Goal: Information Seeking & Learning: Learn about a topic

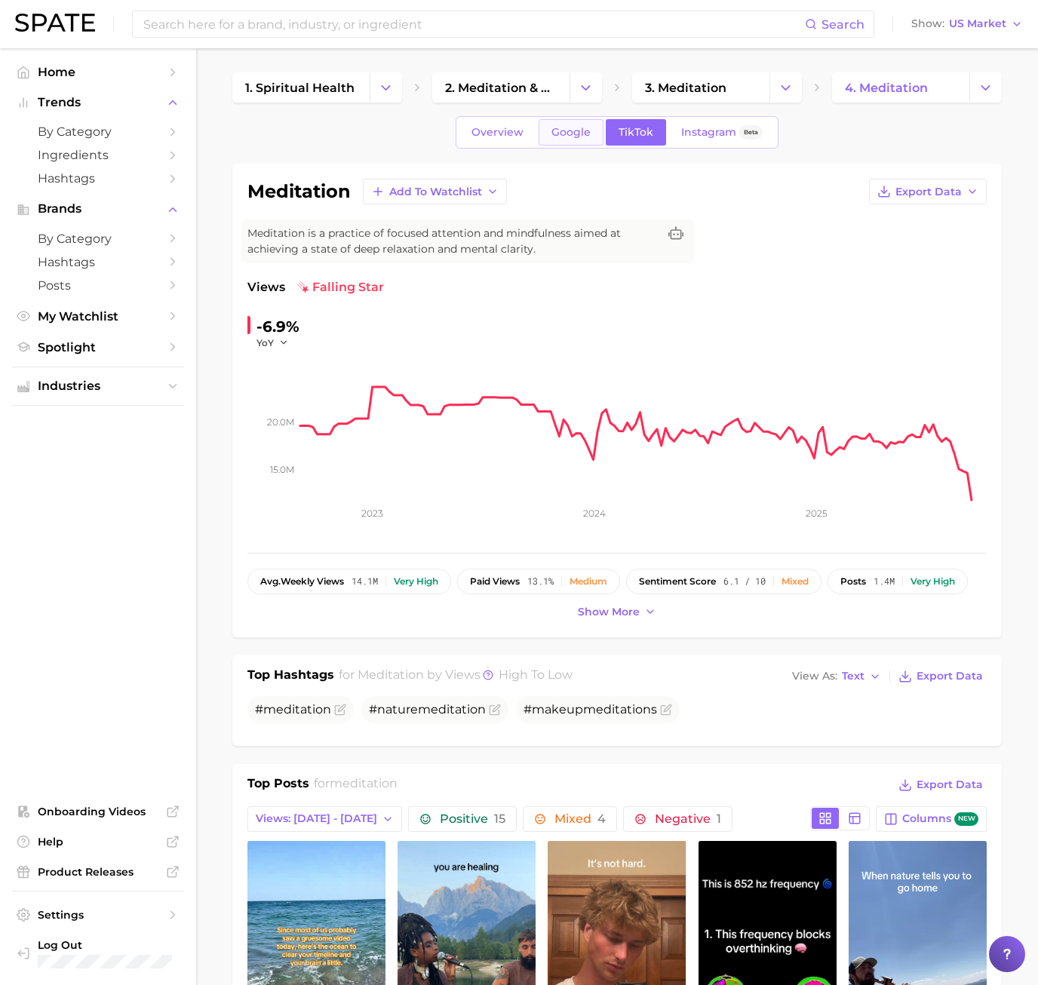
click at [578, 139] on link "Google" at bounding box center [571, 132] width 65 height 26
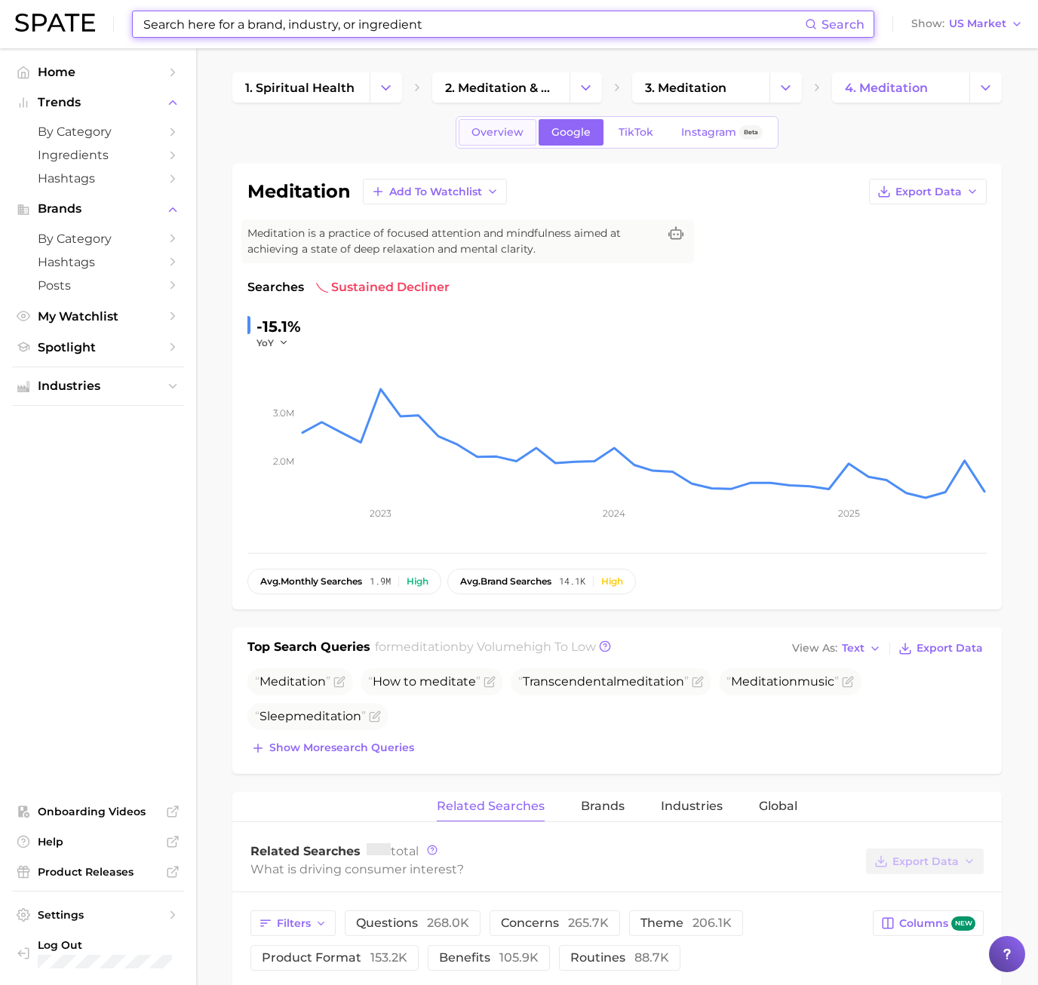
click at [520, 134] on span "Overview" at bounding box center [498, 132] width 52 height 13
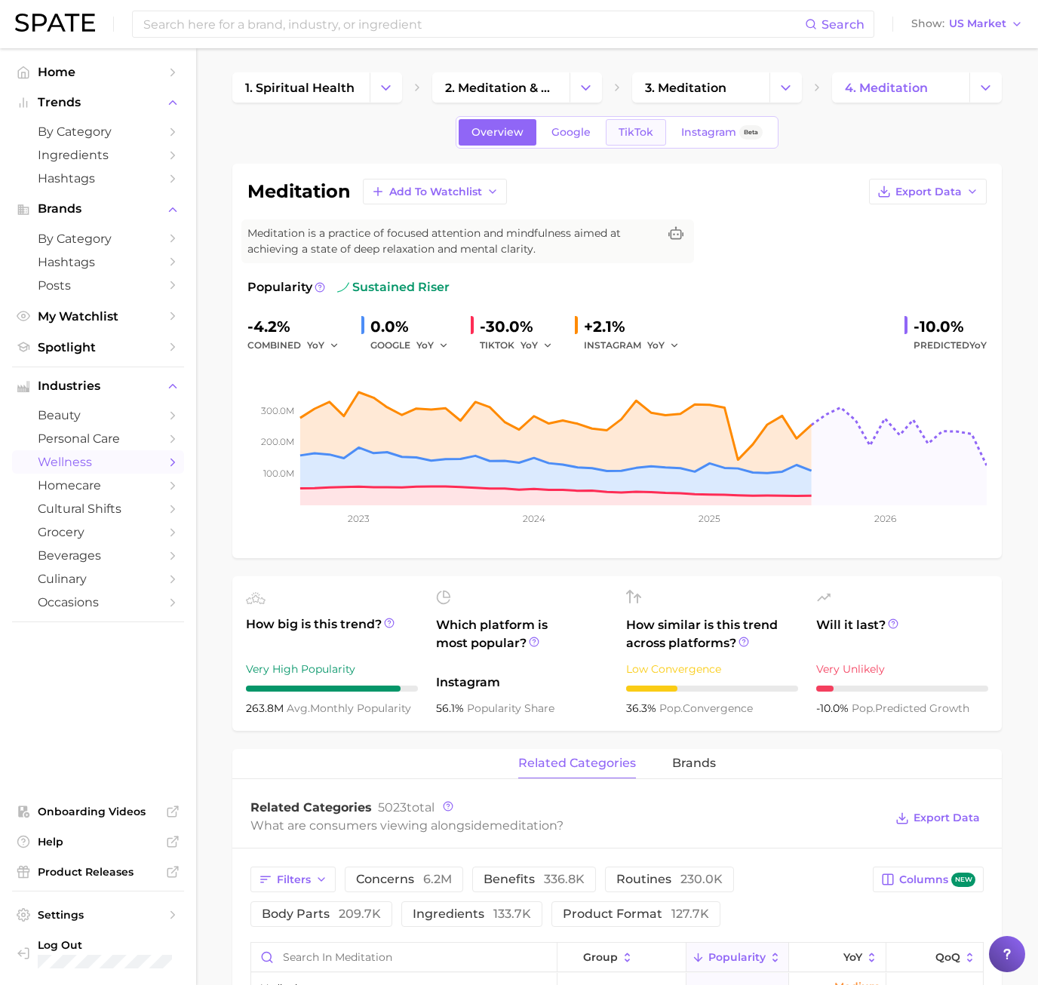
click at [655, 134] on link "TikTok" at bounding box center [636, 132] width 60 height 26
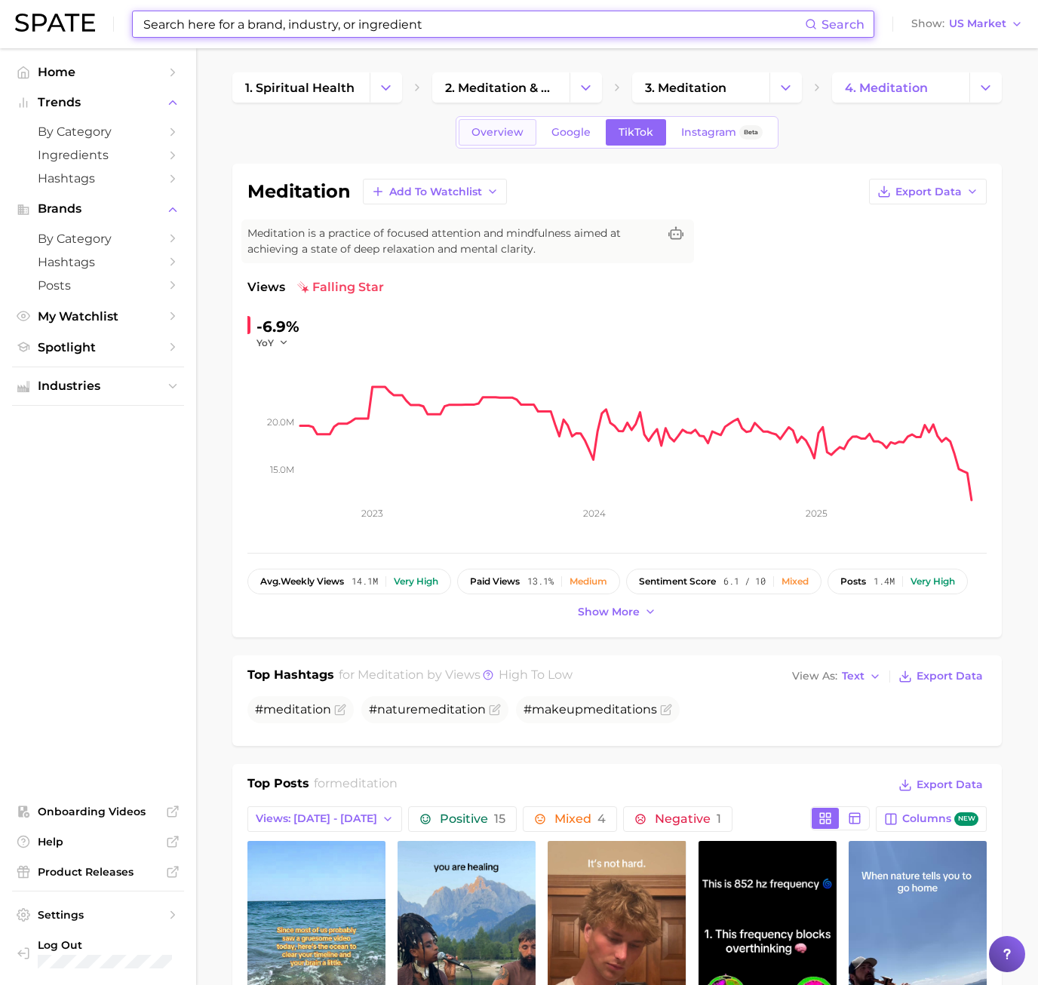
click at [511, 138] on span "Overview" at bounding box center [498, 132] width 52 height 13
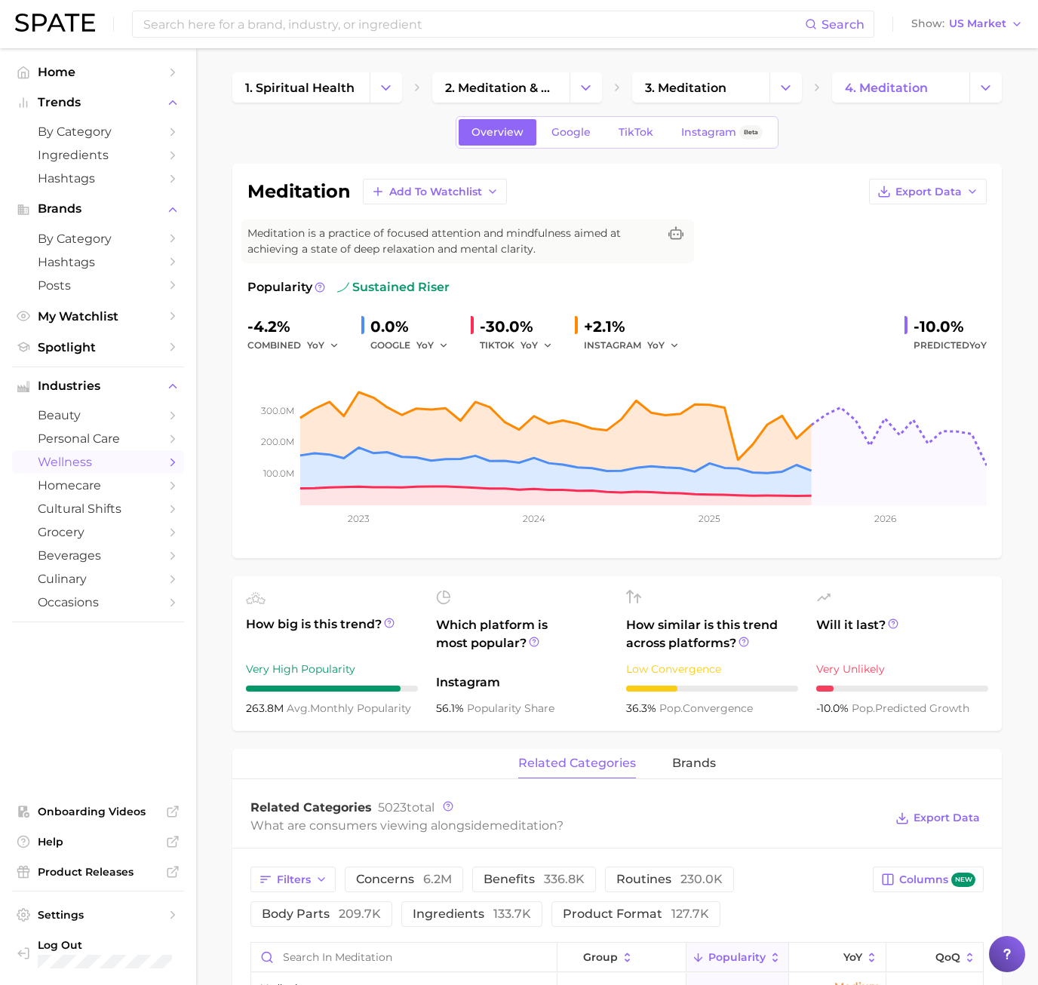
click at [688, 146] on div "Overview Google TikTok Instagram Beta" at bounding box center [617, 132] width 323 height 32
click at [693, 141] on link "Instagram Beta" at bounding box center [721, 132] width 107 height 26
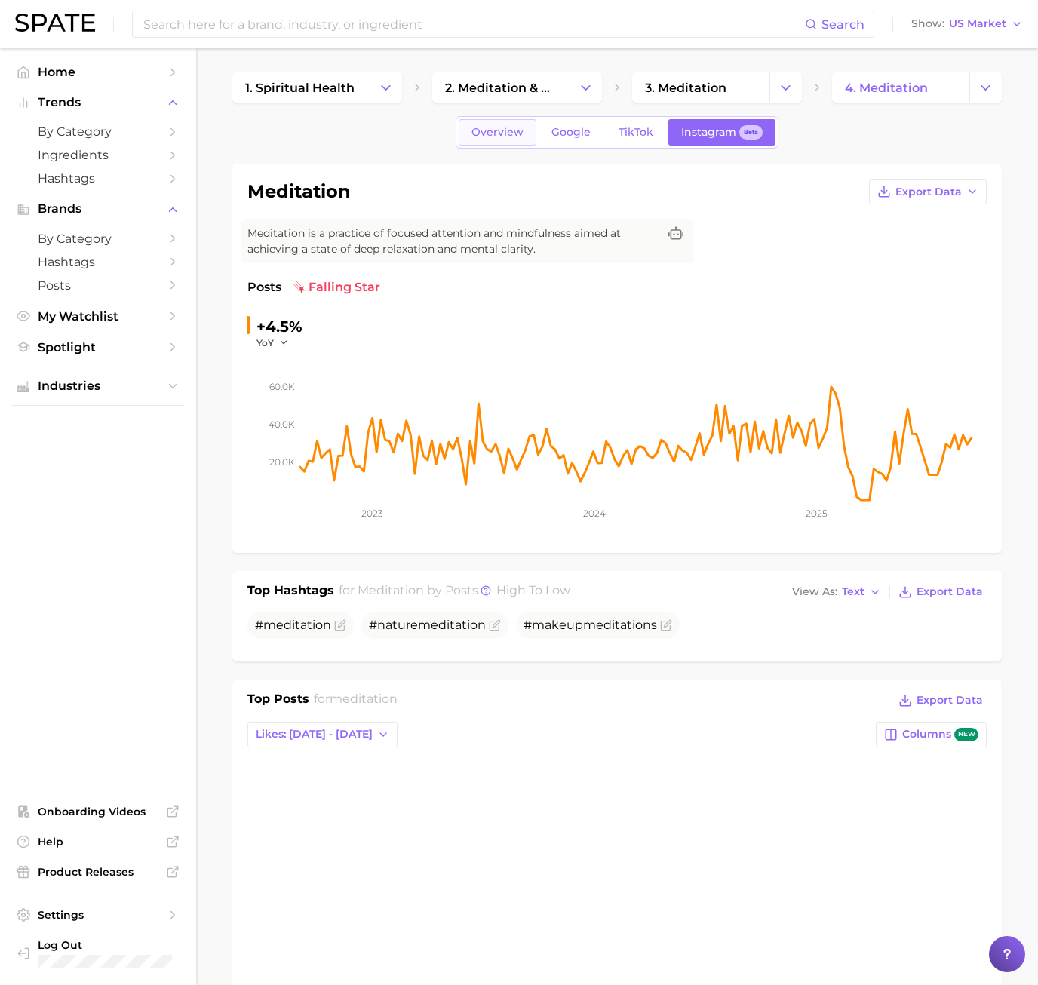
click at [512, 132] on span "Overview" at bounding box center [498, 132] width 52 height 13
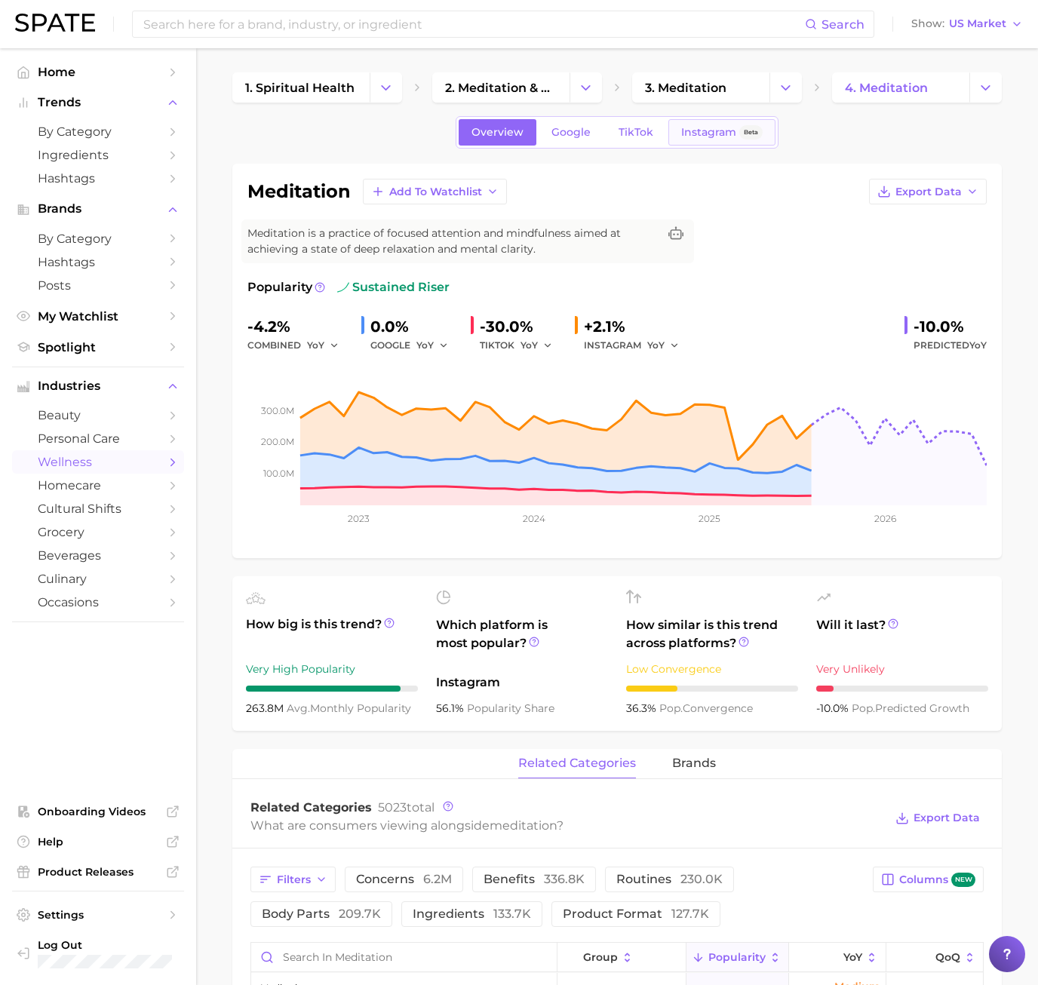
click at [702, 126] on span "Instagram" at bounding box center [708, 132] width 55 height 13
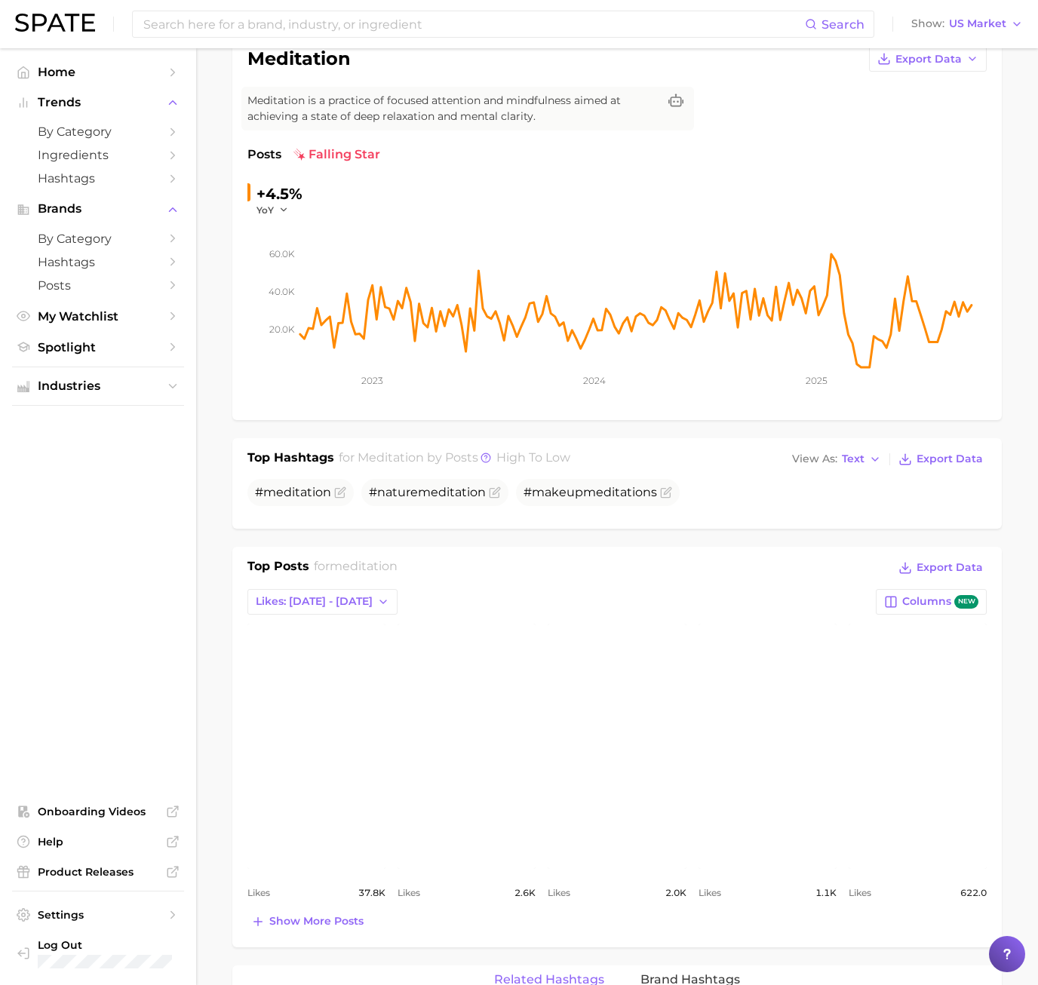
scroll to position [302, 0]
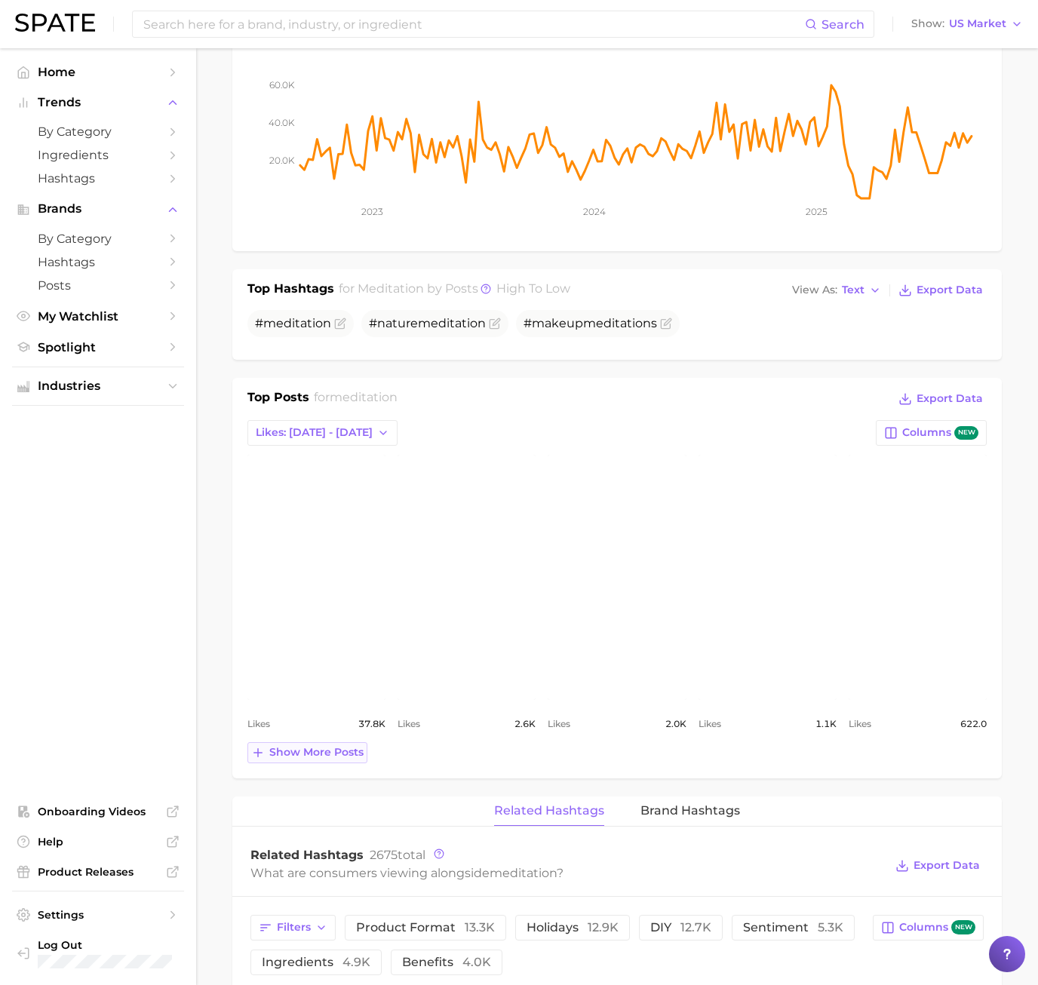
click at [298, 757] on span "Show more posts" at bounding box center [316, 752] width 94 height 13
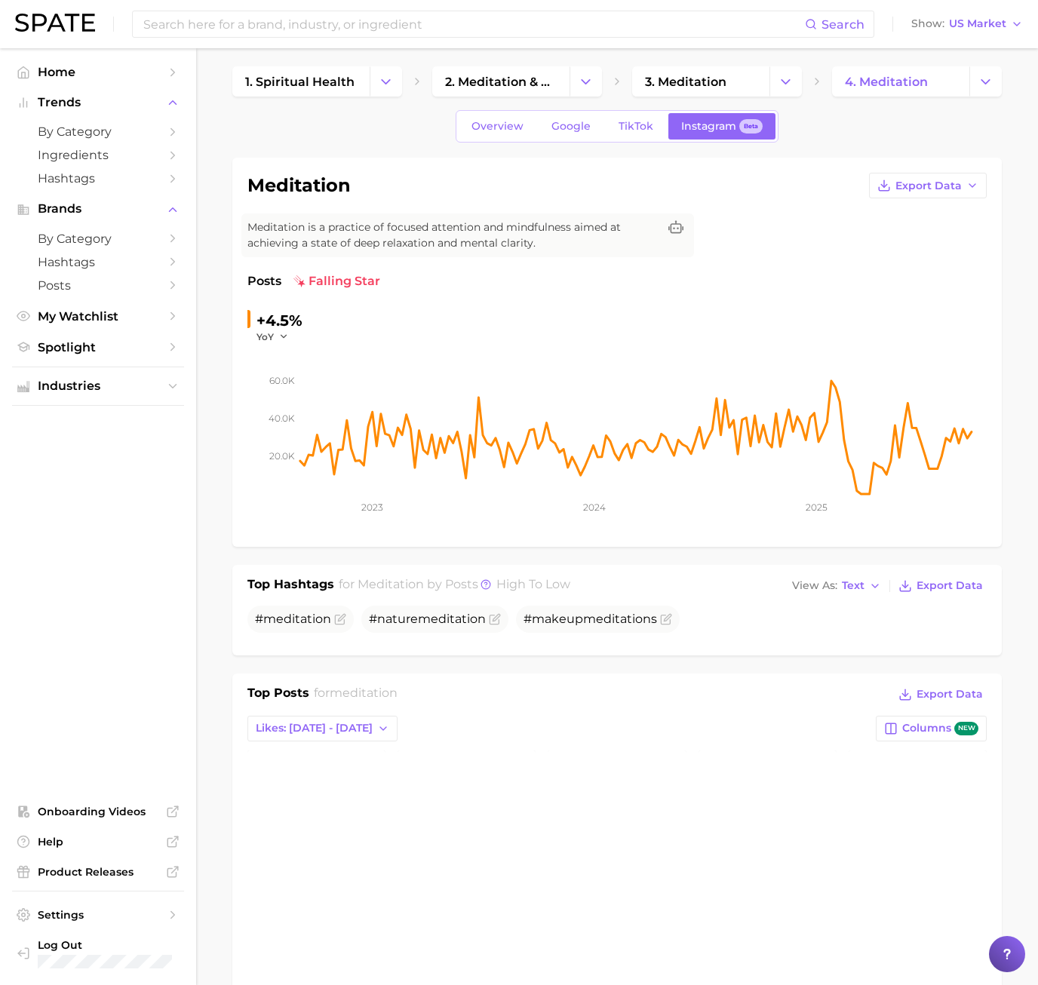
scroll to position [0, 0]
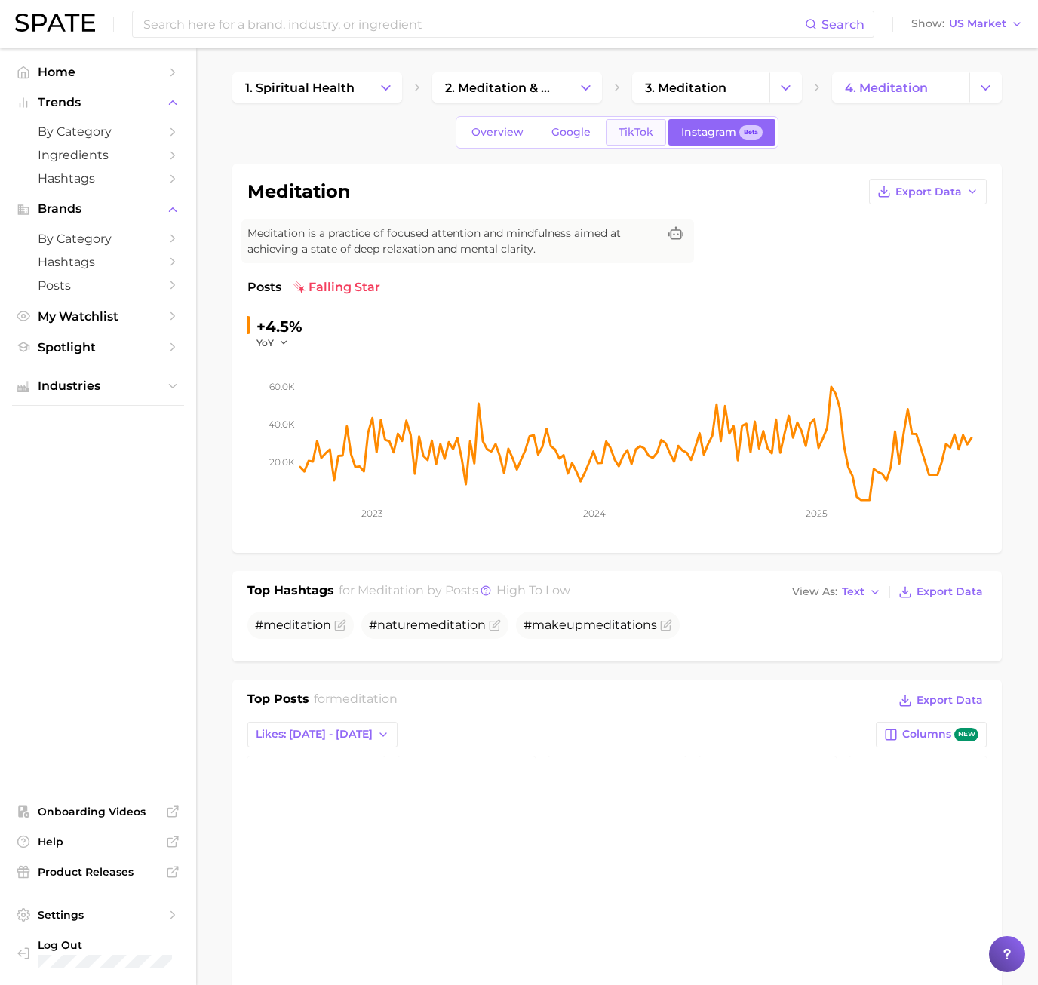
click at [640, 134] on span "TikTok" at bounding box center [636, 132] width 35 height 13
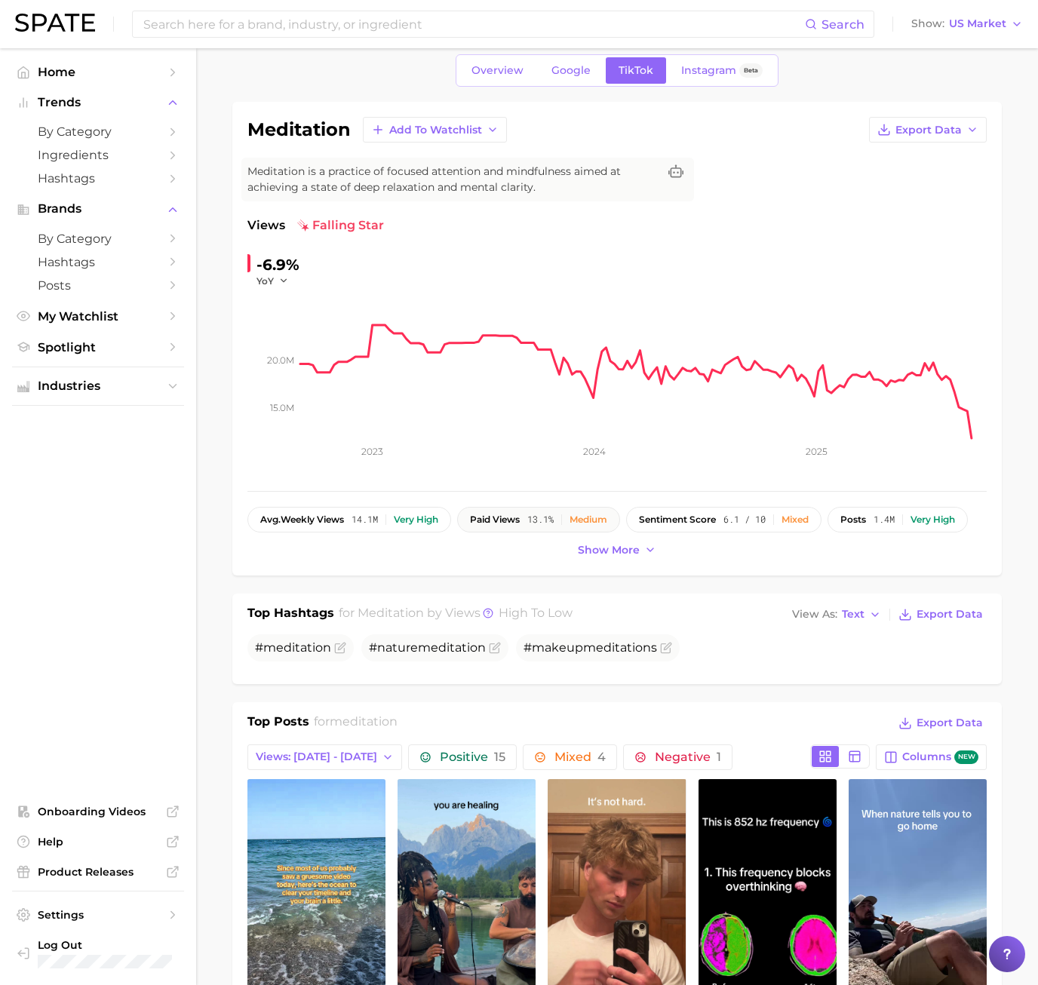
scroll to position [226, 0]
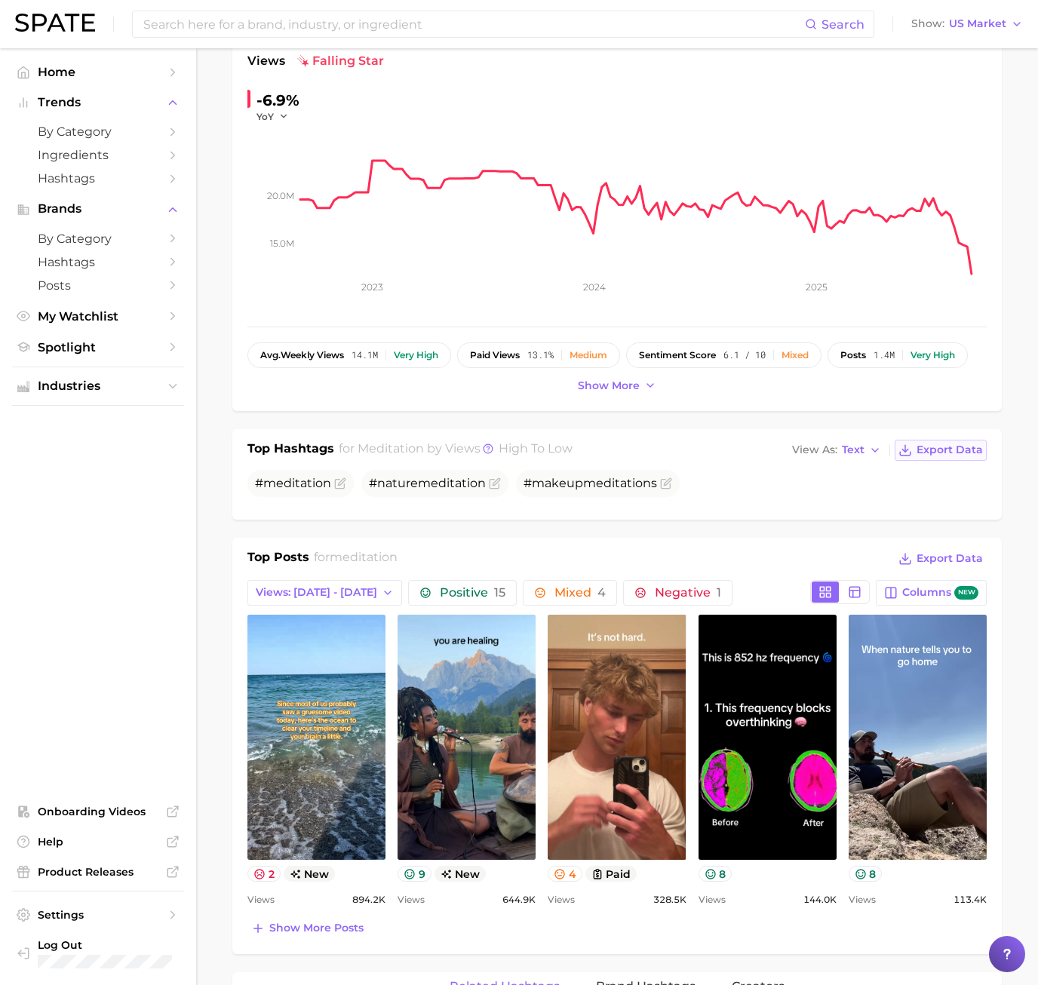
click at [925, 452] on span "Export Data" at bounding box center [950, 450] width 66 height 13
click at [285, 930] on span "Show more posts" at bounding box center [316, 928] width 94 height 13
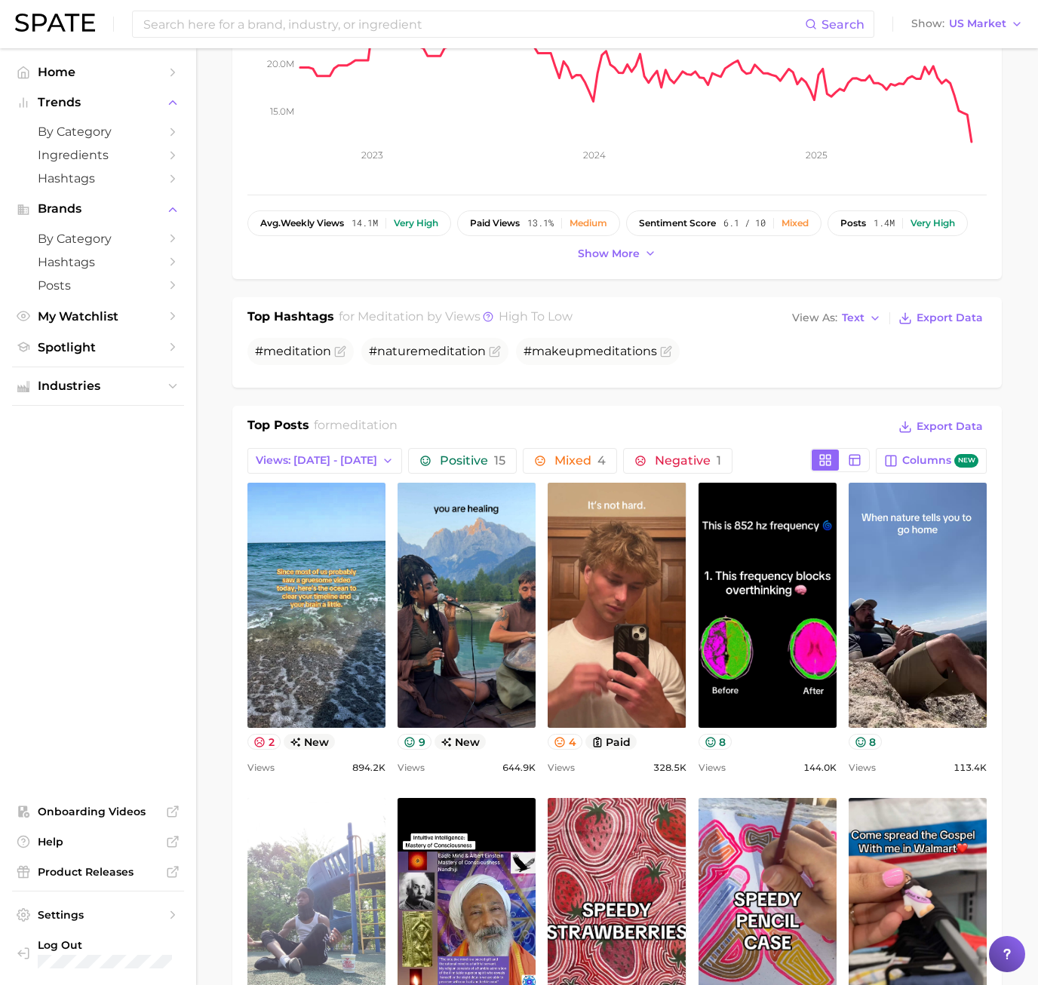
scroll to position [528, 0]
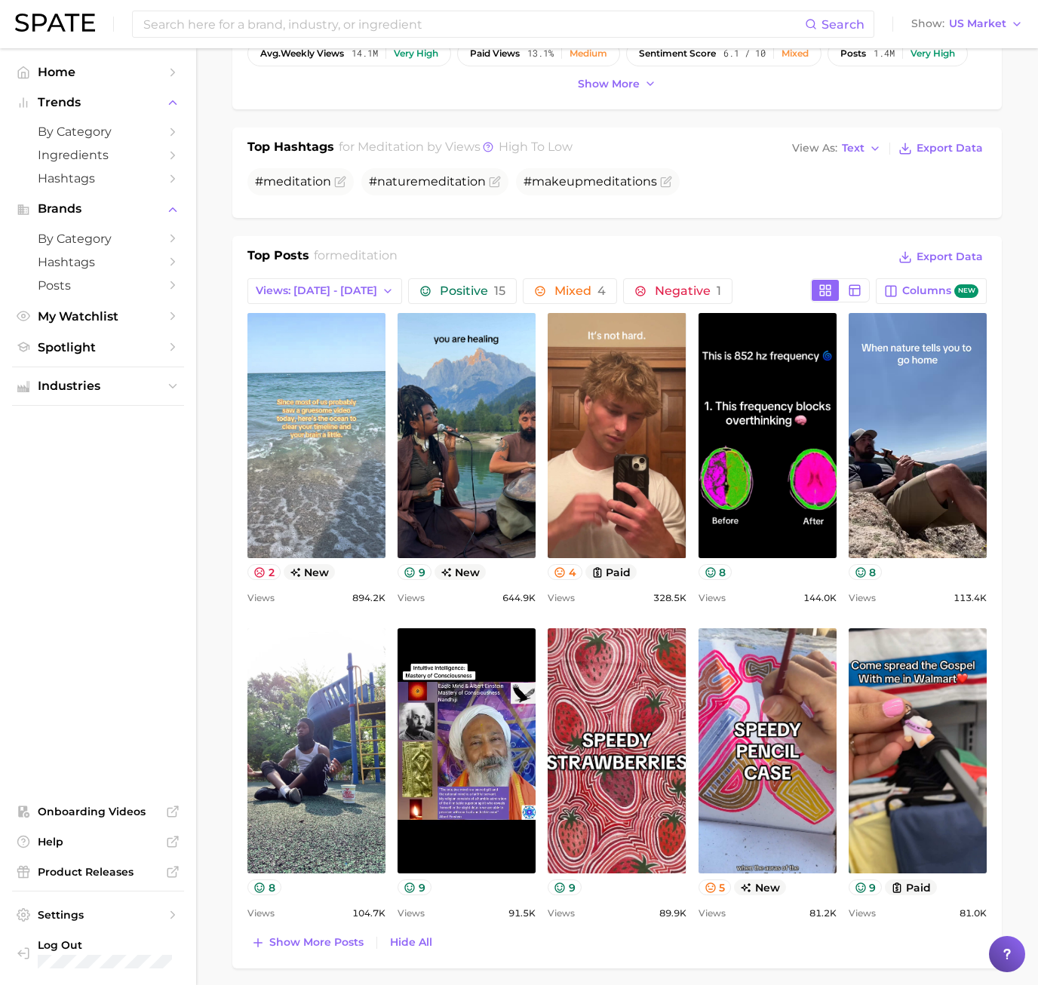
click at [297, 508] on link "view post on TikTok" at bounding box center [316, 435] width 138 height 245
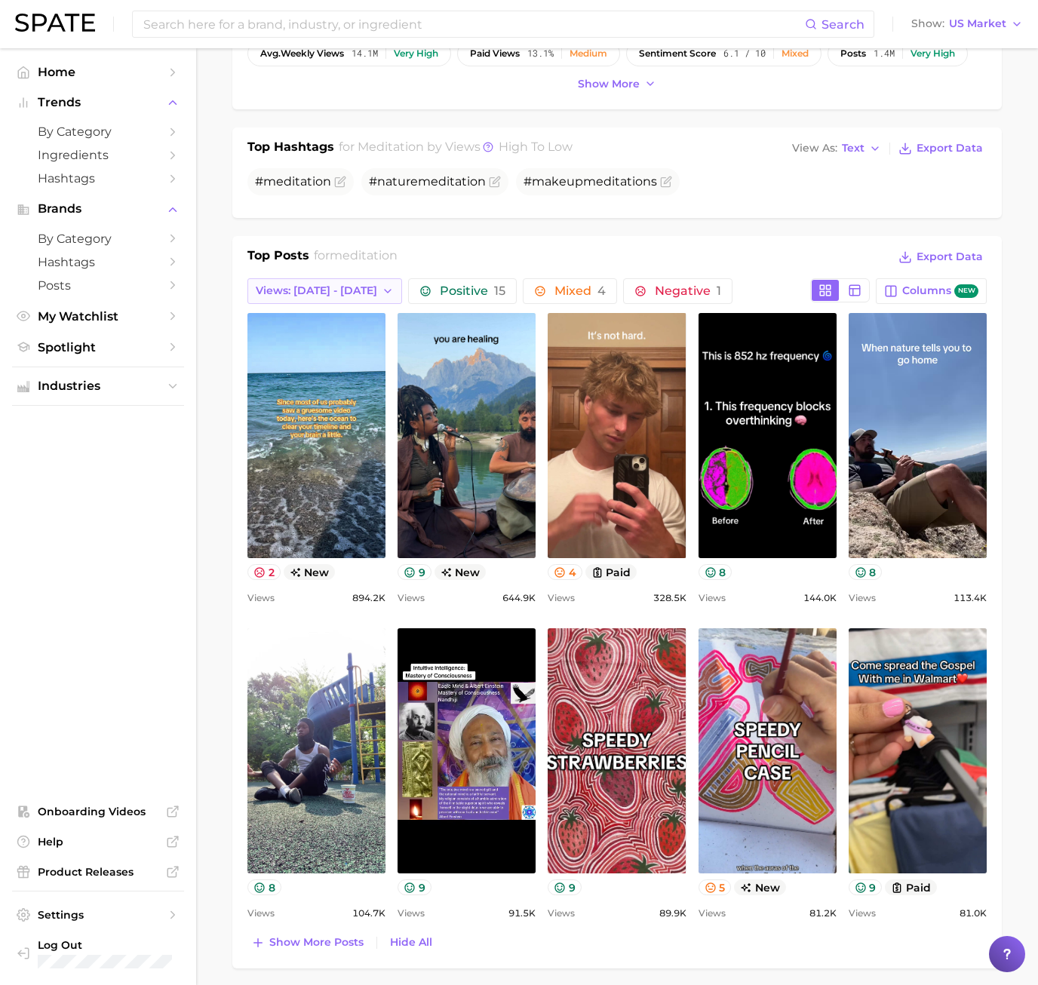
click at [338, 298] on button "Views: [DATE] - [DATE]" at bounding box center [324, 291] width 155 height 26
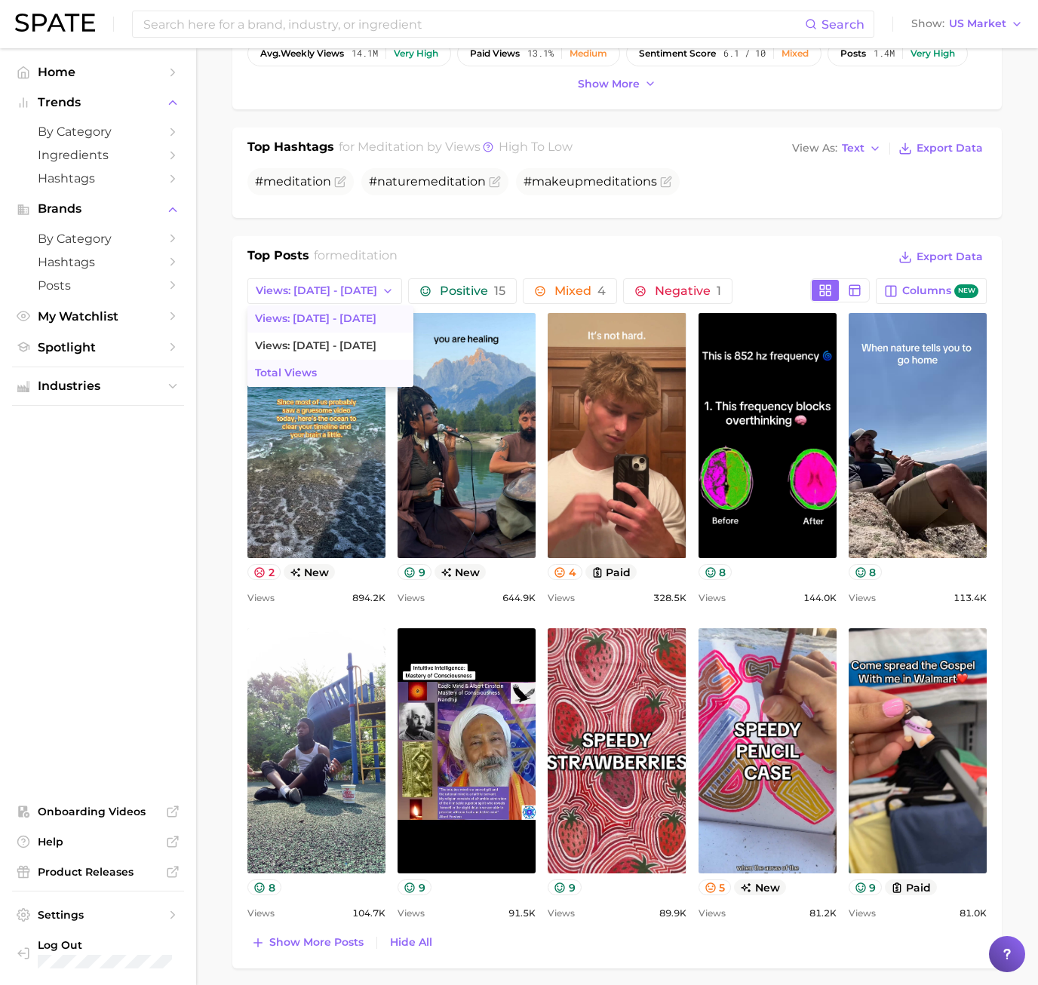
click at [317, 370] on button "Total Views" at bounding box center [330, 373] width 166 height 27
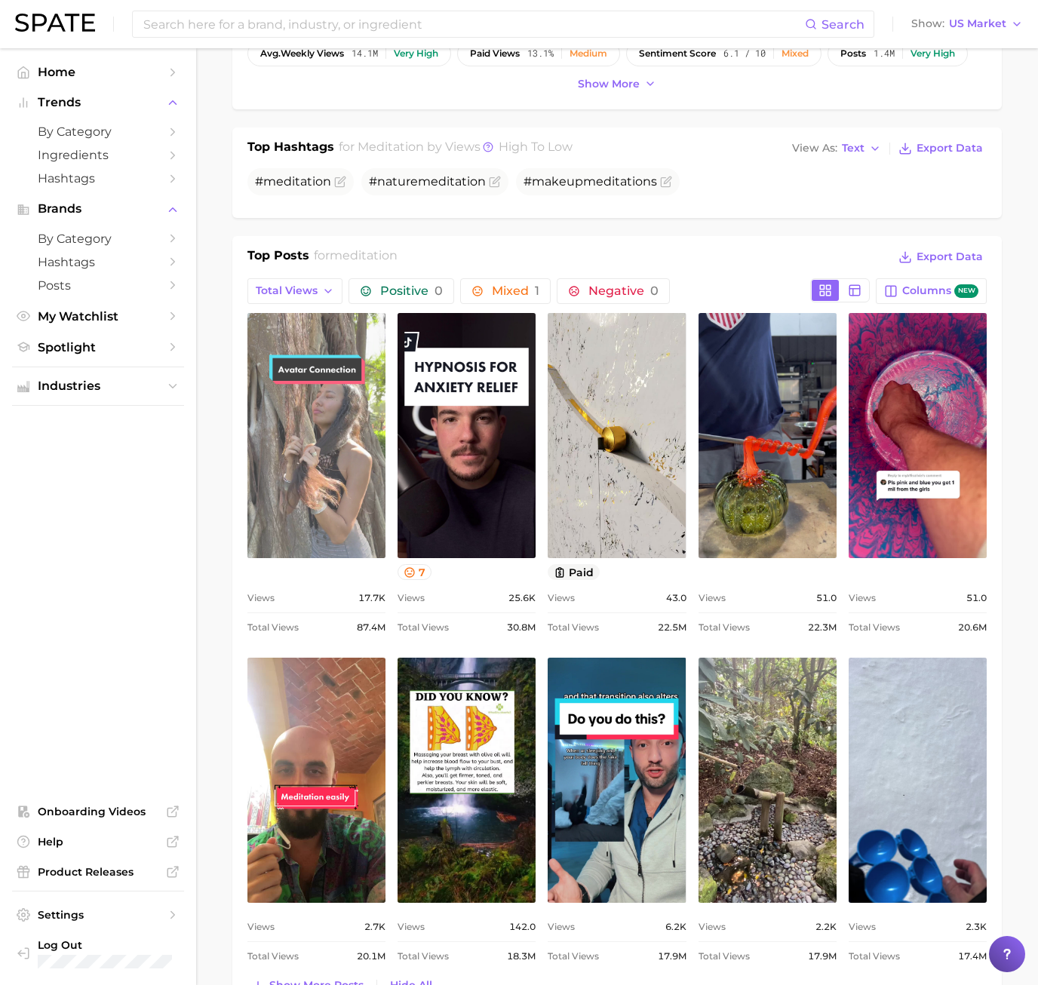
scroll to position [0, 0]
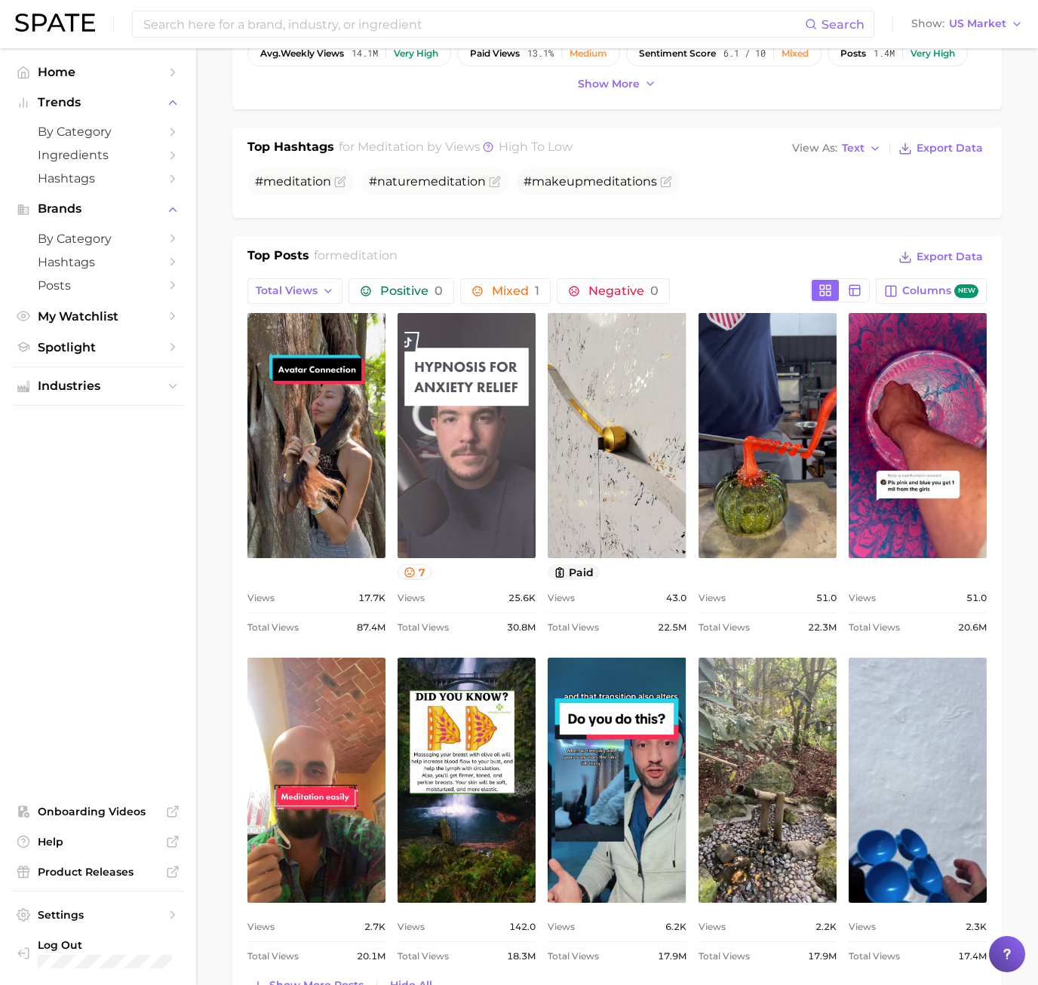
click at [484, 438] on link "view post on TikTok" at bounding box center [467, 435] width 138 height 245
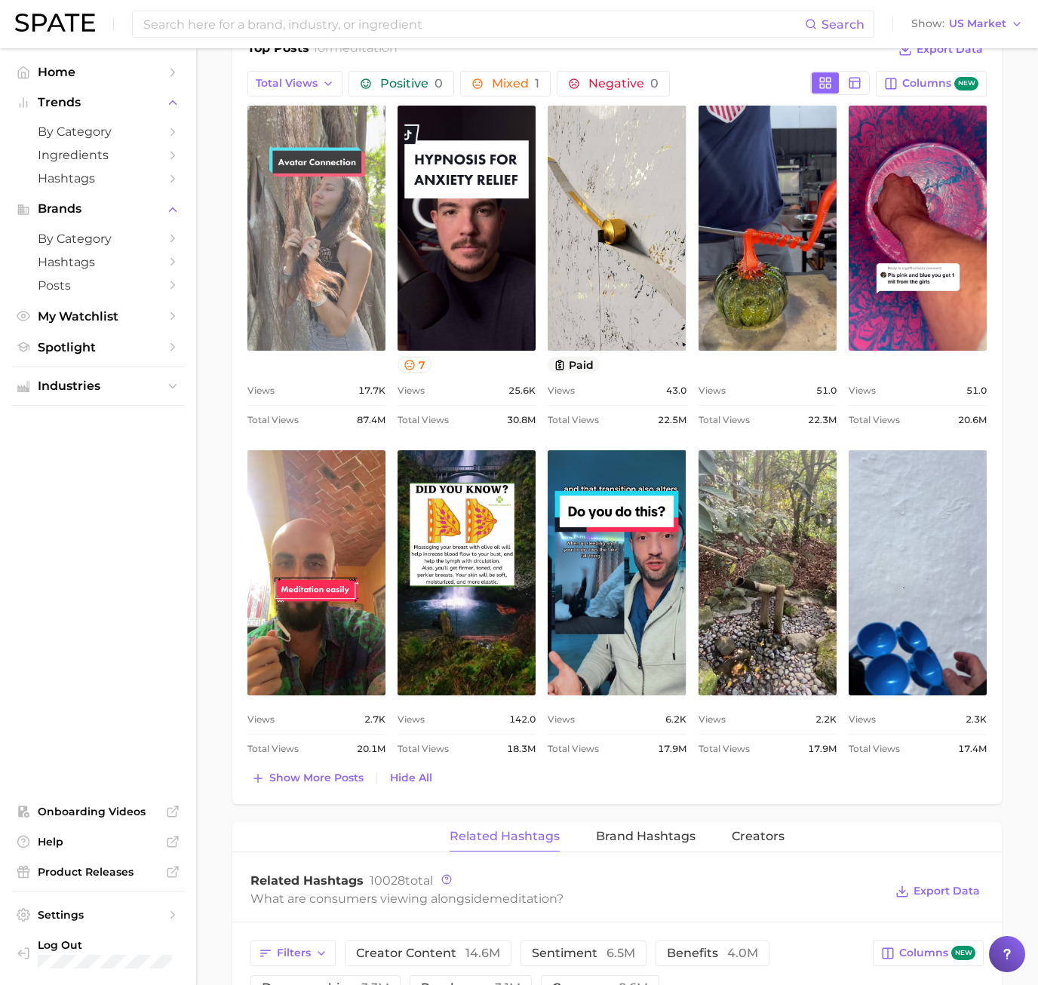
scroll to position [754, 0]
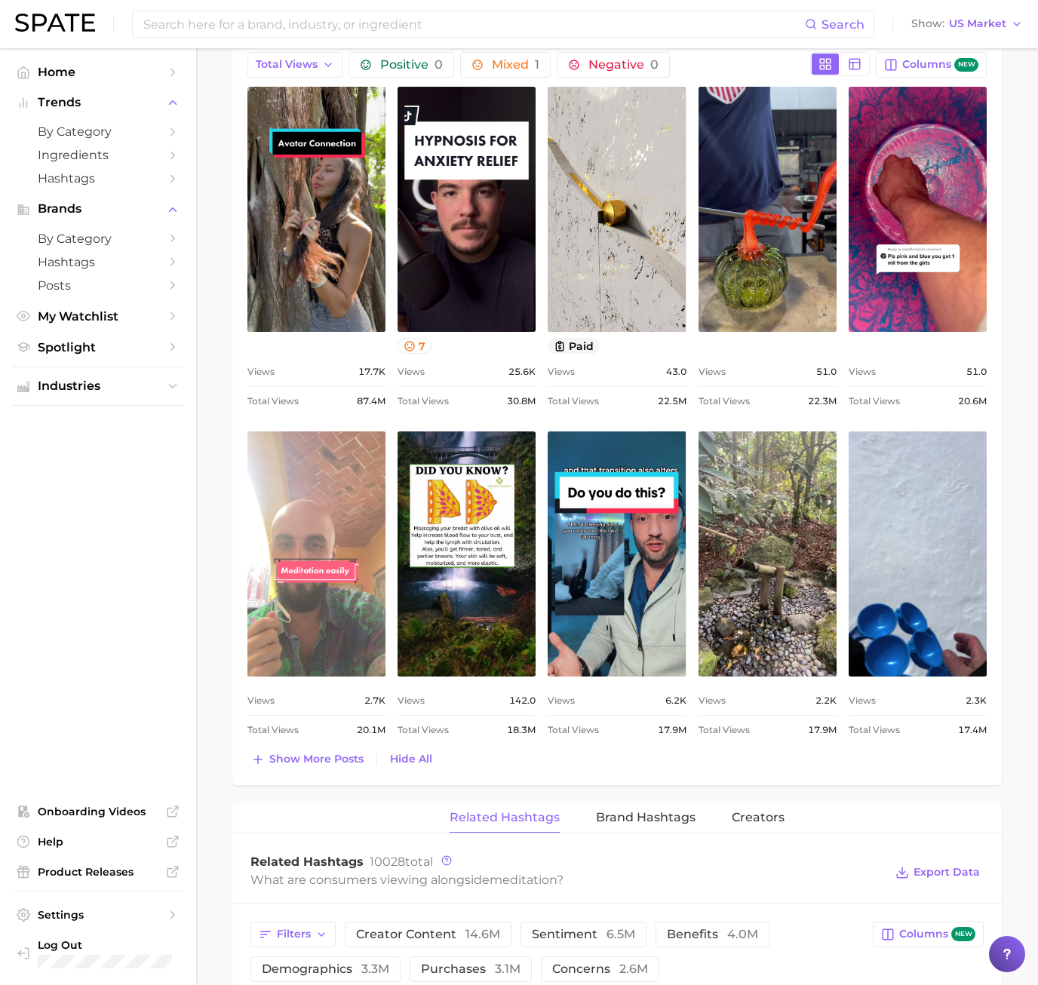
click at [318, 632] on link "view post on TikTok" at bounding box center [316, 554] width 138 height 245
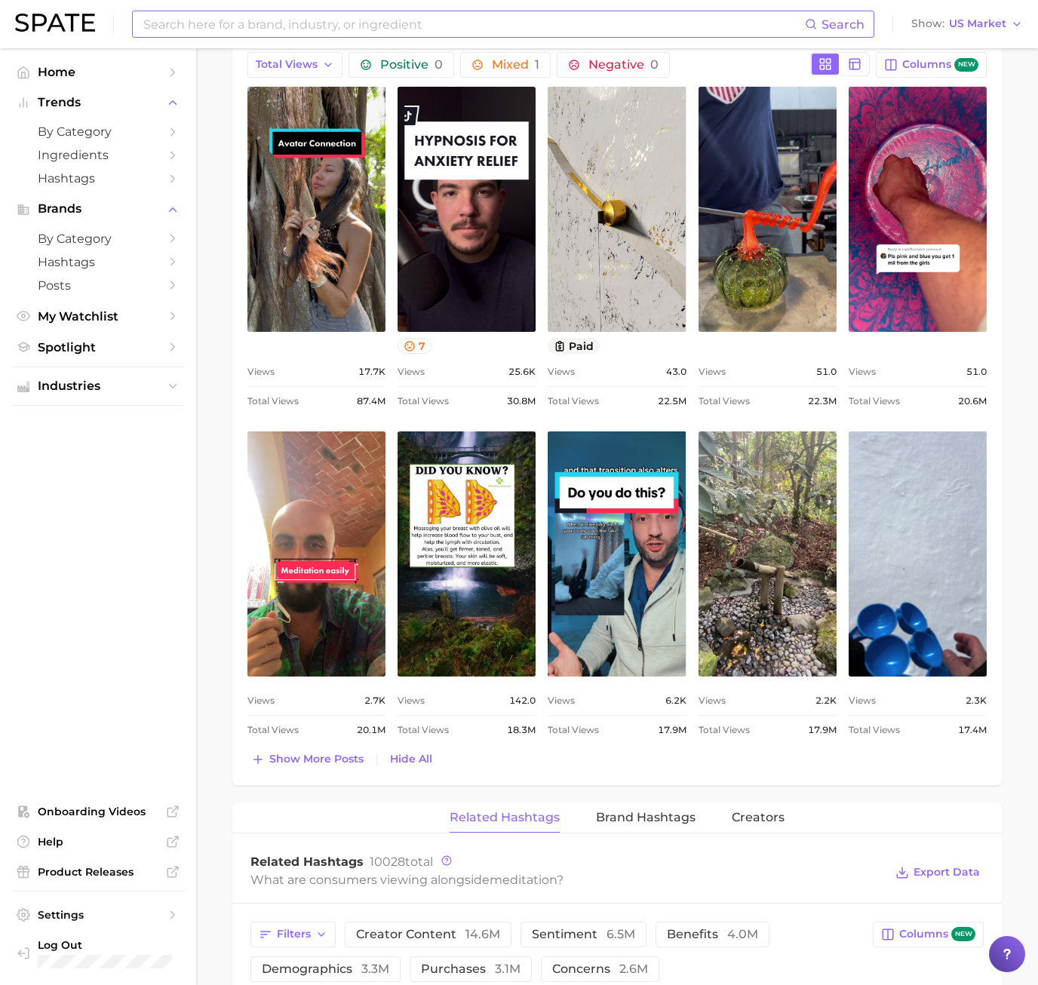
click at [232, 25] on input at bounding box center [473, 24] width 663 height 26
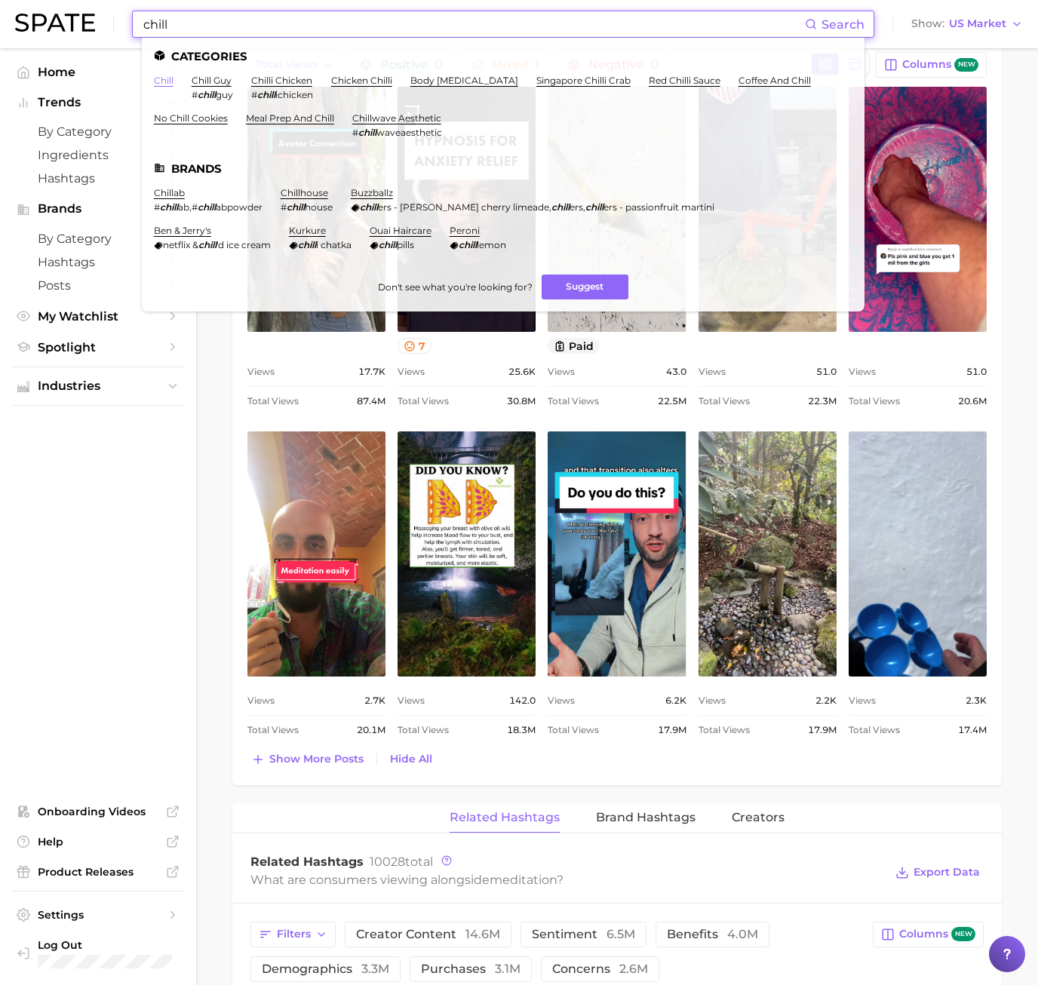
type input "chill"
click at [155, 83] on link "chill" at bounding box center [164, 80] width 20 height 11
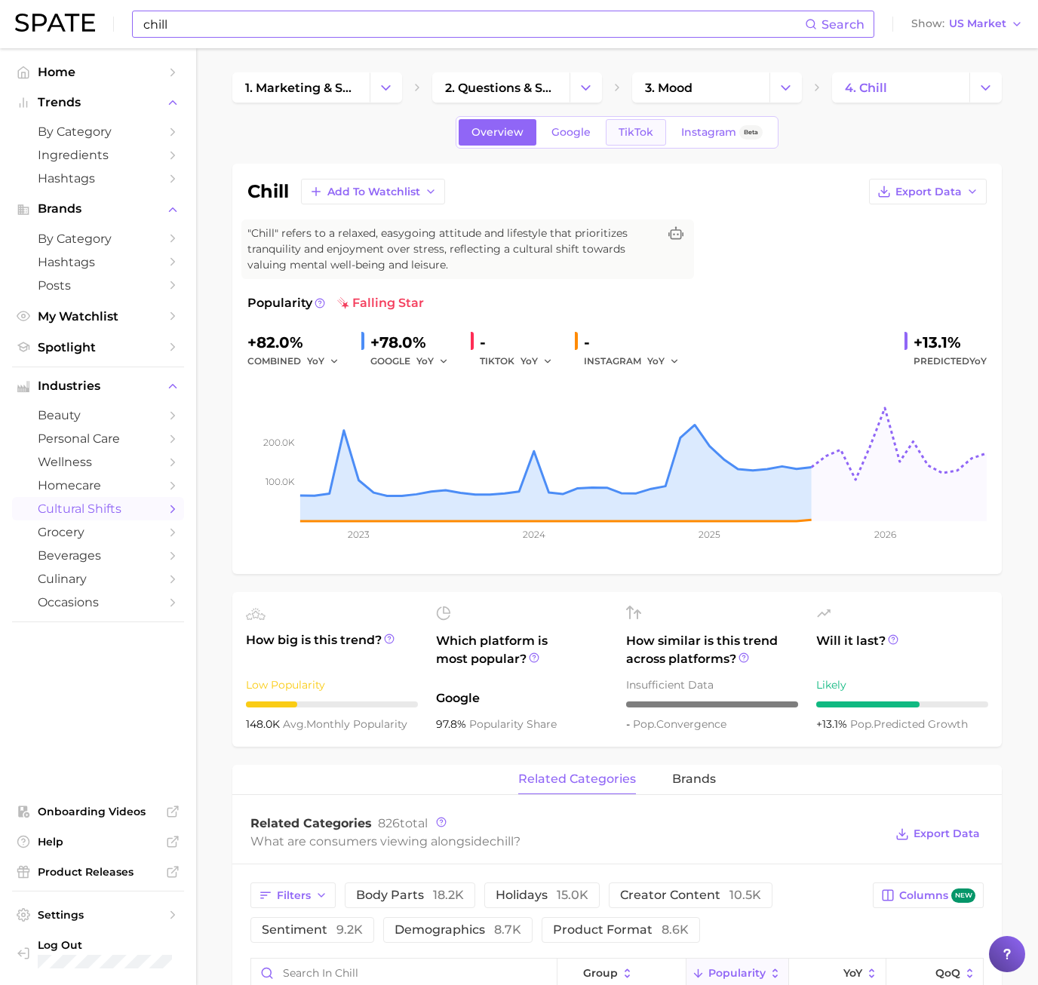
click at [631, 135] on span "TikTok" at bounding box center [636, 132] width 35 height 13
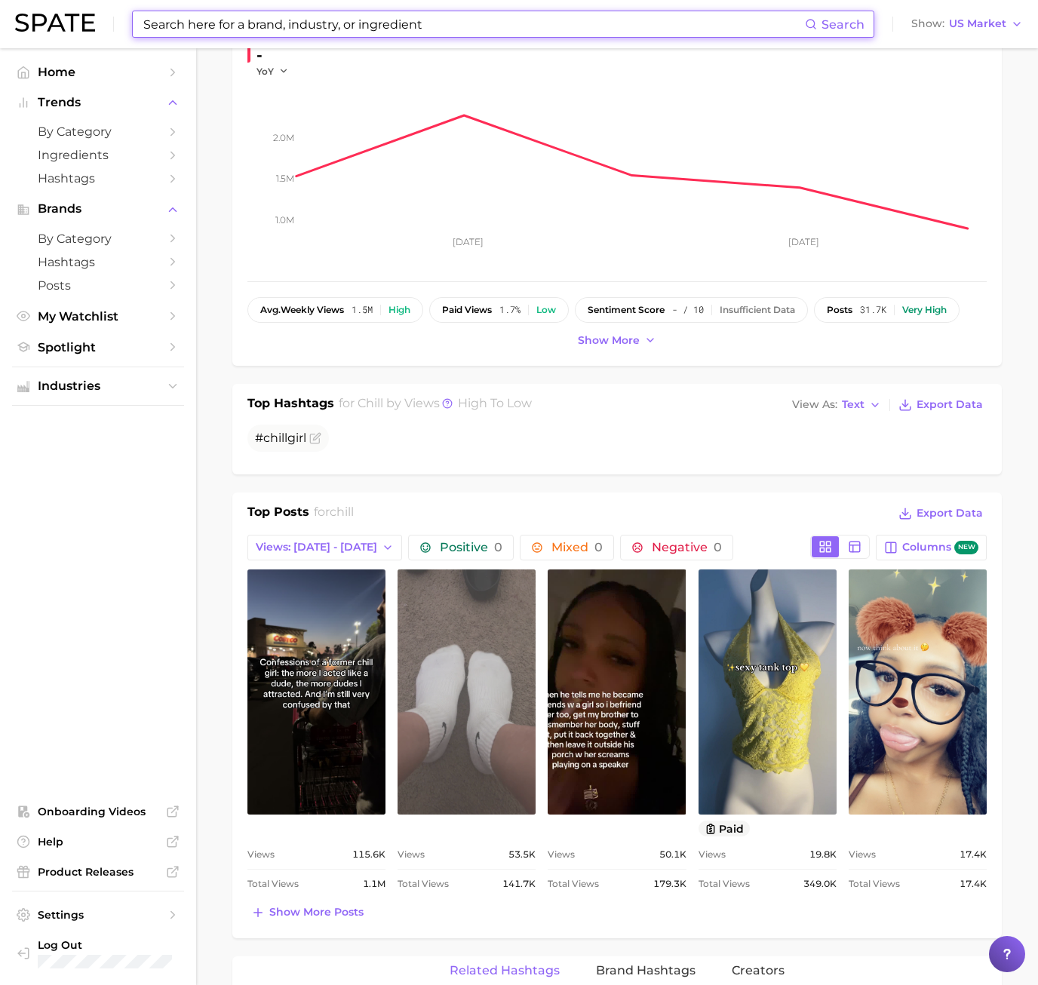
scroll to position [453, 0]
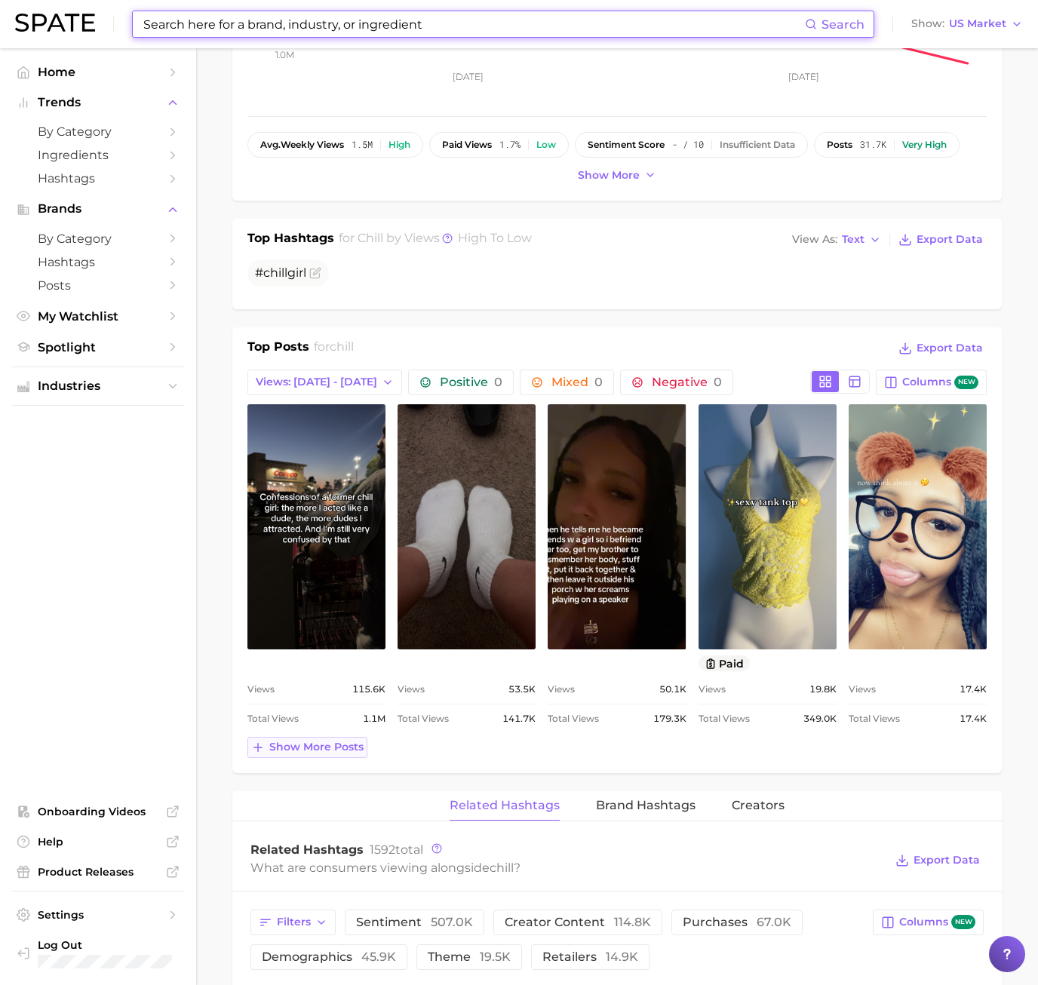
click at [309, 753] on span "Show more posts" at bounding box center [316, 747] width 94 height 13
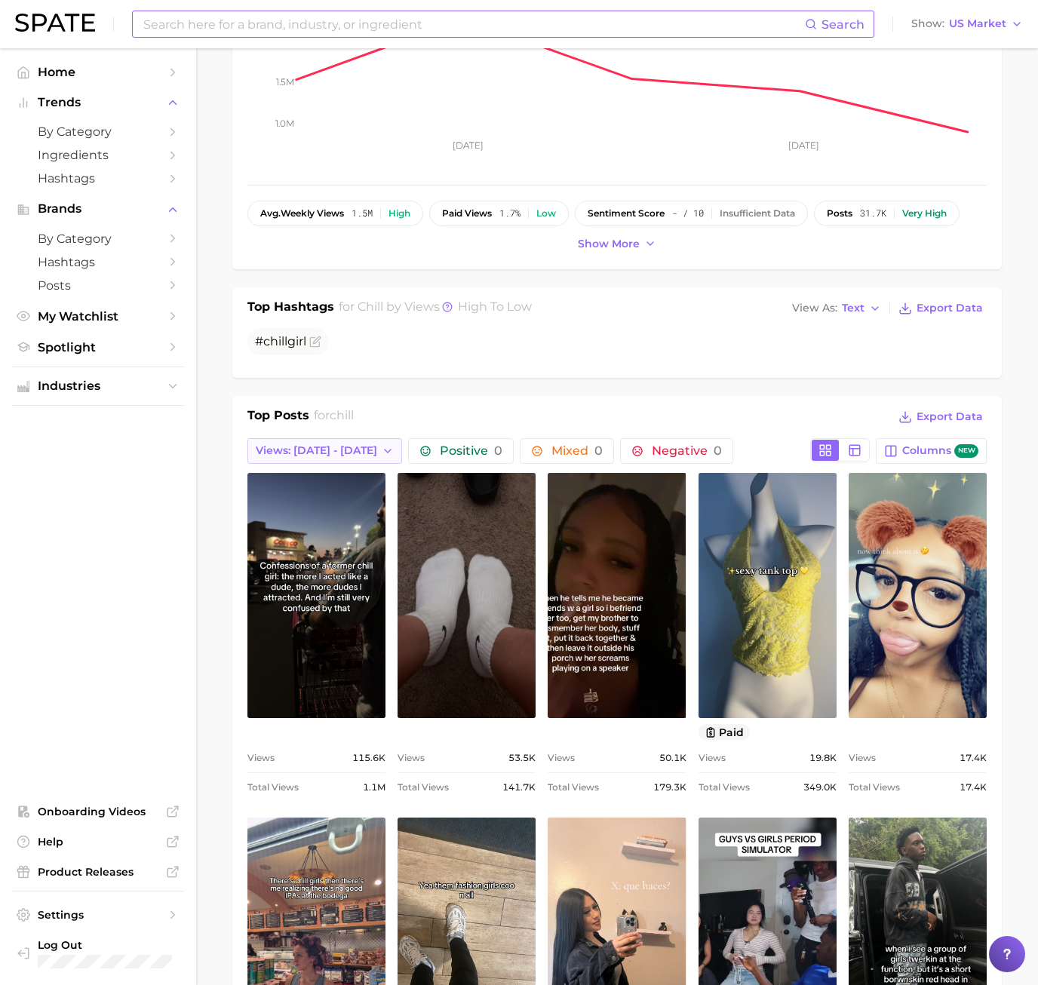
scroll to position [377, 0]
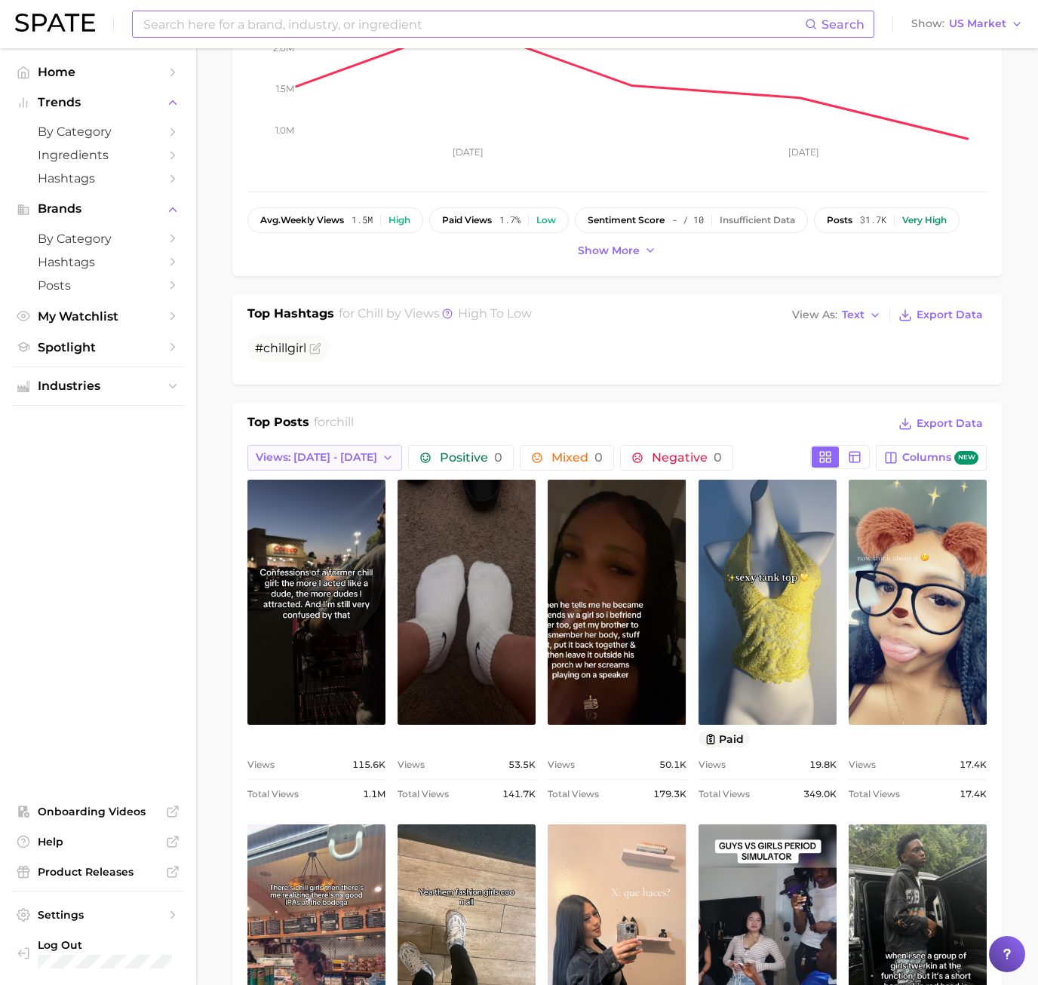
click at [291, 457] on span "Views: [DATE] - [DATE]" at bounding box center [316, 457] width 121 height 13
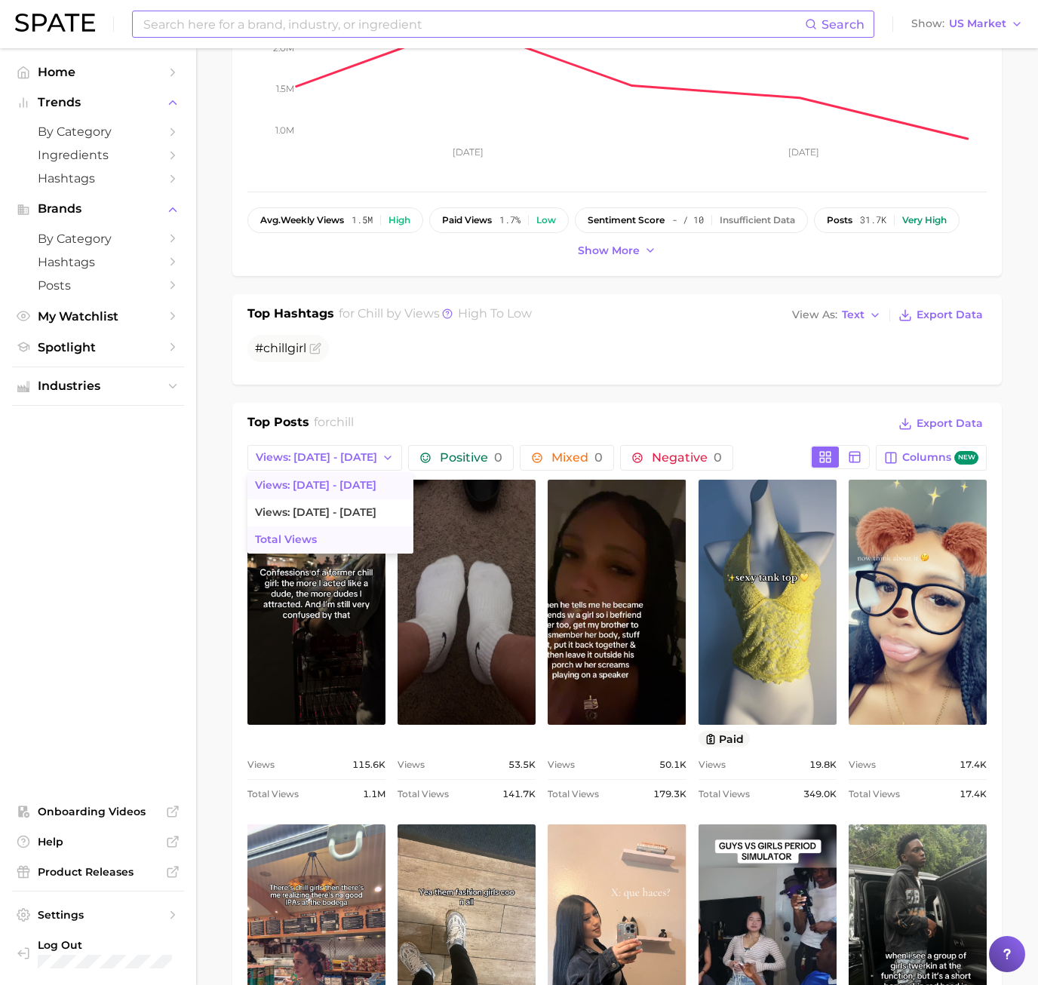
click at [284, 535] on span "Total Views" at bounding box center [286, 539] width 62 height 13
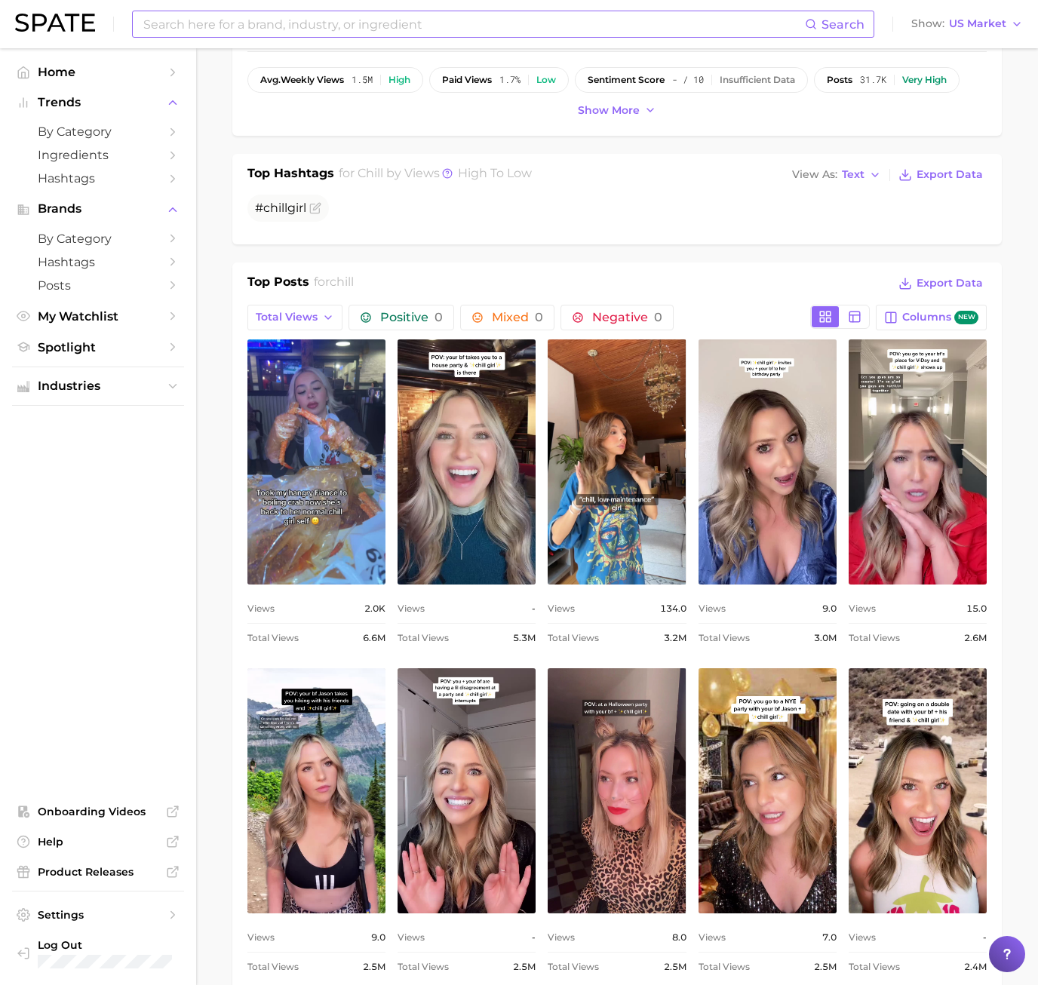
scroll to position [679, 0]
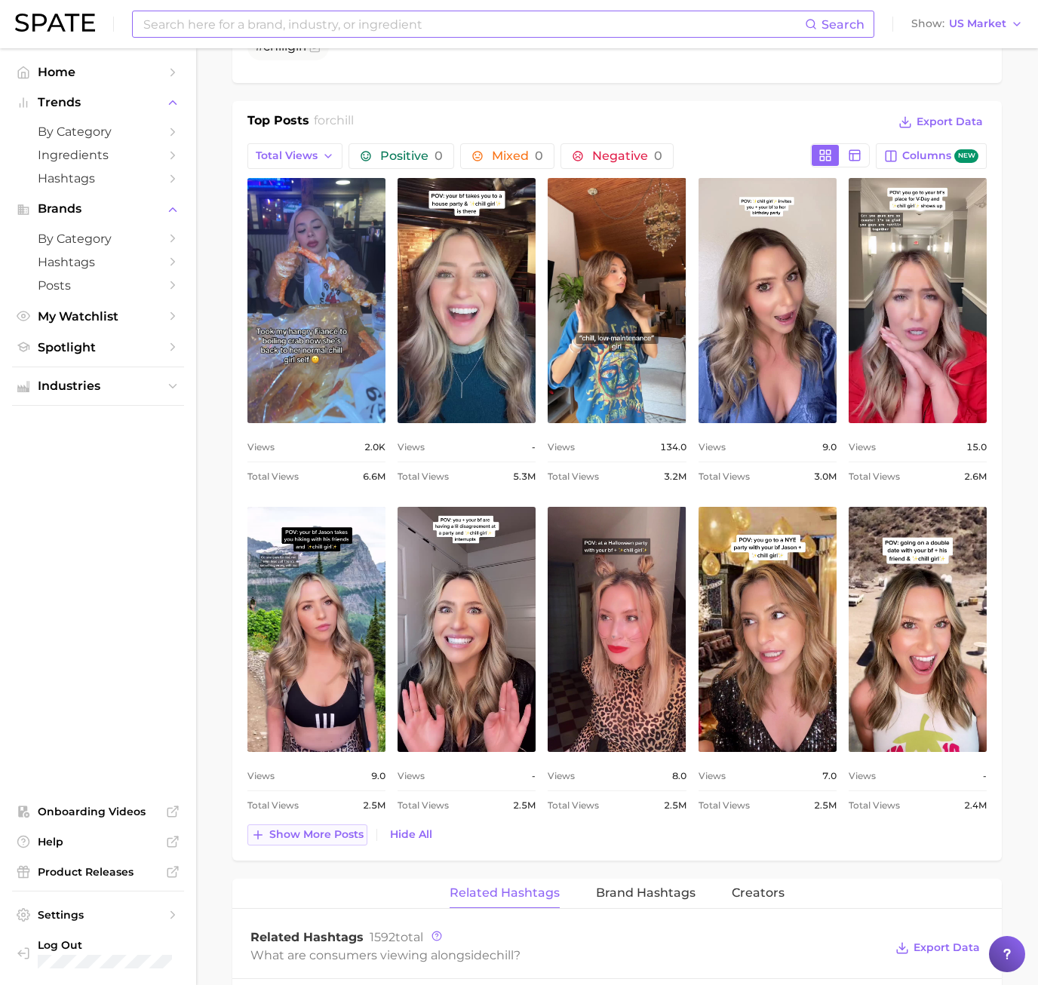
click at [357, 838] on span "Show more posts" at bounding box center [316, 834] width 94 height 13
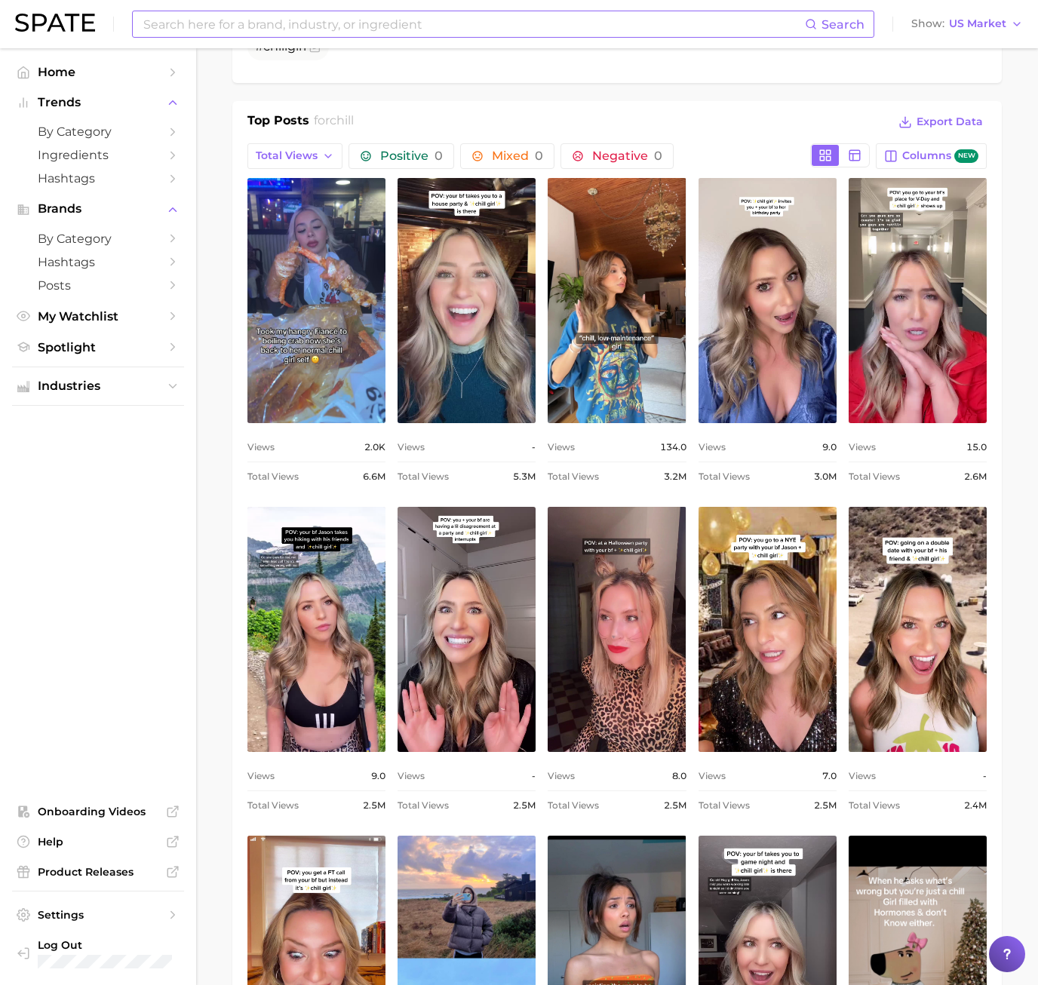
scroll to position [874, 0]
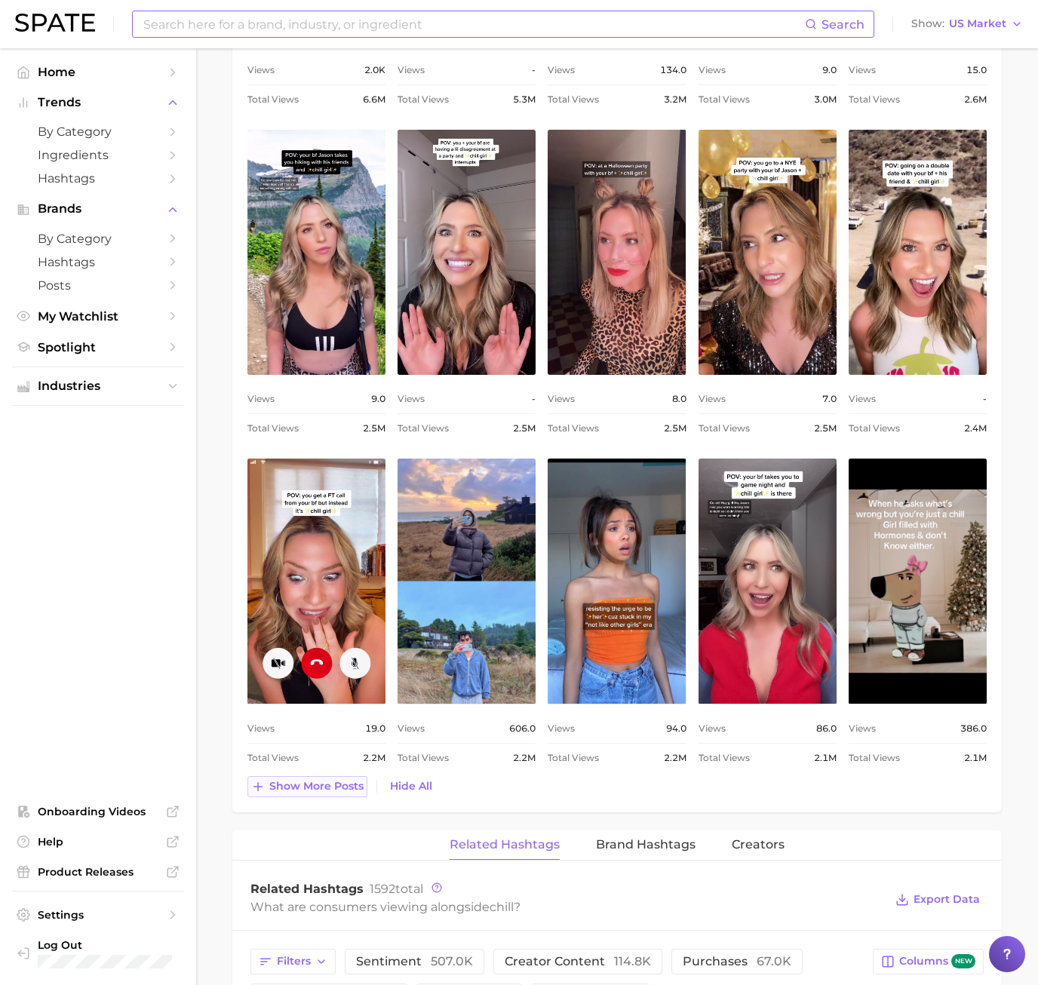
click at [278, 791] on span "Show more posts" at bounding box center [316, 786] width 94 height 13
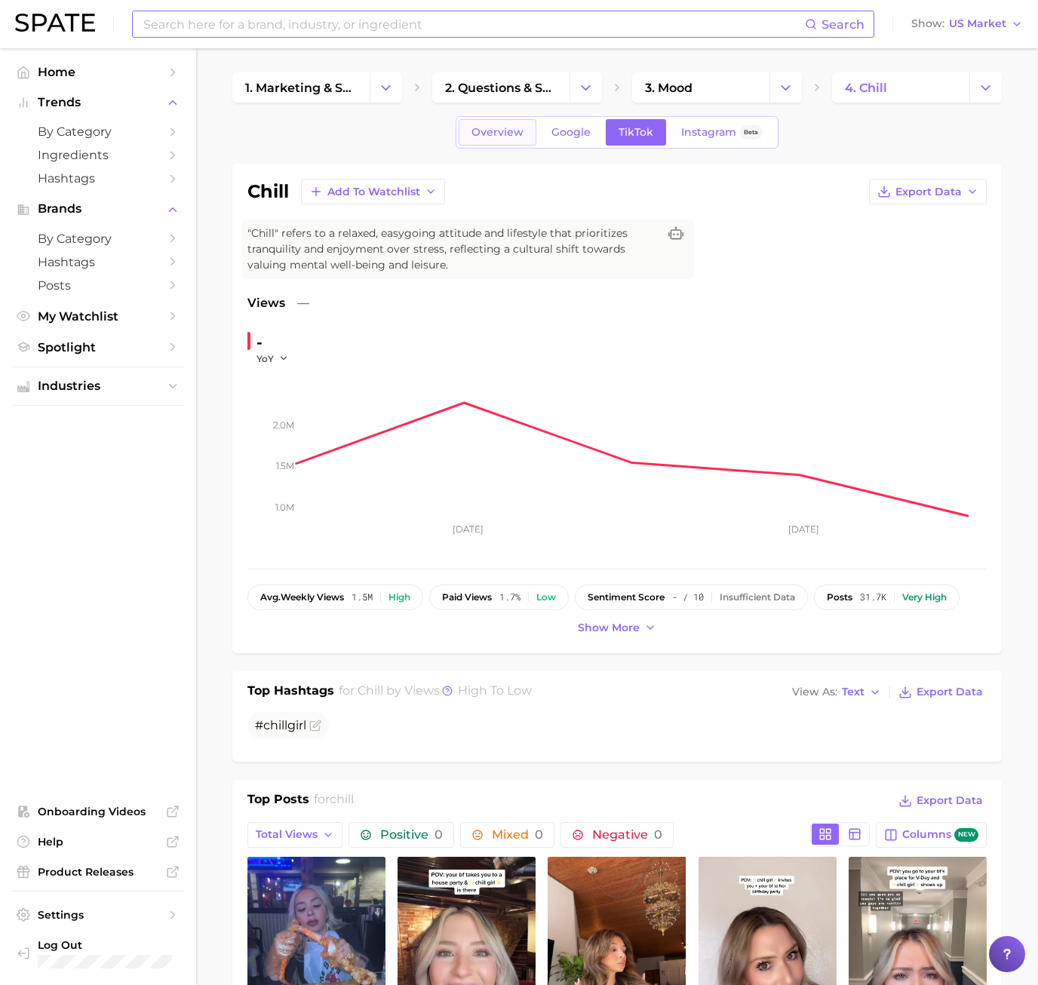
click at [518, 137] on span "Overview" at bounding box center [498, 132] width 52 height 13
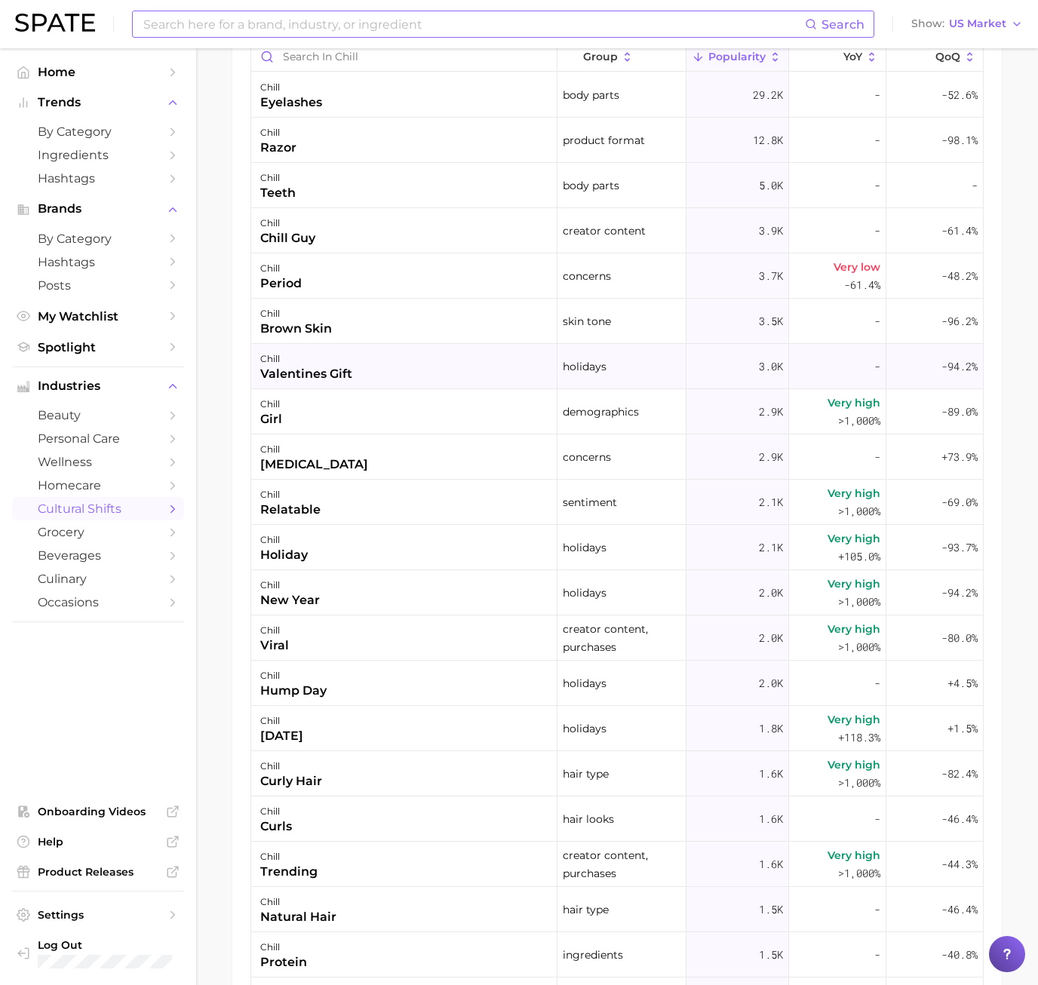
scroll to position [1052, 0]
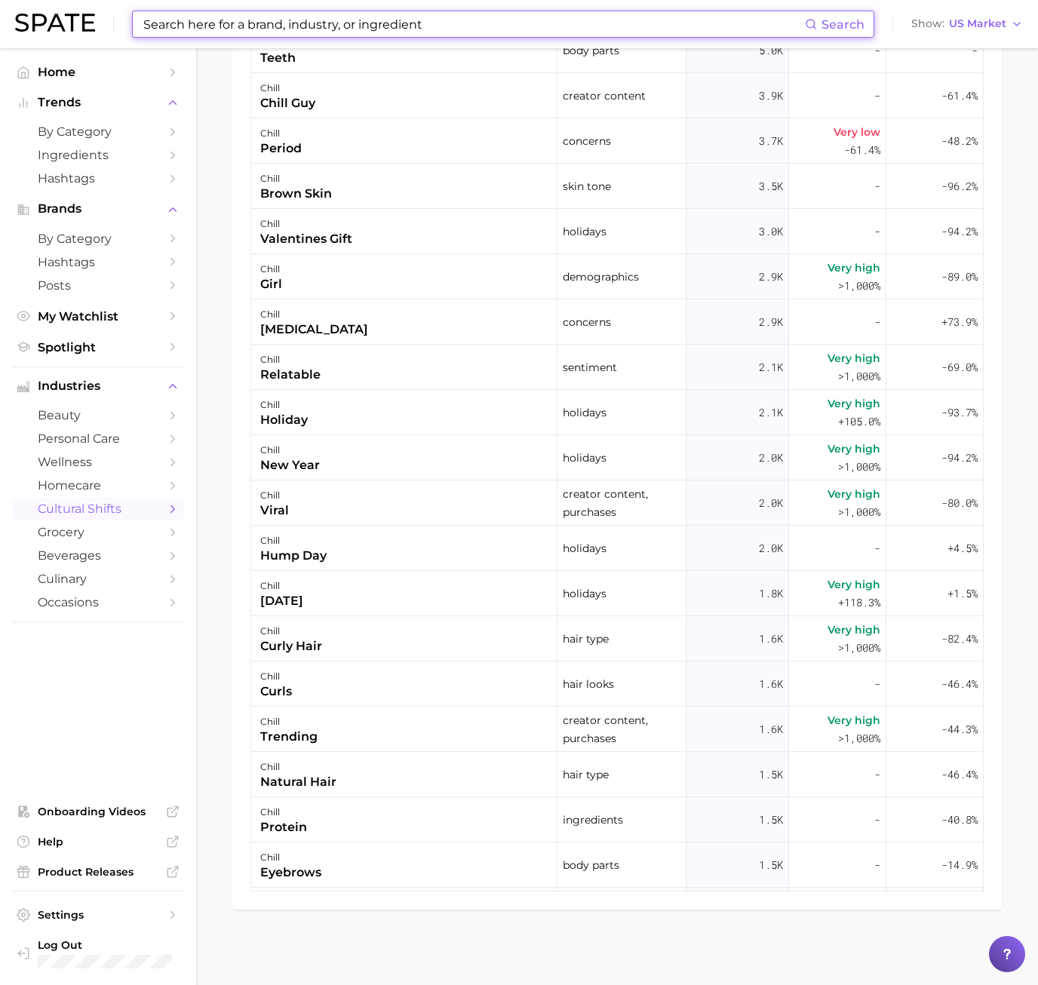
click at [266, 23] on input at bounding box center [473, 24] width 663 height 26
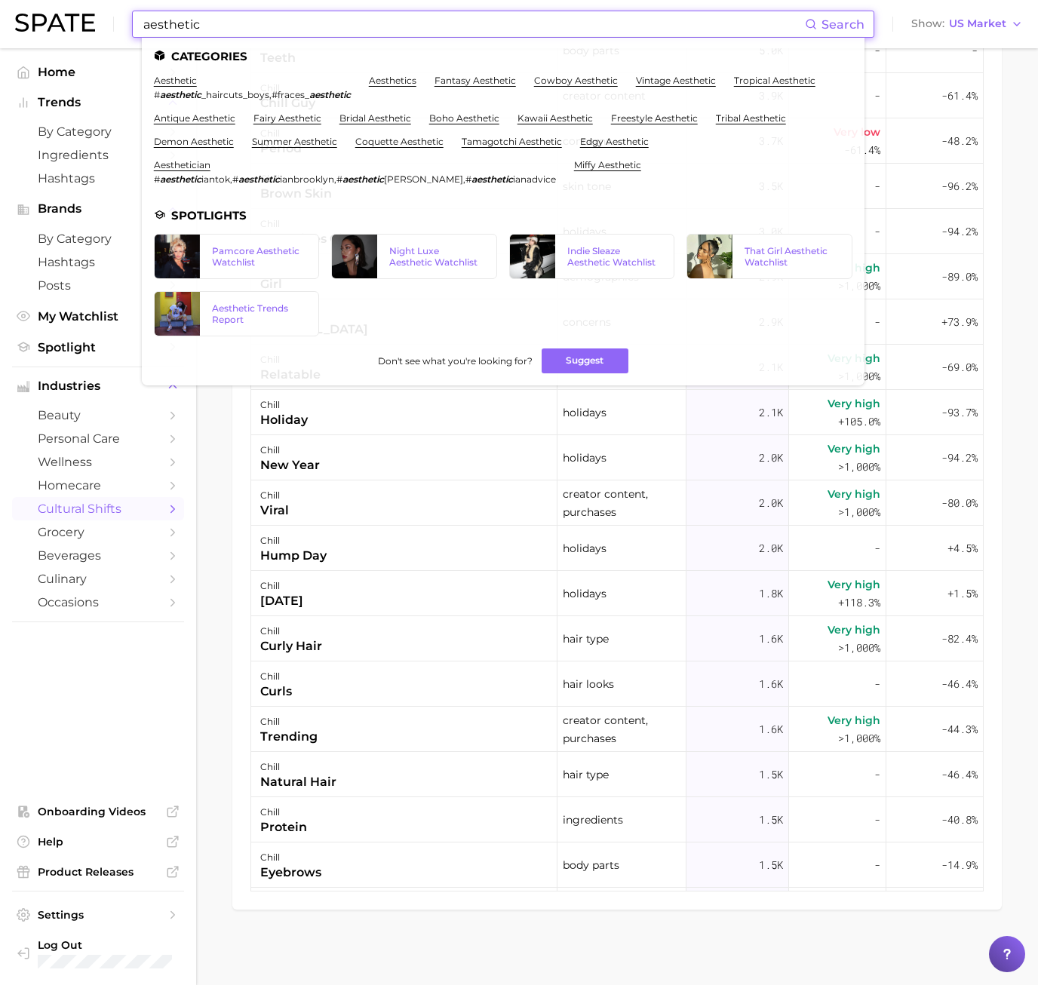
click at [149, 26] on input "aesthetic" at bounding box center [473, 24] width 663 height 26
click at [147, 25] on input "aesthetic" at bounding box center [473, 24] width 663 height 26
click at [143, 24] on input "aesthetic" at bounding box center [473, 24] width 663 height 26
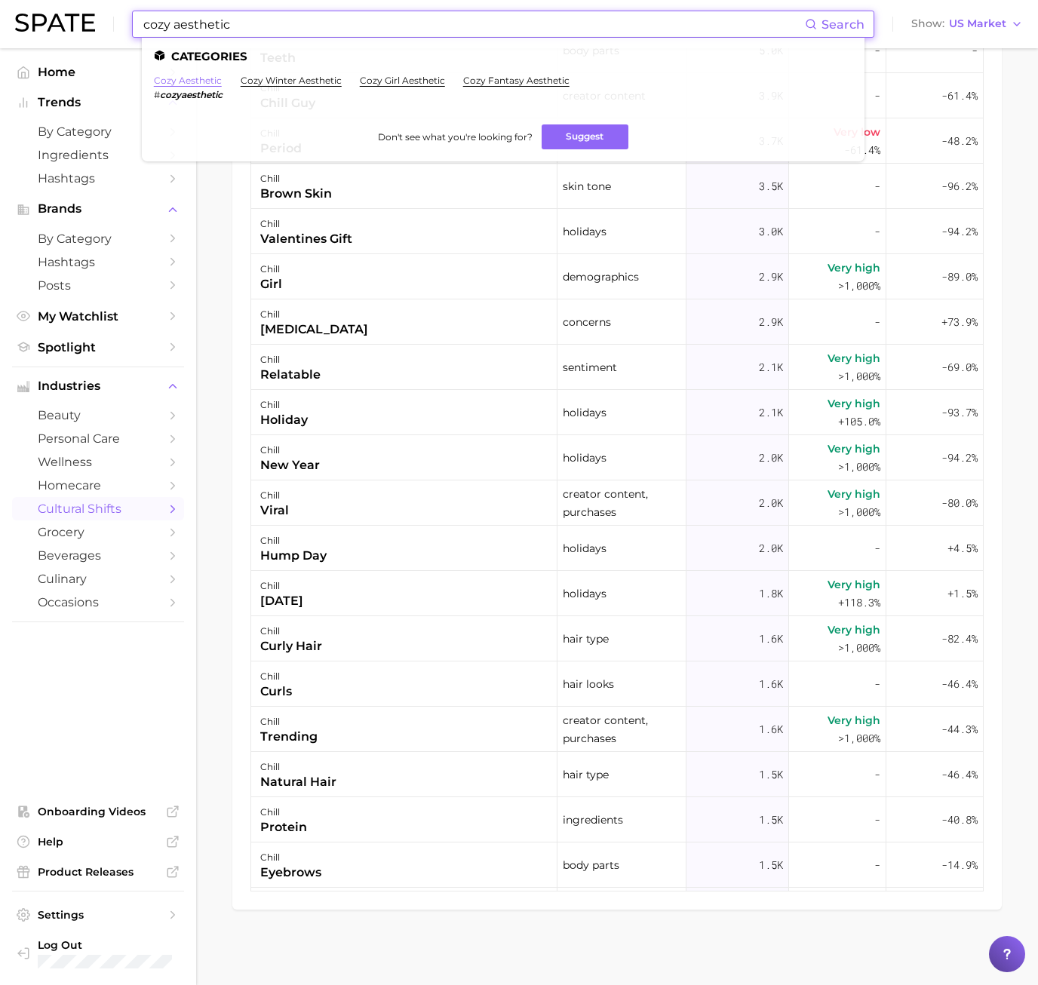
type input "cozy aesthetic"
click at [204, 76] on link "cozy aesthetic" at bounding box center [188, 80] width 68 height 11
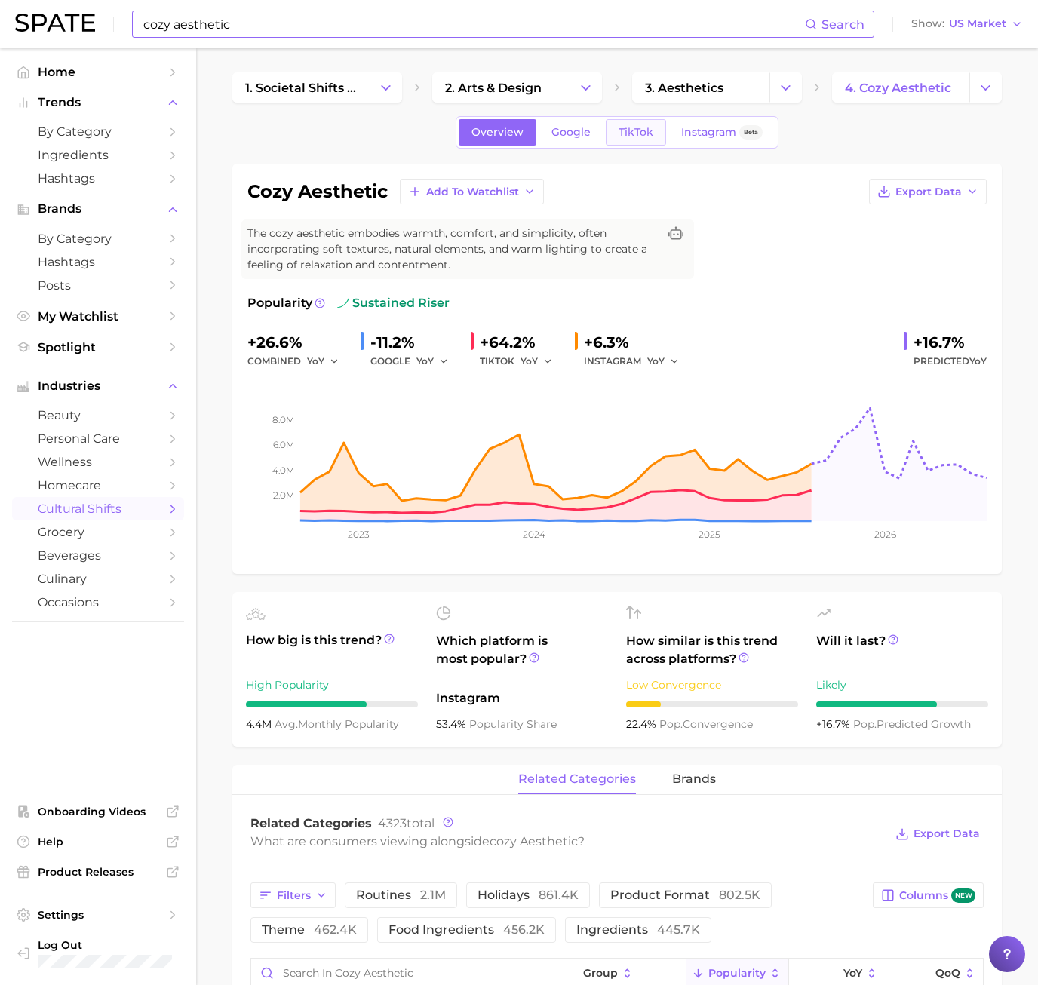
click at [642, 131] on span "TikTok" at bounding box center [636, 132] width 35 height 13
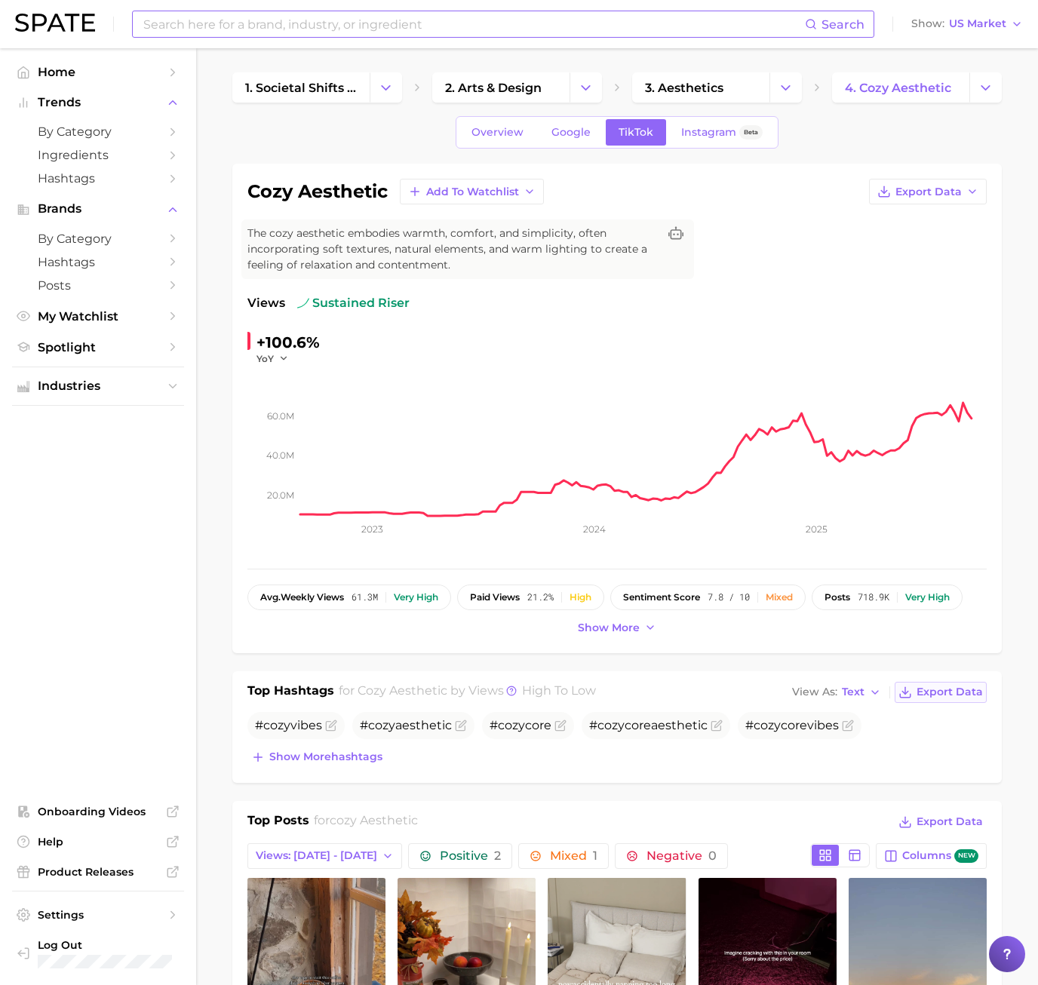
click at [937, 695] on span "Export Data" at bounding box center [950, 692] width 66 height 13
drag, startPoint x: 434, startPoint y: 757, endPoint x: 417, endPoint y: 751, distance: 17.7
click at [434, 757] on div "Show more hashtags" at bounding box center [616, 757] width 739 height 21
click at [481, 133] on span "Overview" at bounding box center [498, 132] width 52 height 13
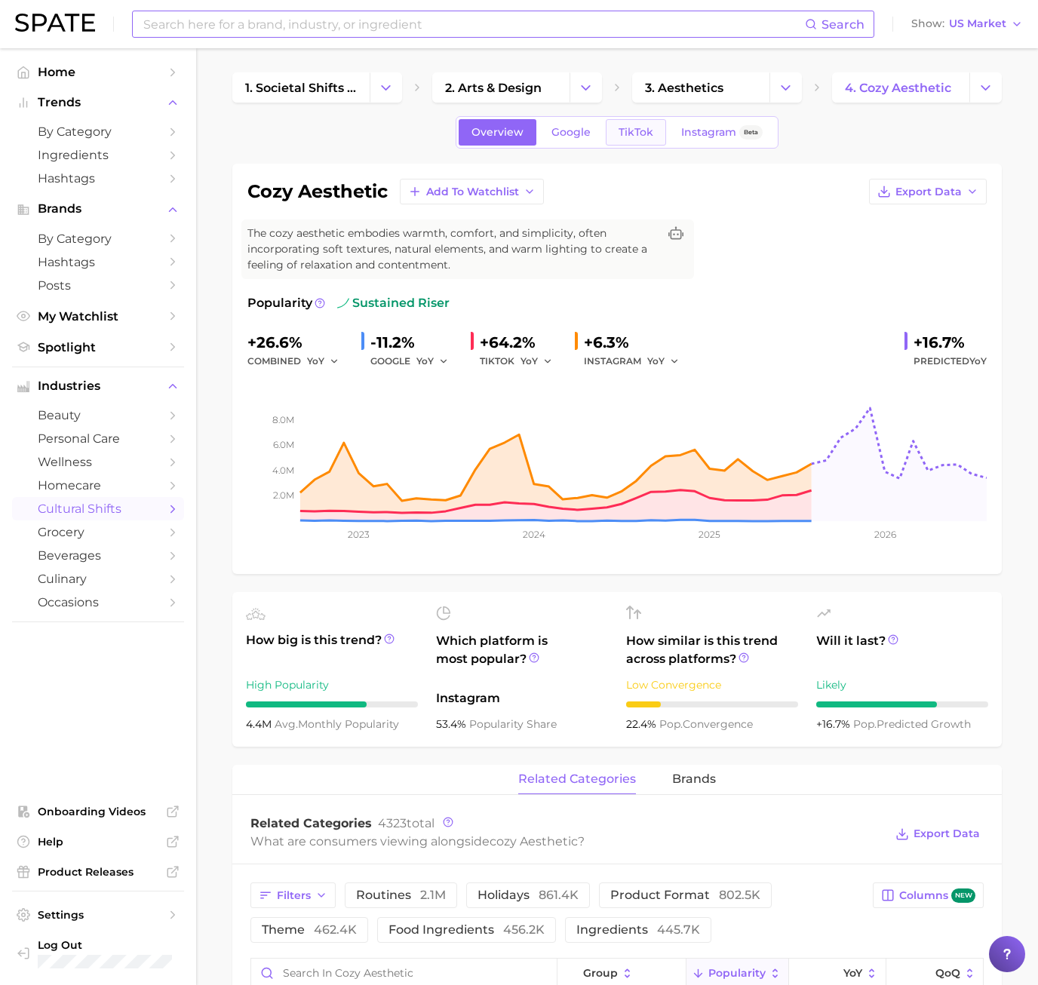
click at [618, 143] on link "TikTok" at bounding box center [636, 132] width 60 height 26
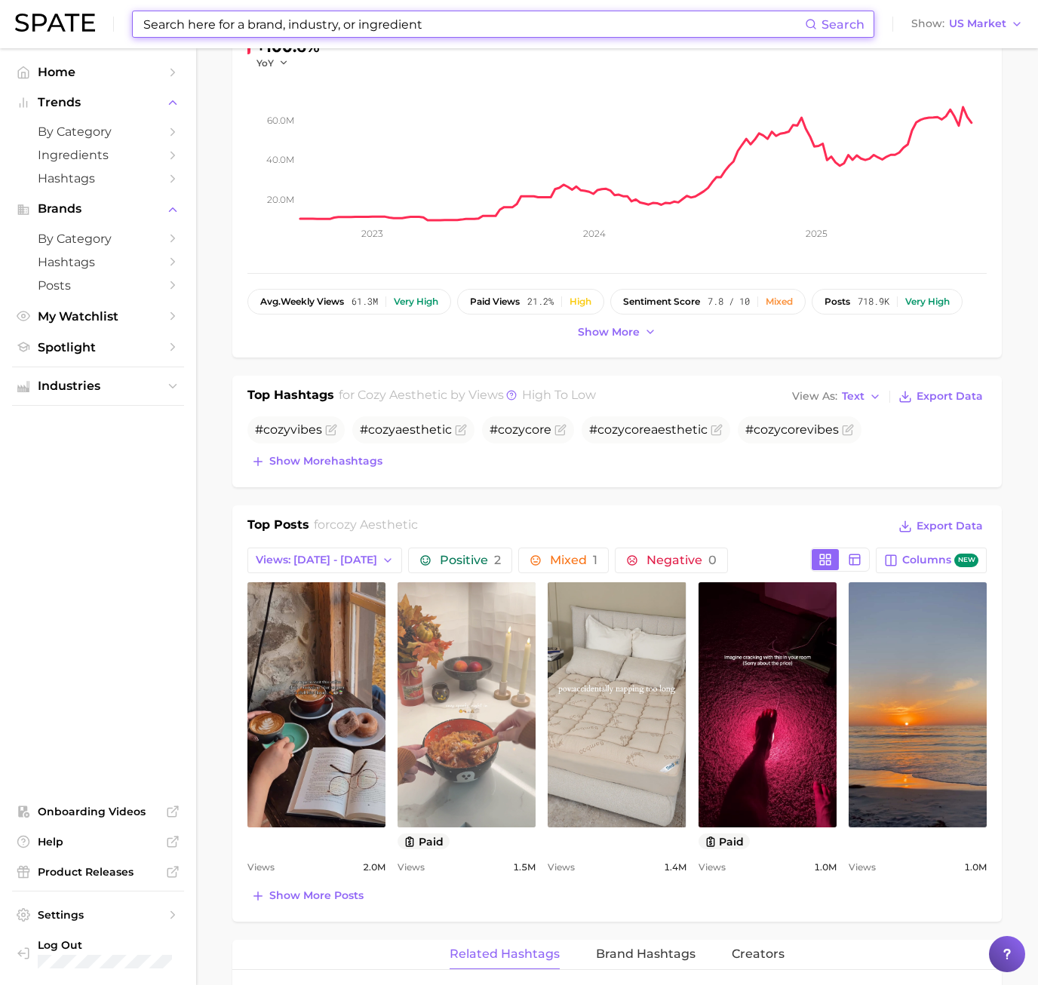
scroll to position [377, 0]
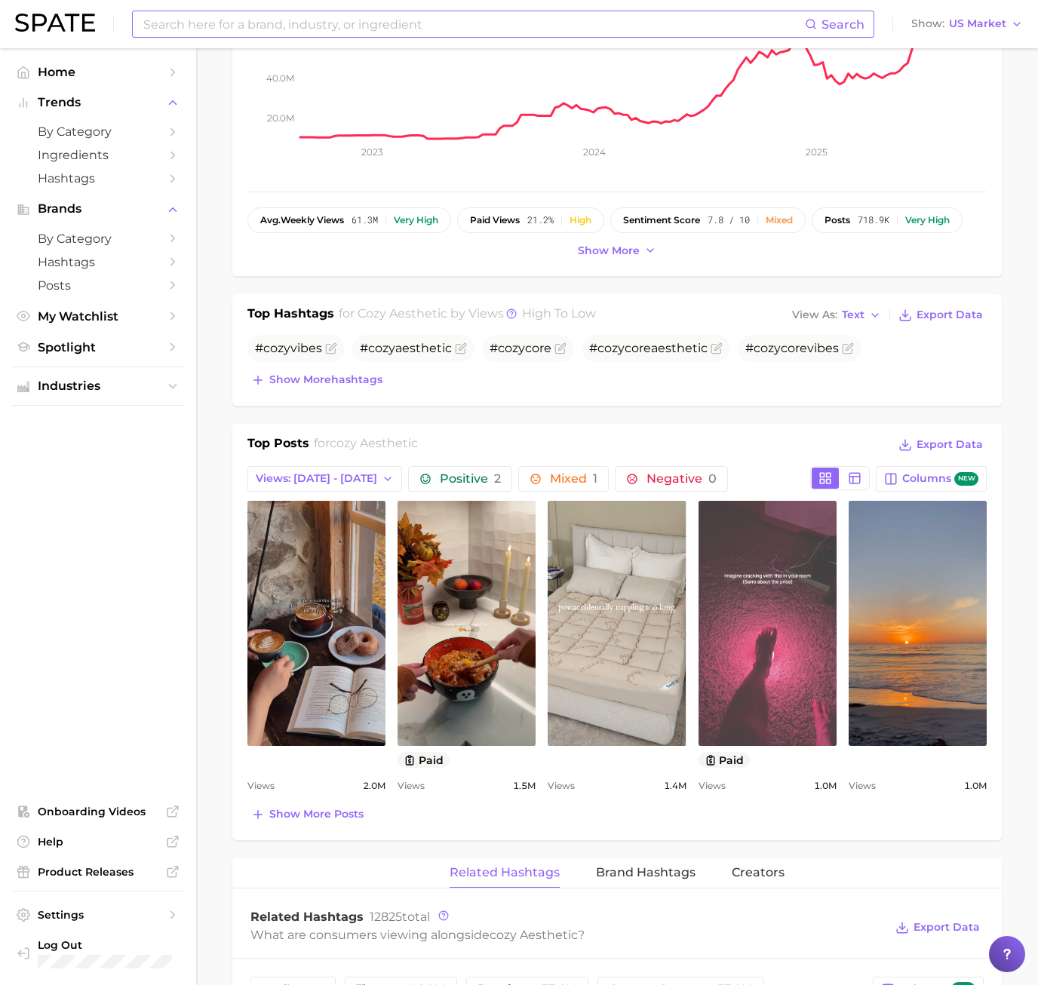
click at [799, 687] on link "view post on TikTok" at bounding box center [768, 623] width 138 height 245
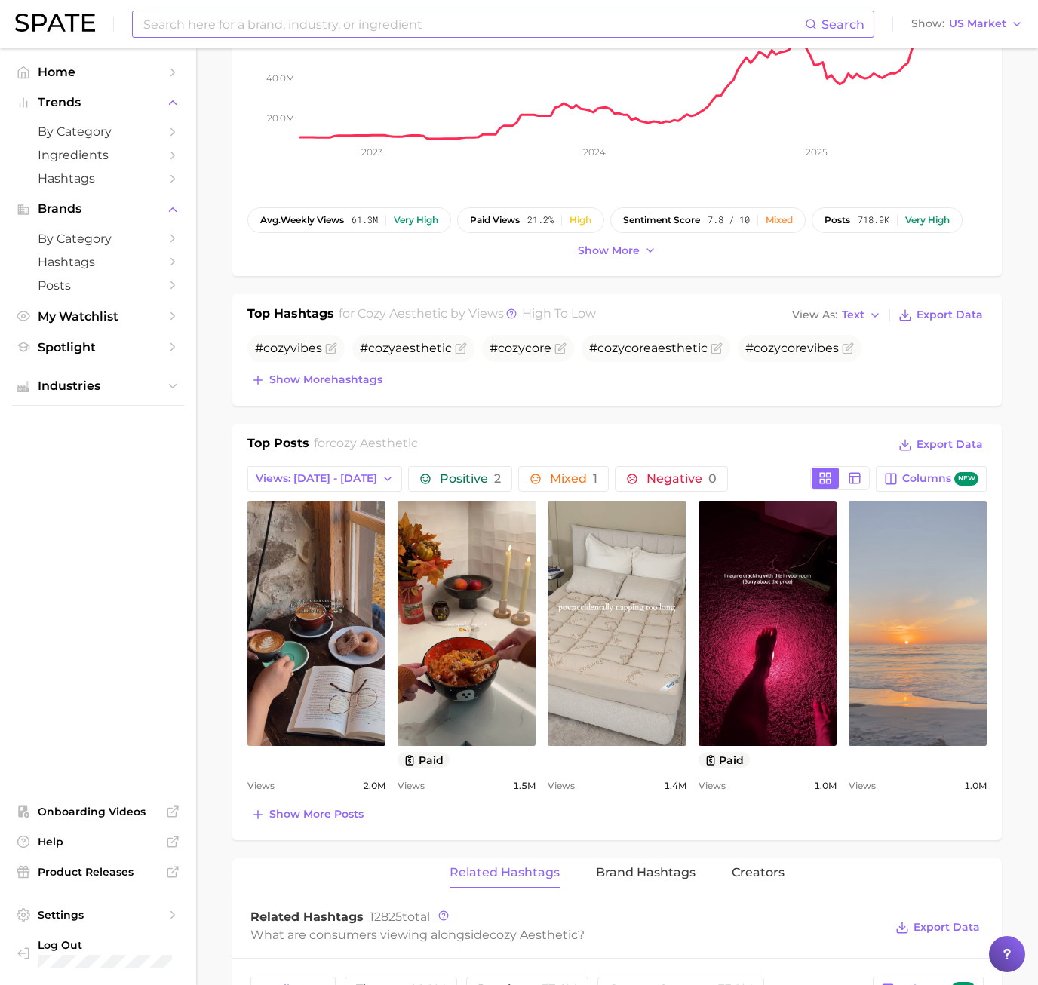
click at [972, 636] on link "view post on TikTok" at bounding box center [918, 623] width 138 height 245
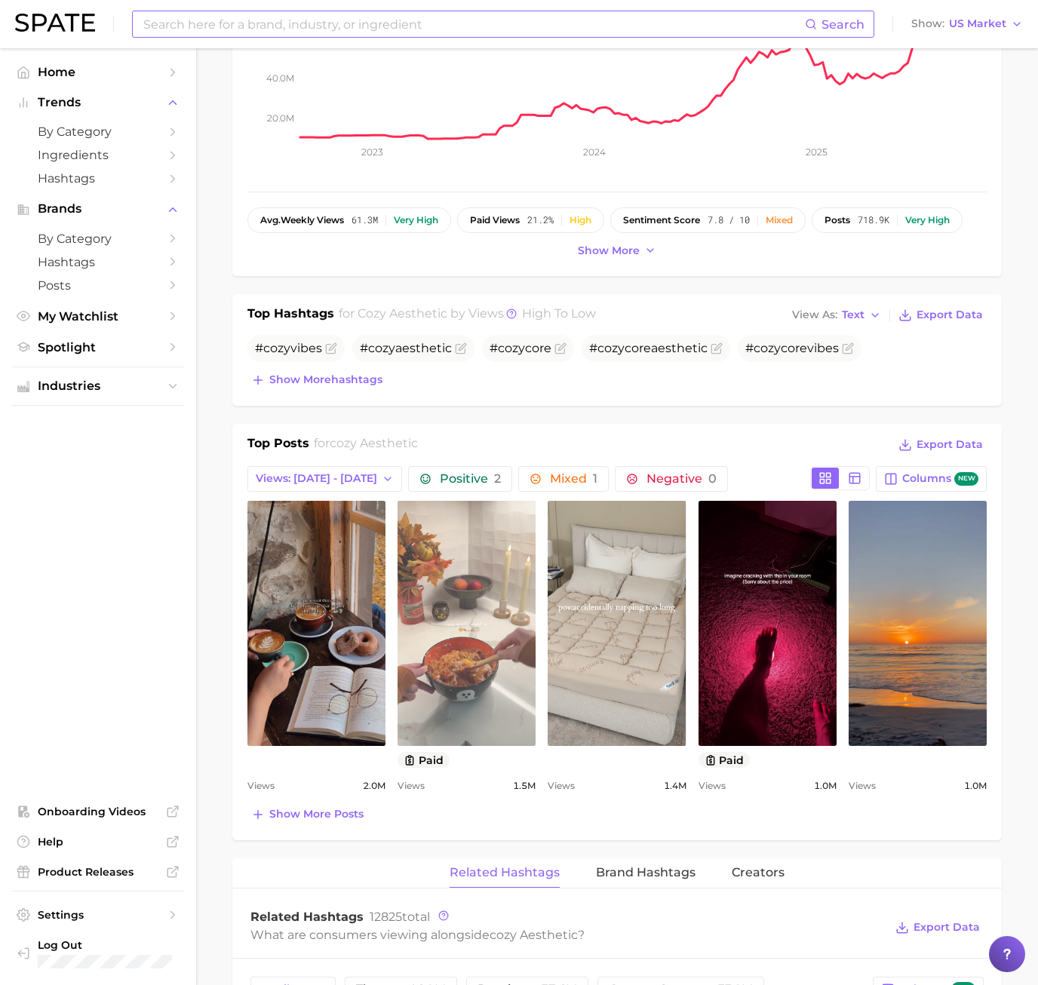
click at [499, 613] on link "view post on TikTok" at bounding box center [467, 623] width 138 height 245
click at [450, 629] on link "view post on TikTok" at bounding box center [467, 623] width 138 height 245
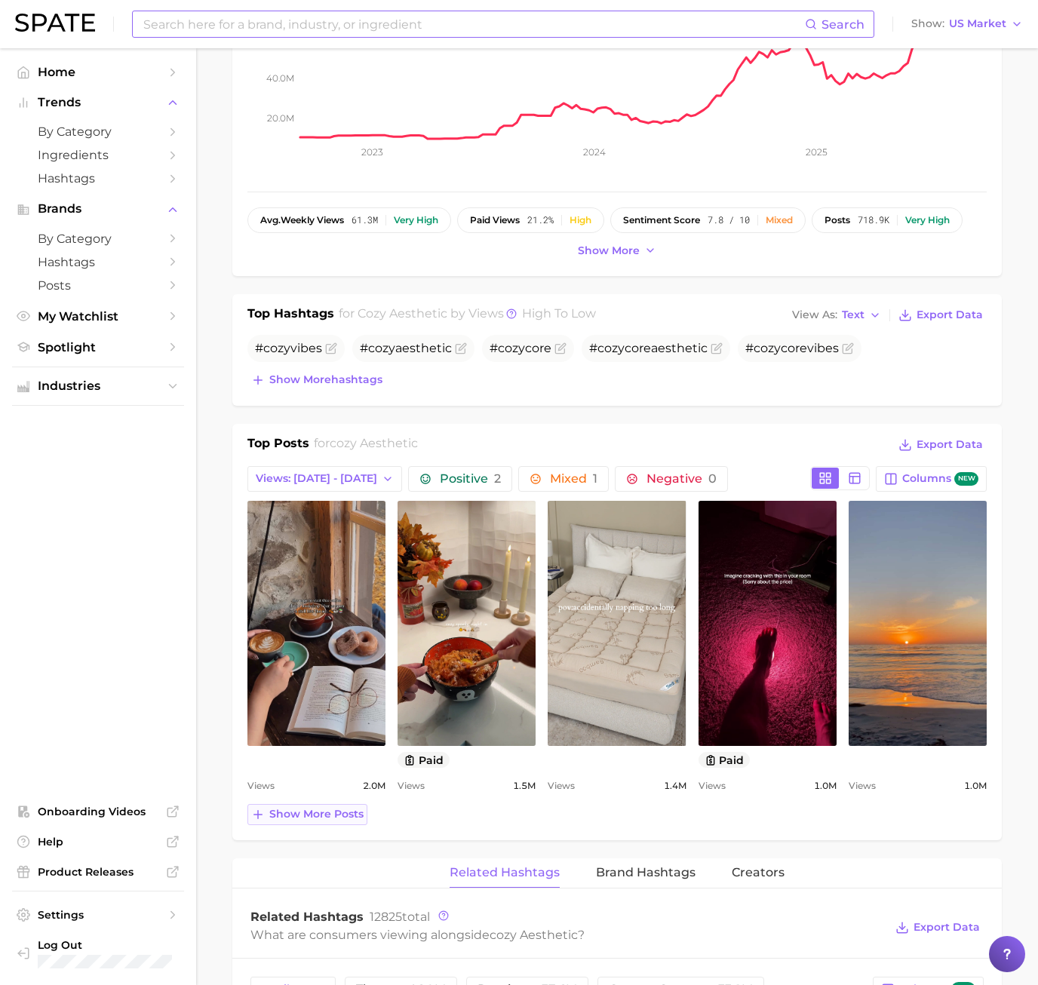
click at [321, 819] on span "Show more posts" at bounding box center [316, 814] width 94 height 13
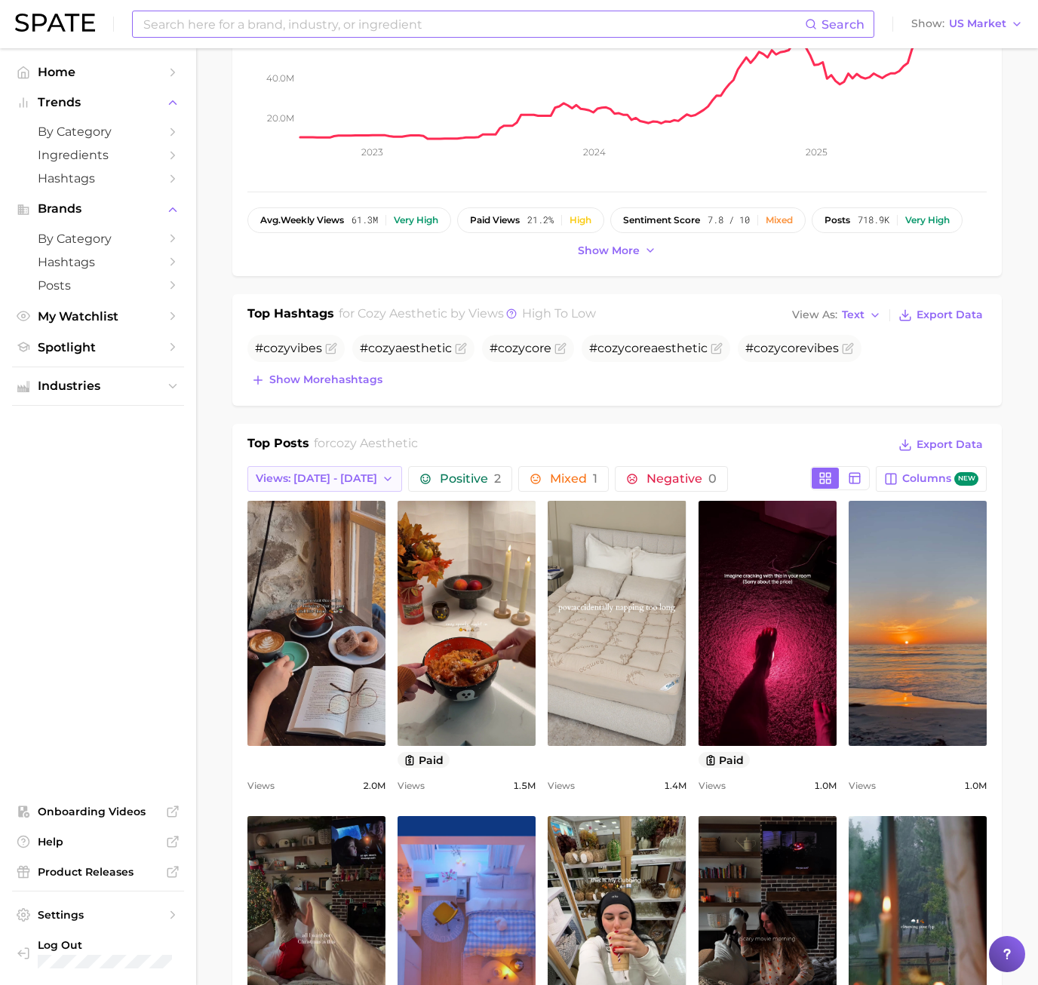
scroll to position [0, 0]
click at [312, 483] on span "Views: [DATE] - [DATE]" at bounding box center [316, 478] width 121 height 13
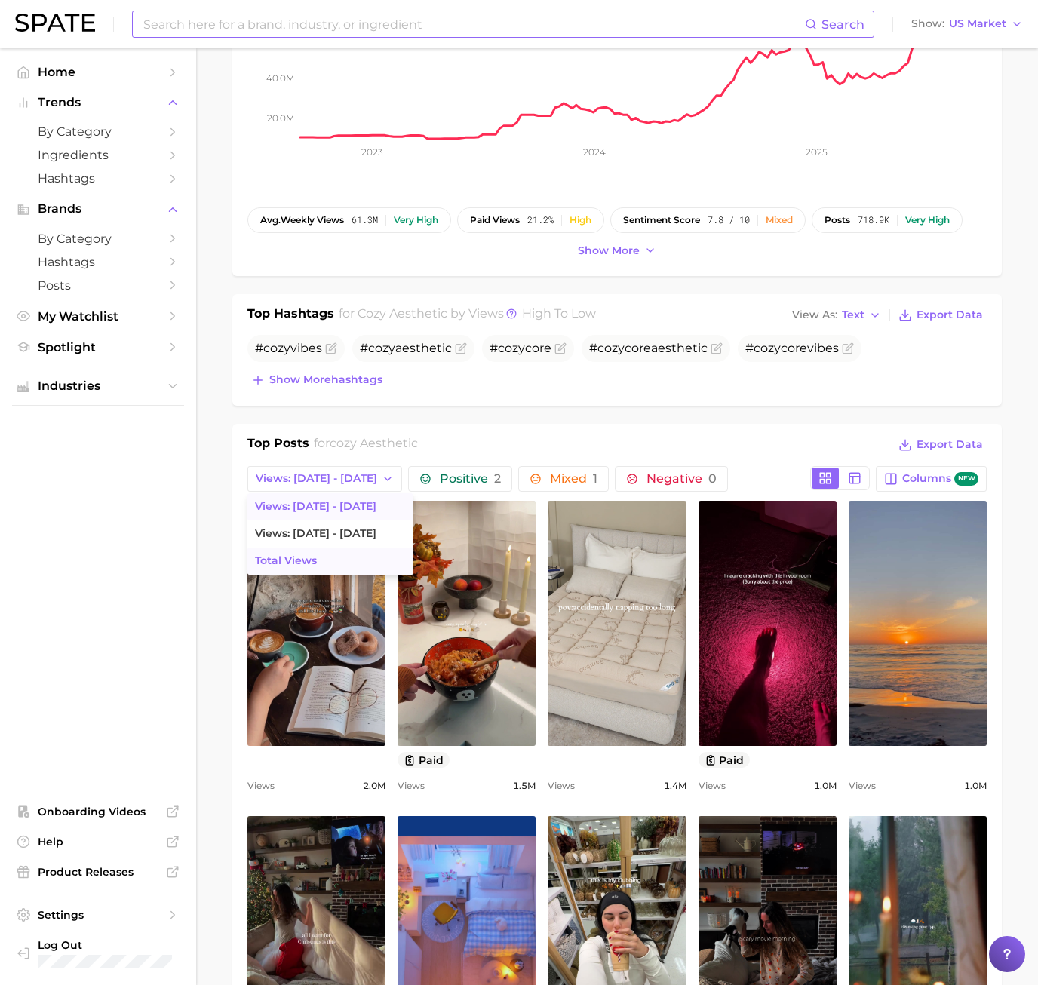
click at [308, 558] on span "Total Views" at bounding box center [286, 560] width 62 height 13
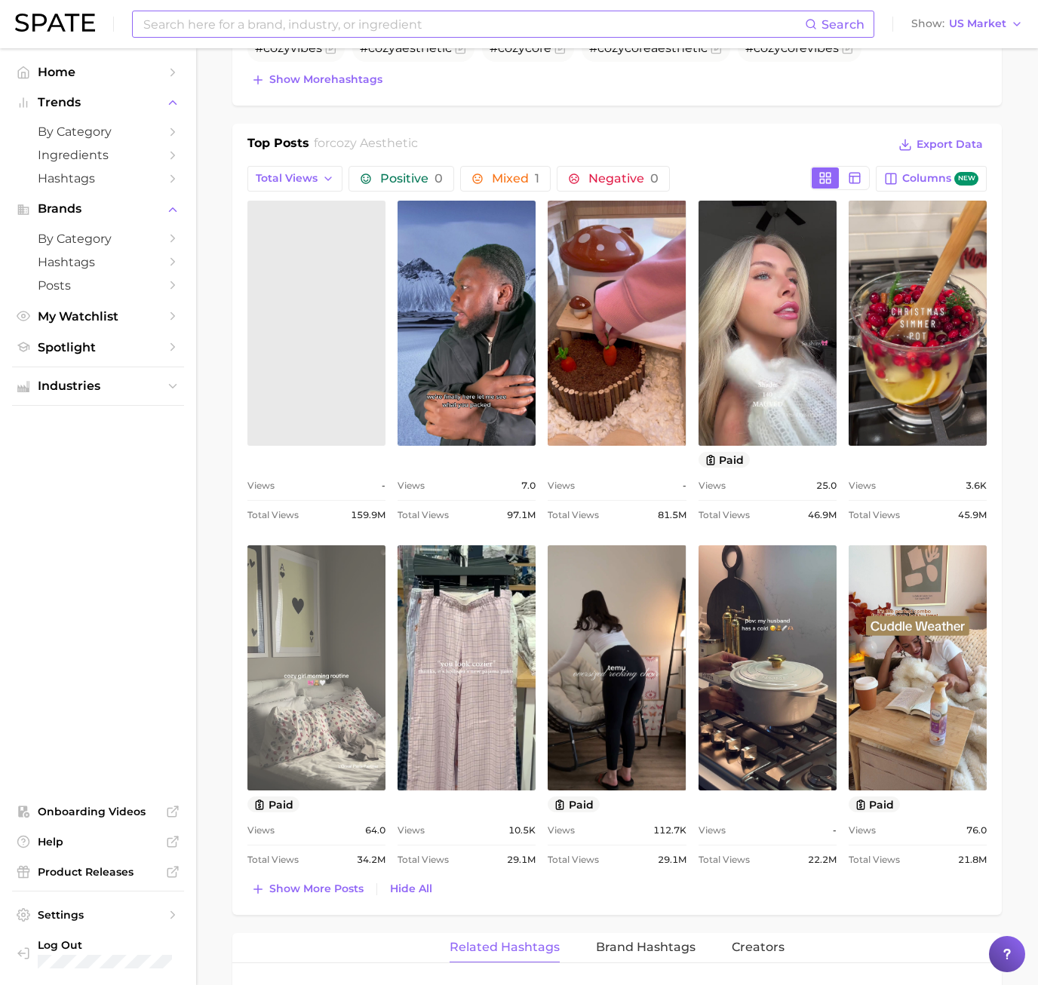
scroll to position [679, 0]
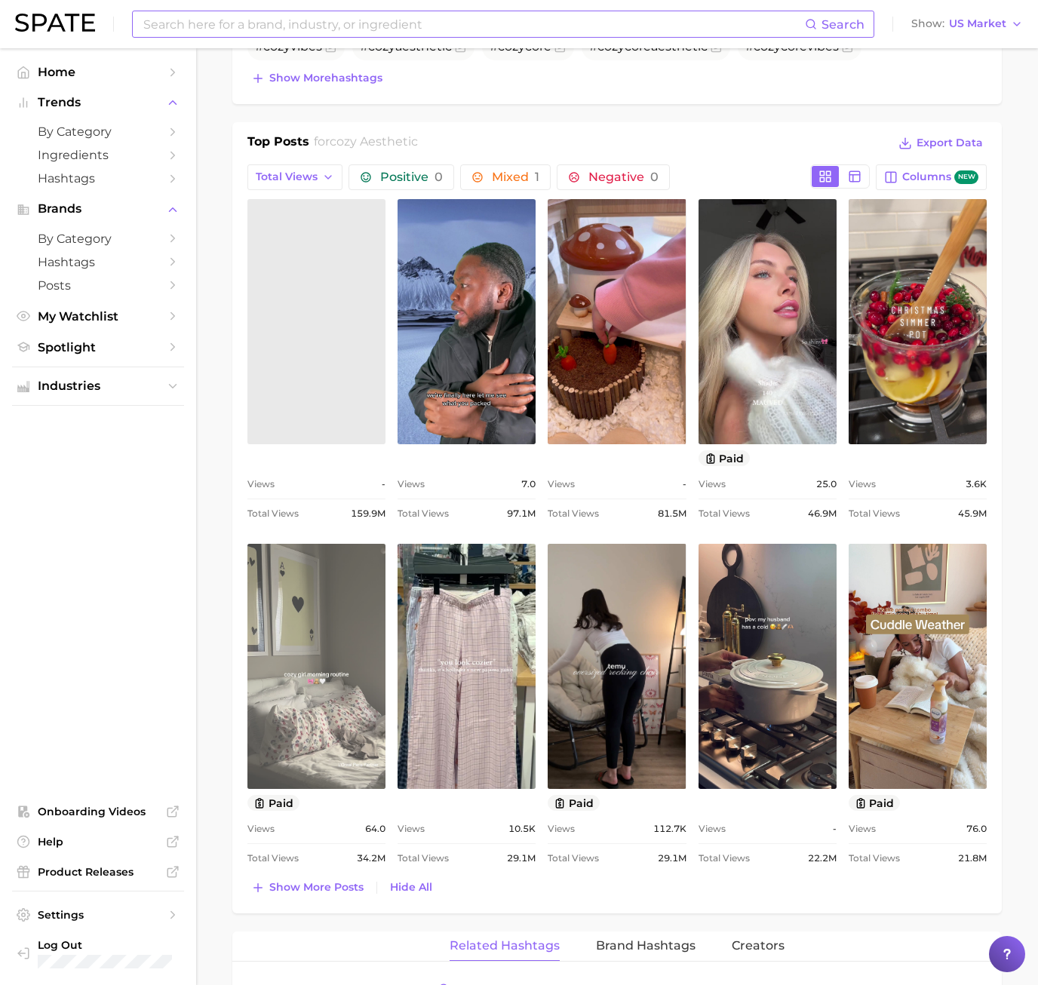
click at [333, 740] on link "view post on TikTok" at bounding box center [316, 666] width 138 height 245
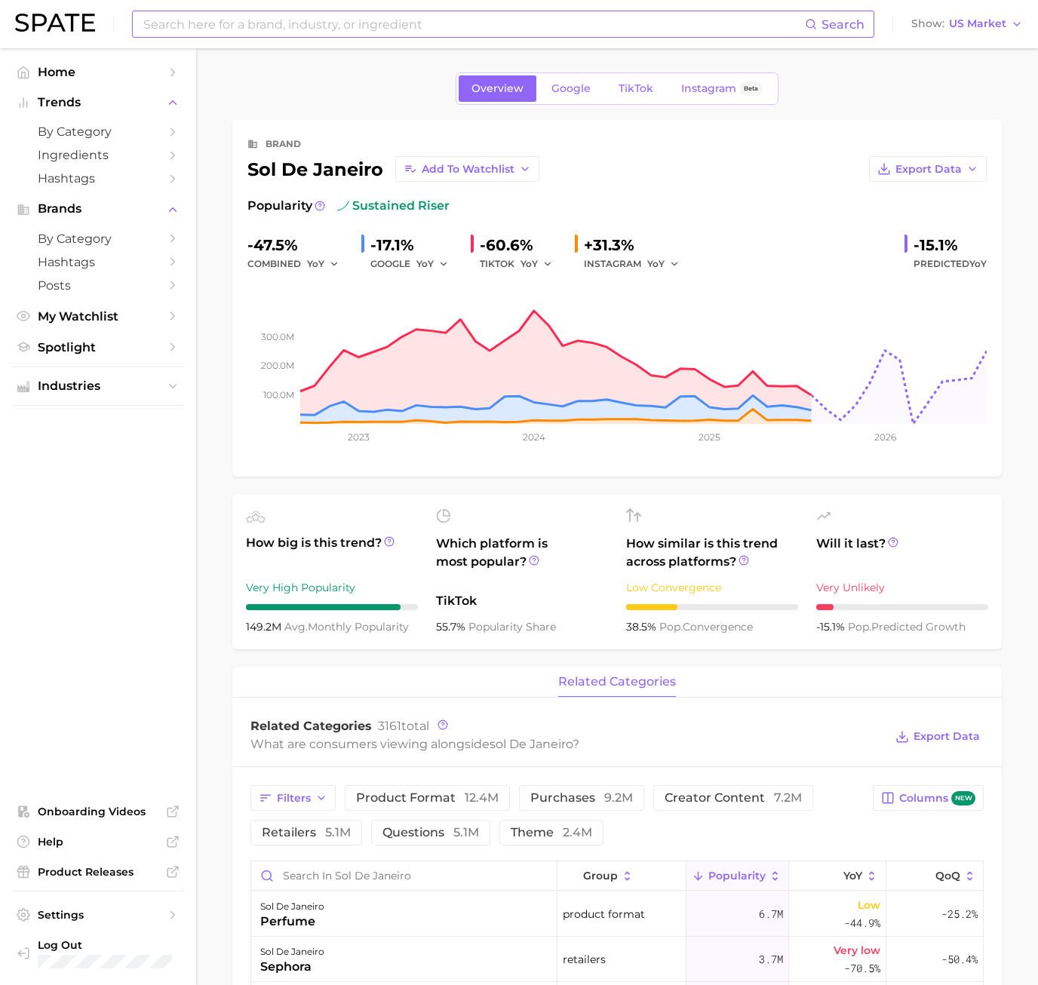
click at [261, 26] on input at bounding box center [473, 24] width 663 height 26
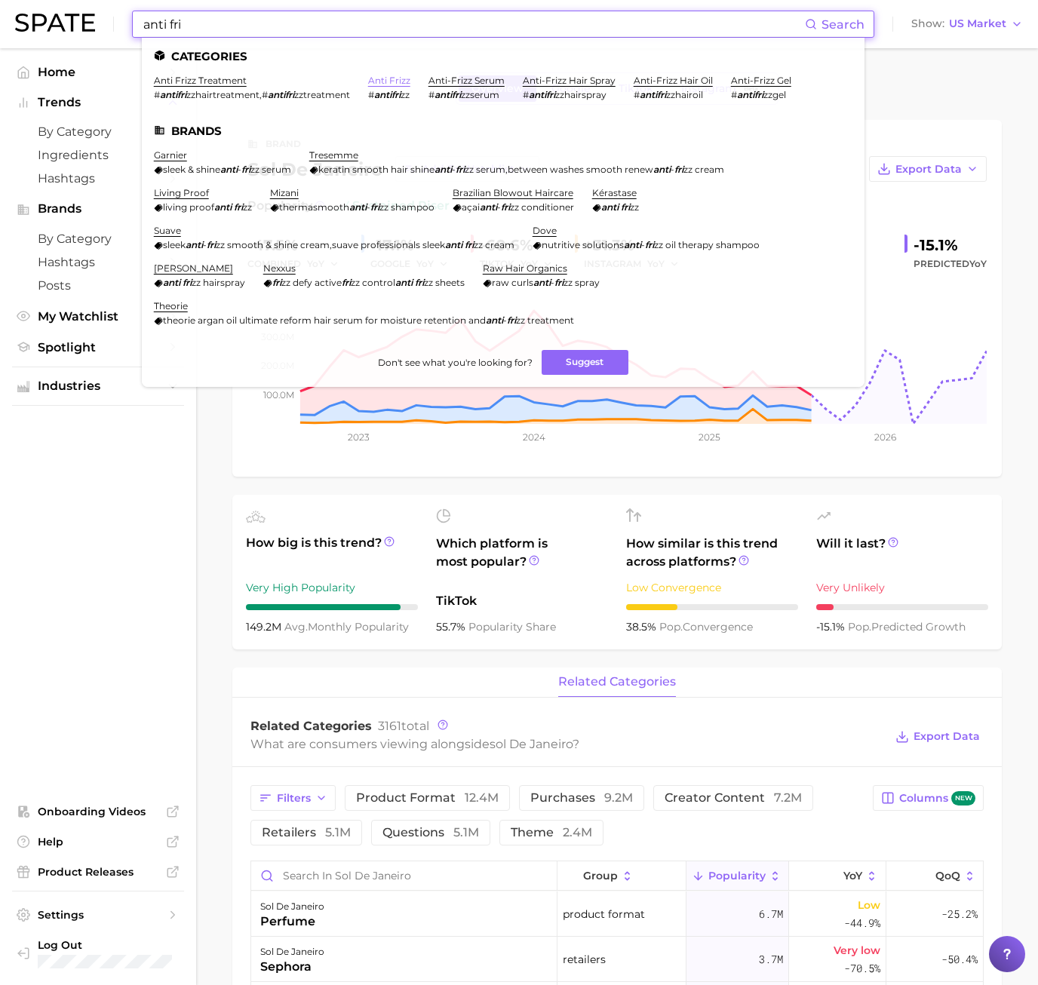
type input "anti fri"
click at [410, 78] on link "anti frizz" at bounding box center [389, 80] width 42 height 11
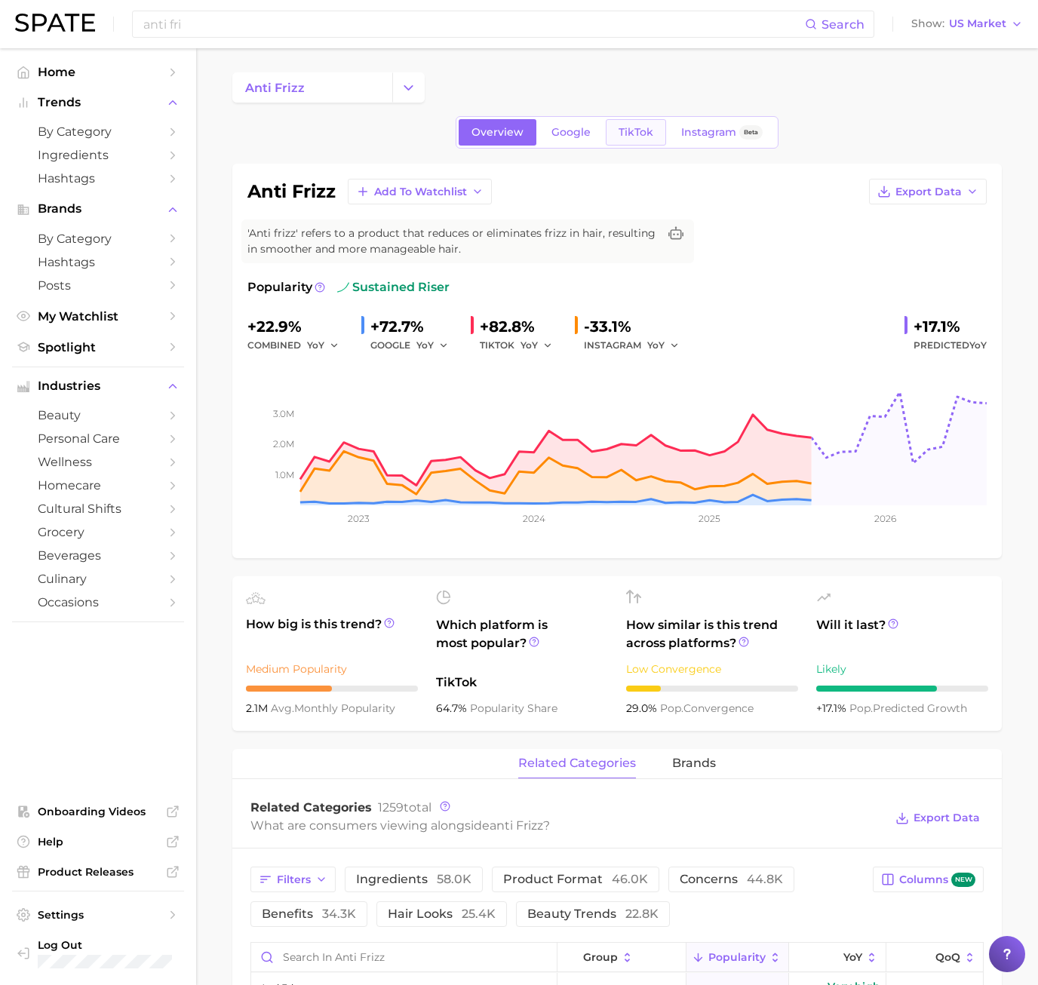
click at [660, 134] on link "TikTok" at bounding box center [636, 132] width 60 height 26
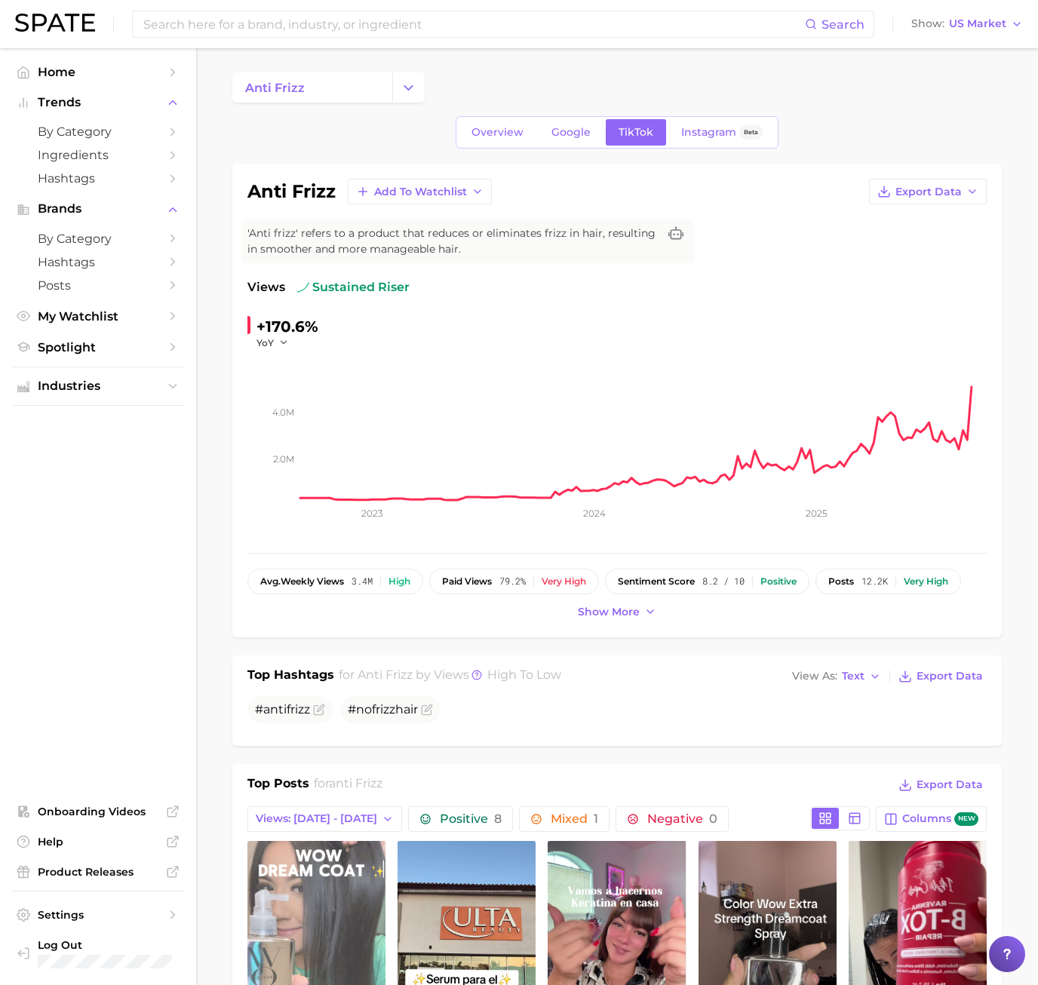
scroll to position [377, 0]
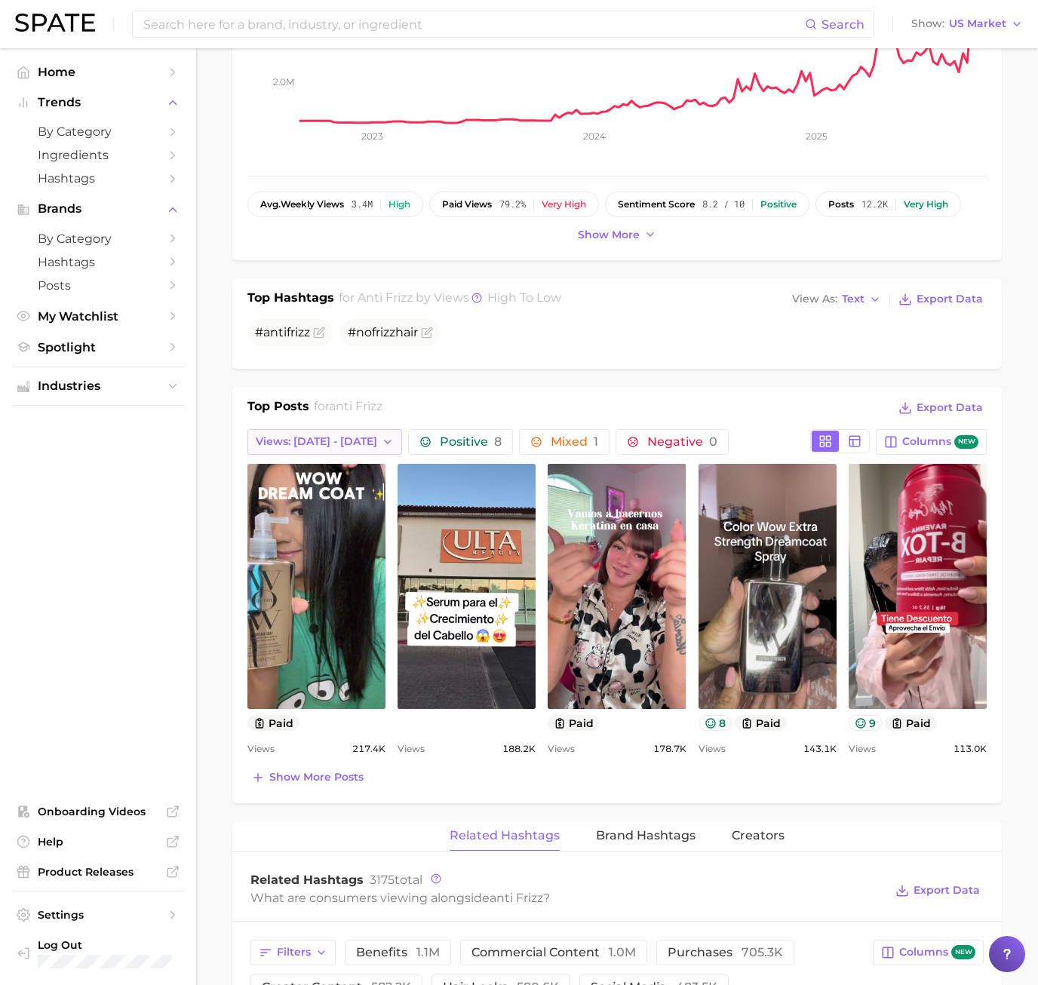
click at [324, 442] on span "Views: [DATE] - [DATE]" at bounding box center [316, 441] width 121 height 13
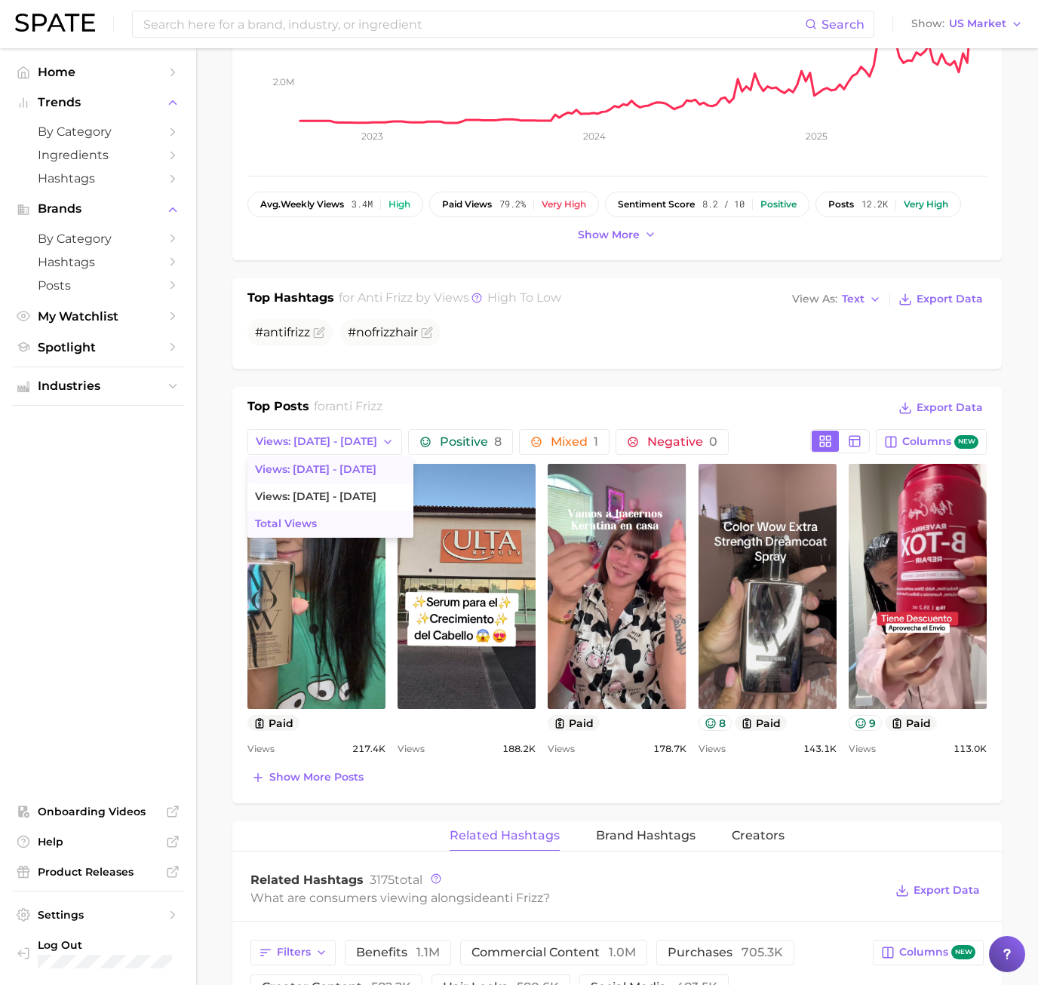
click at [312, 524] on span "Total Views" at bounding box center [286, 524] width 62 height 13
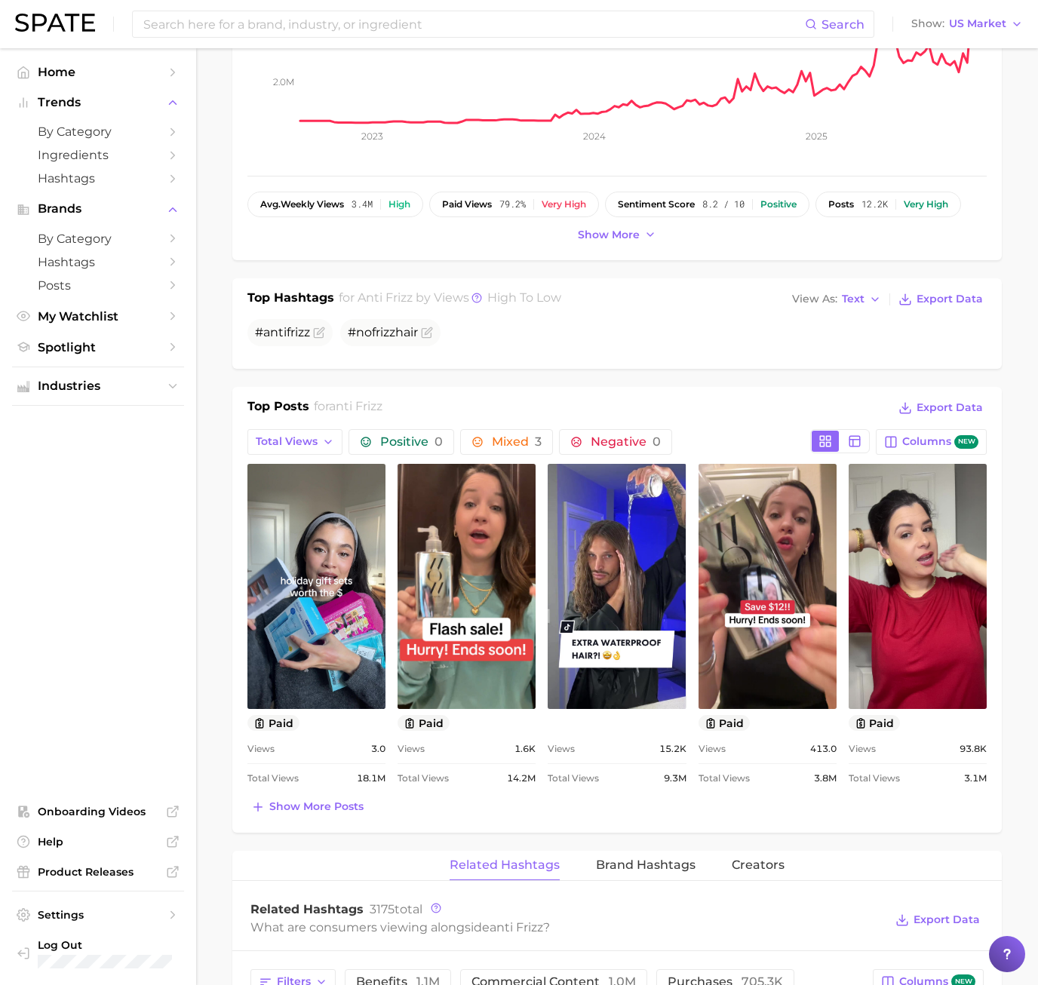
scroll to position [0, 0]
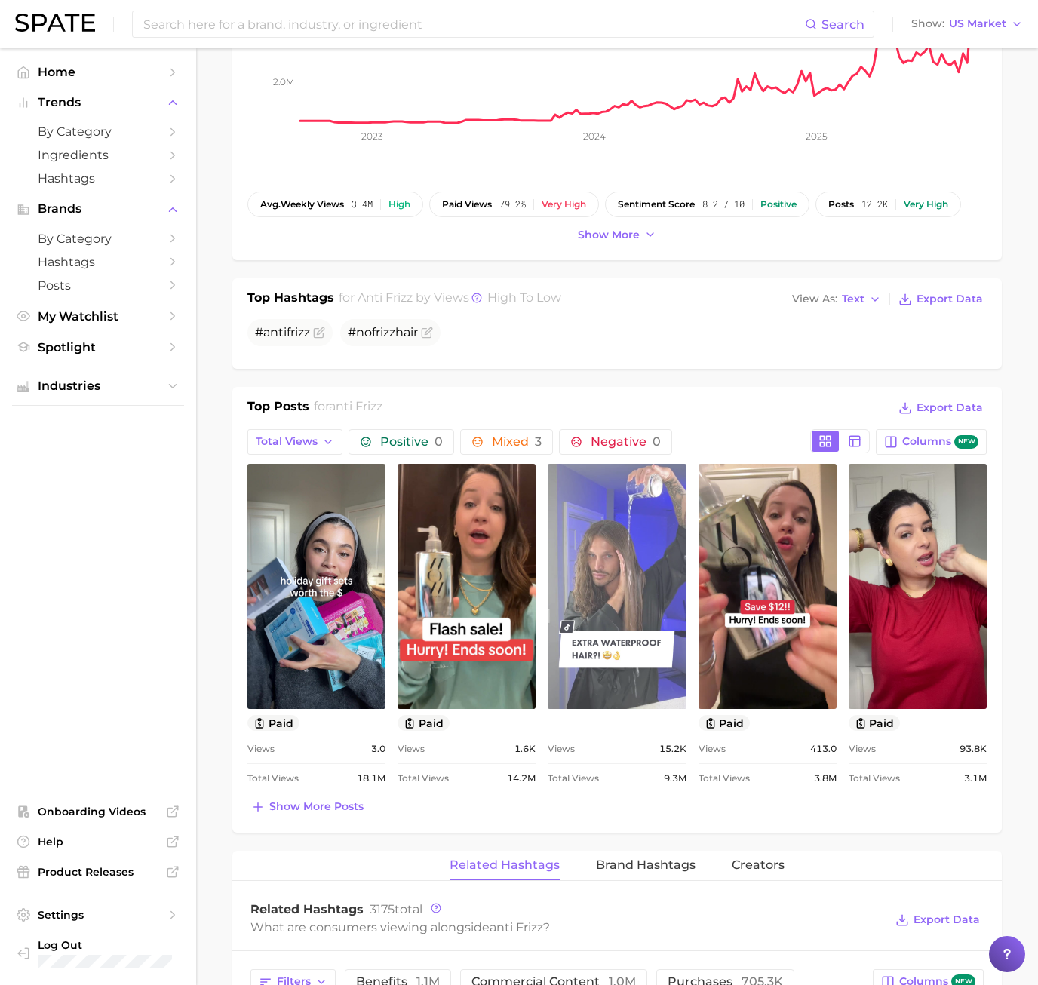
click at [640, 603] on link "view post on TikTok" at bounding box center [617, 586] width 138 height 245
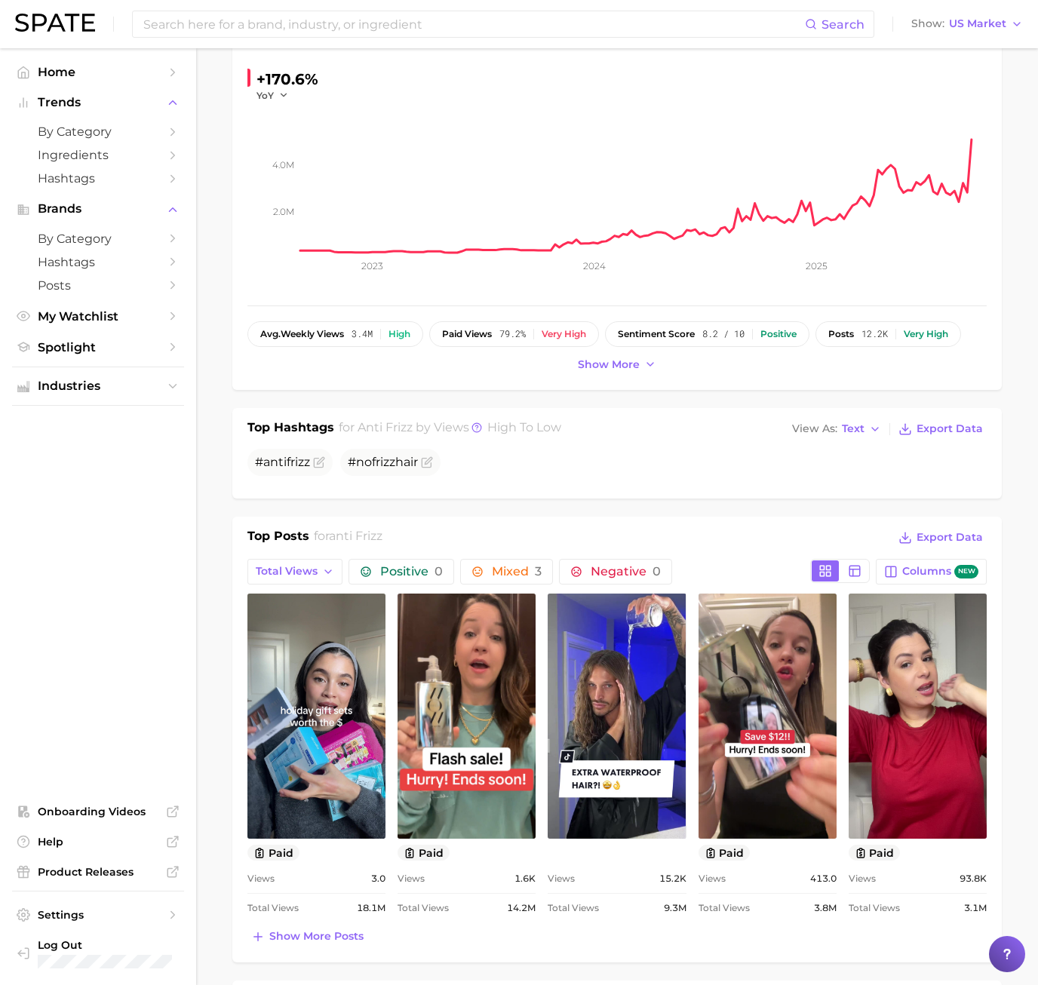
scroll to position [75, 0]
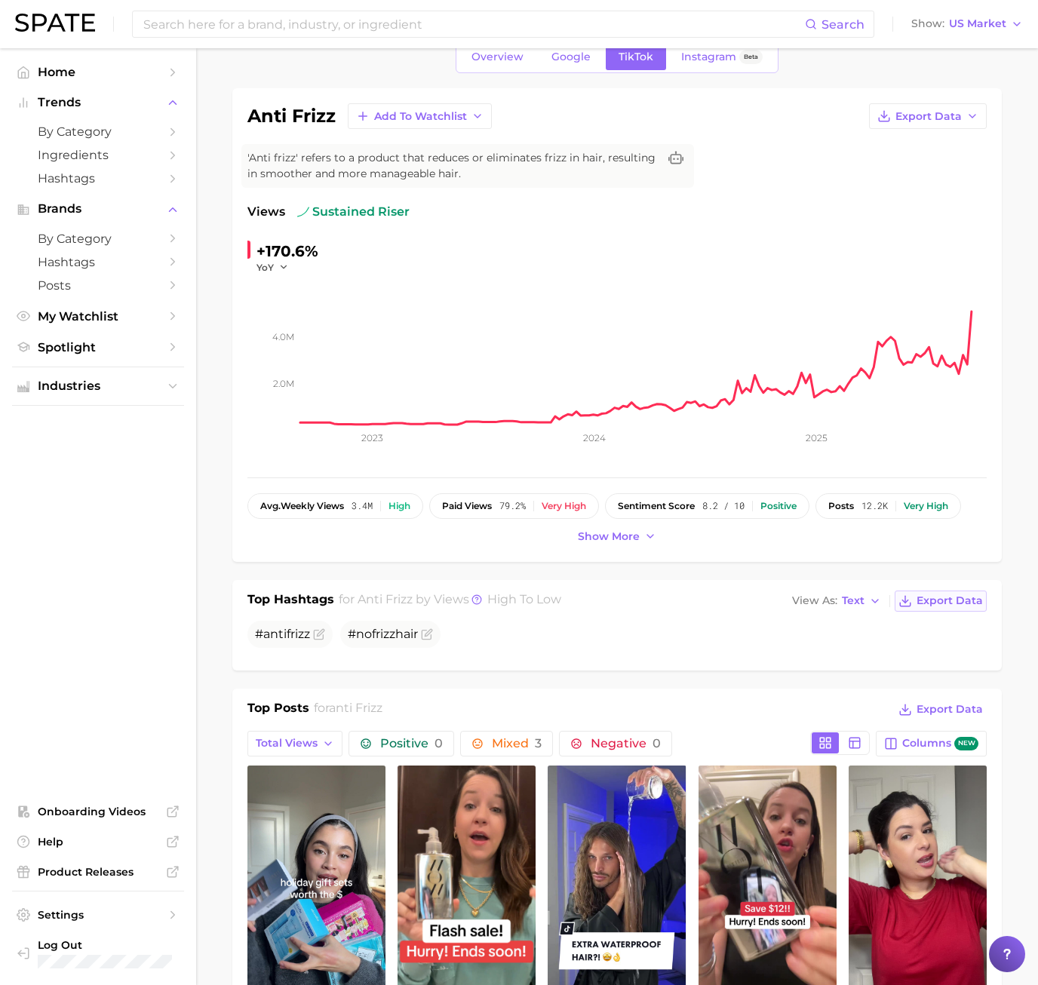
click at [939, 602] on span "Export Data" at bounding box center [950, 600] width 66 height 13
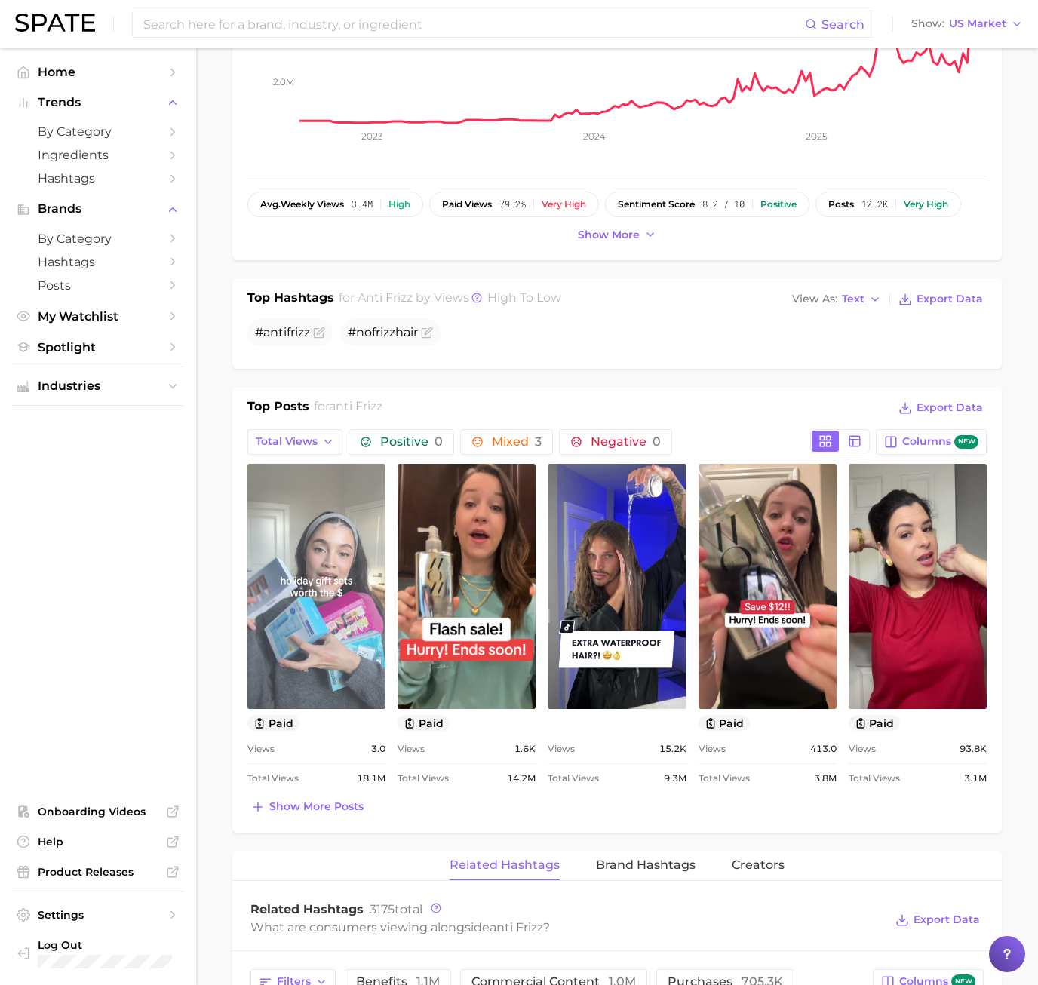
click at [343, 634] on link "view post on TikTok" at bounding box center [316, 586] width 138 height 245
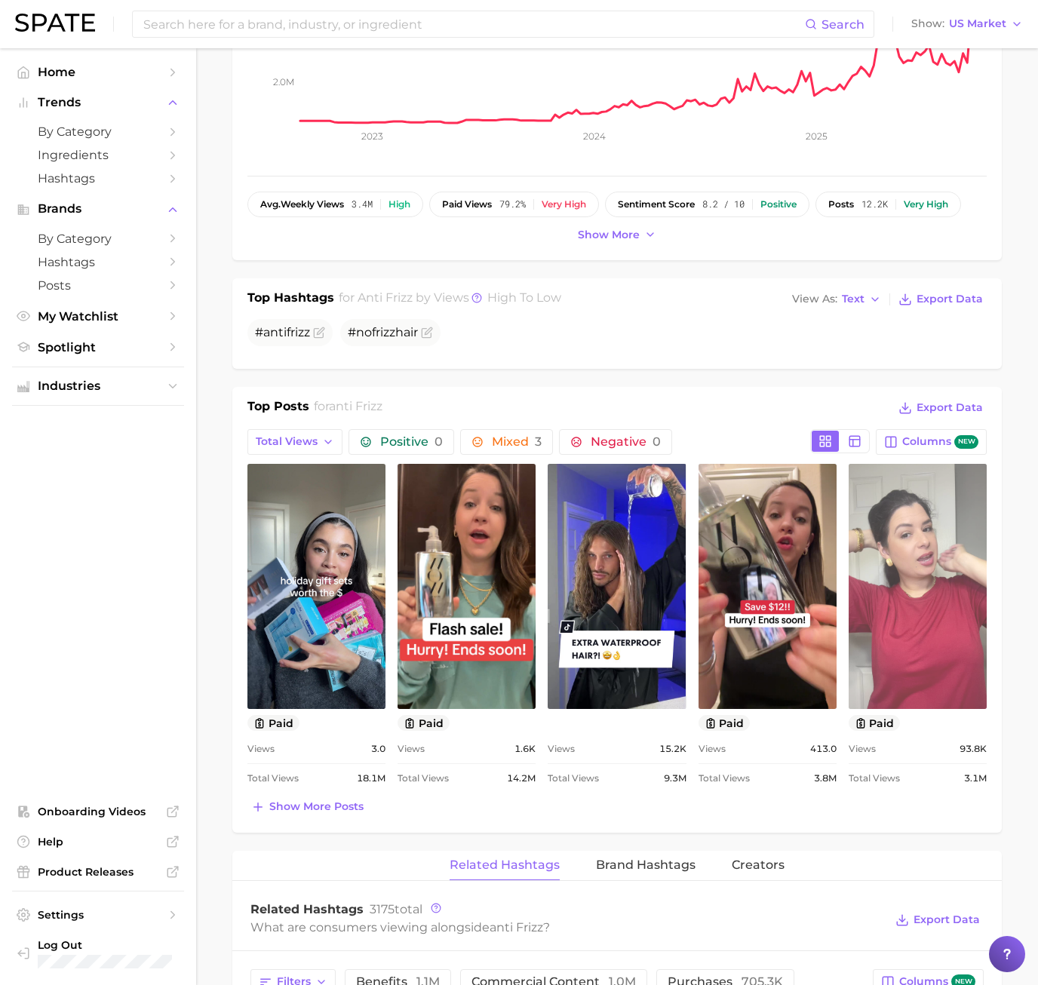
click at [945, 611] on link "view post on TikTok" at bounding box center [918, 586] width 138 height 245
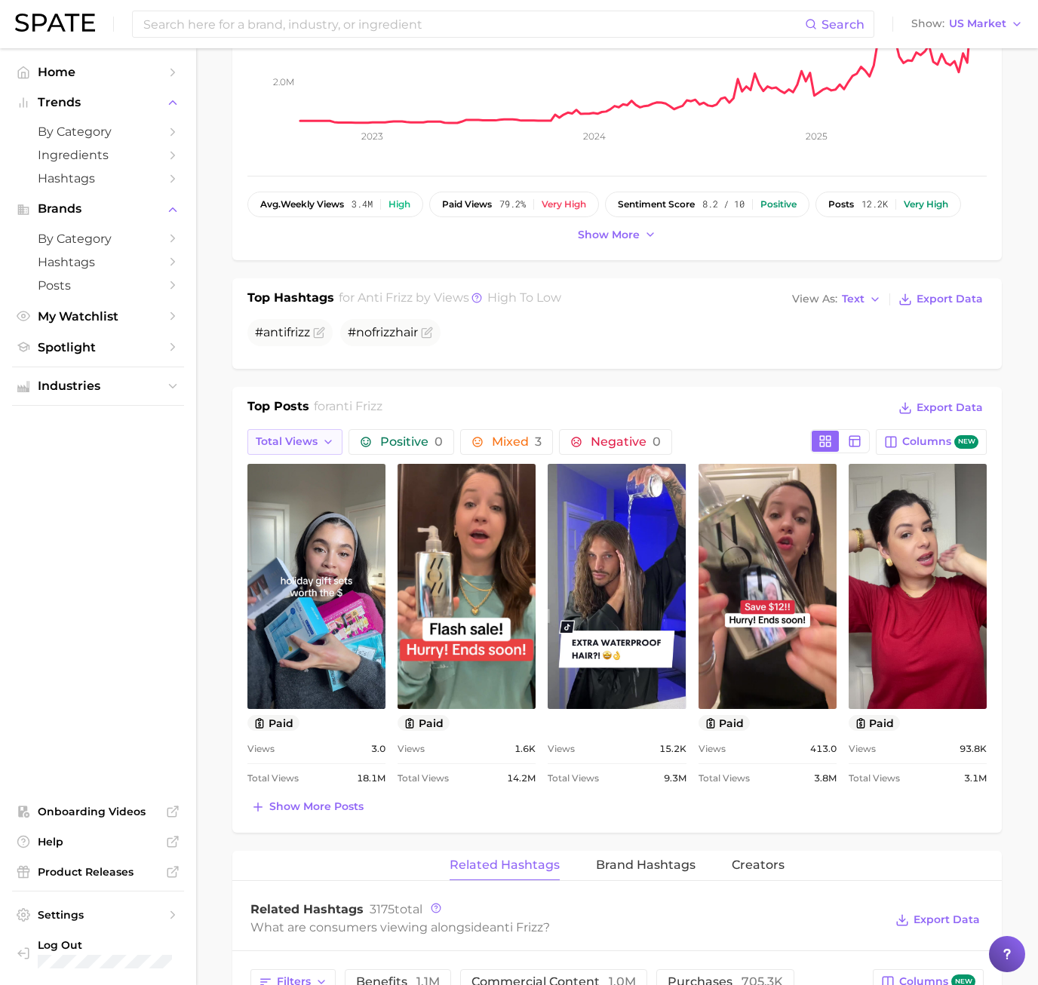
click at [314, 438] on span "Total Views" at bounding box center [287, 441] width 62 height 13
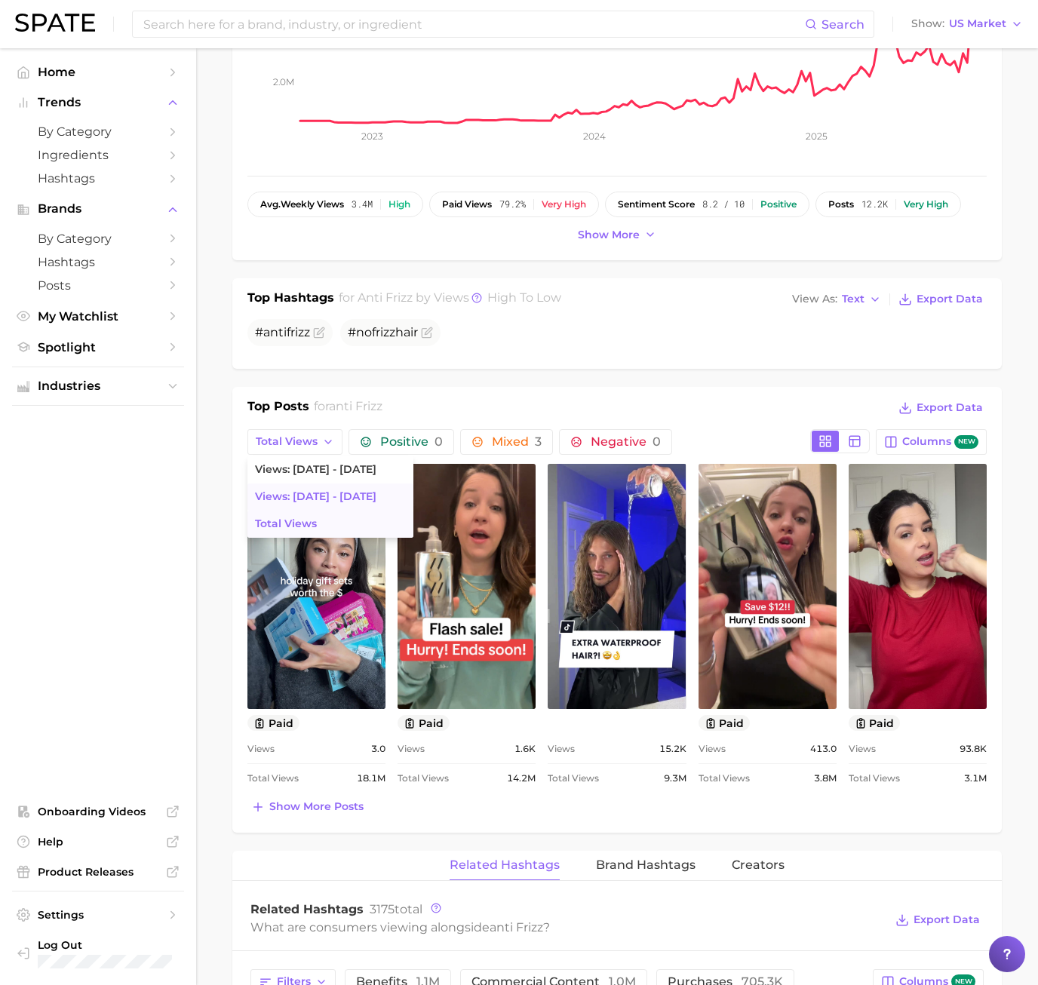
click at [311, 498] on span "Views: [DATE] - [DATE]" at bounding box center [315, 496] width 121 height 13
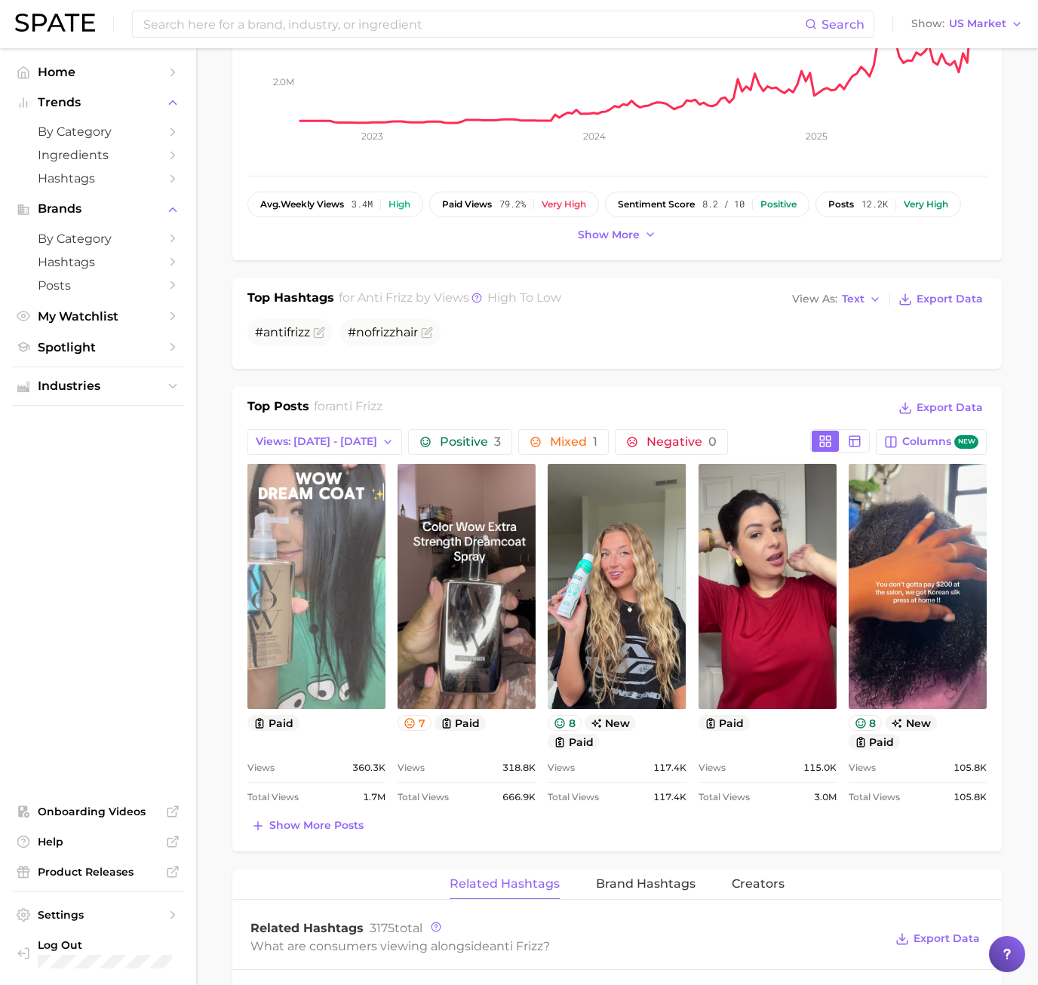
scroll to position [0, 0]
click at [357, 624] on link "view post on TikTok" at bounding box center [316, 586] width 138 height 245
click at [327, 491] on link "view post on TikTok" at bounding box center [316, 586] width 138 height 245
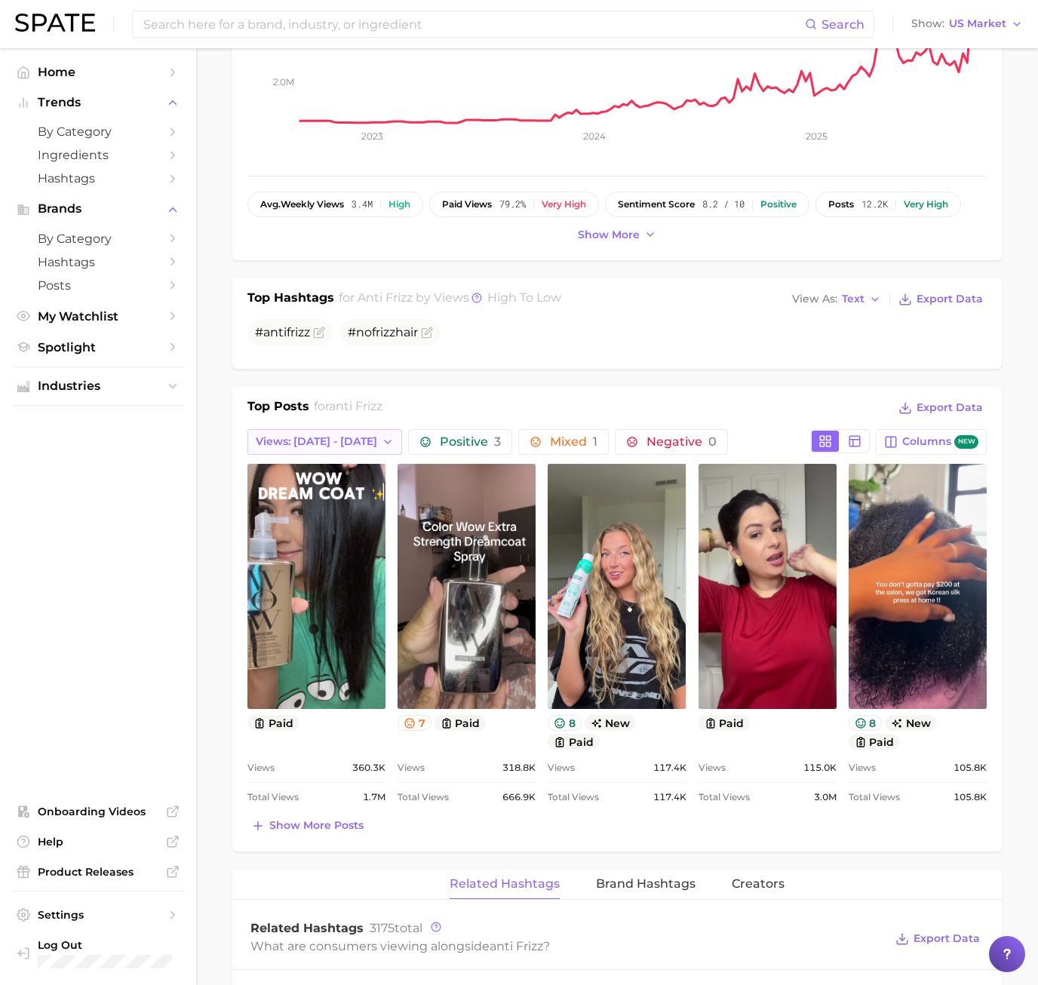
click at [355, 434] on button "Views: [DATE] - [DATE]" at bounding box center [324, 442] width 155 height 26
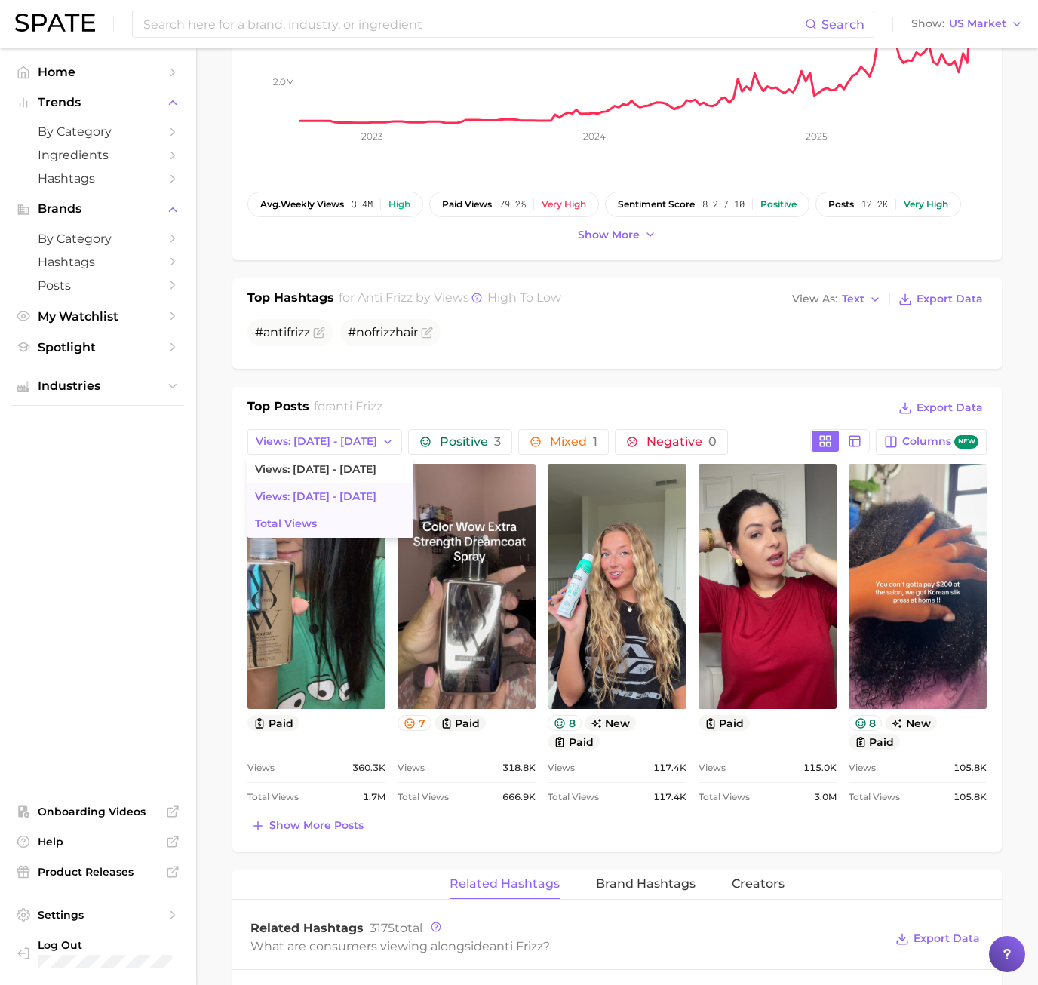
click at [310, 521] on span "Total Views" at bounding box center [286, 524] width 62 height 13
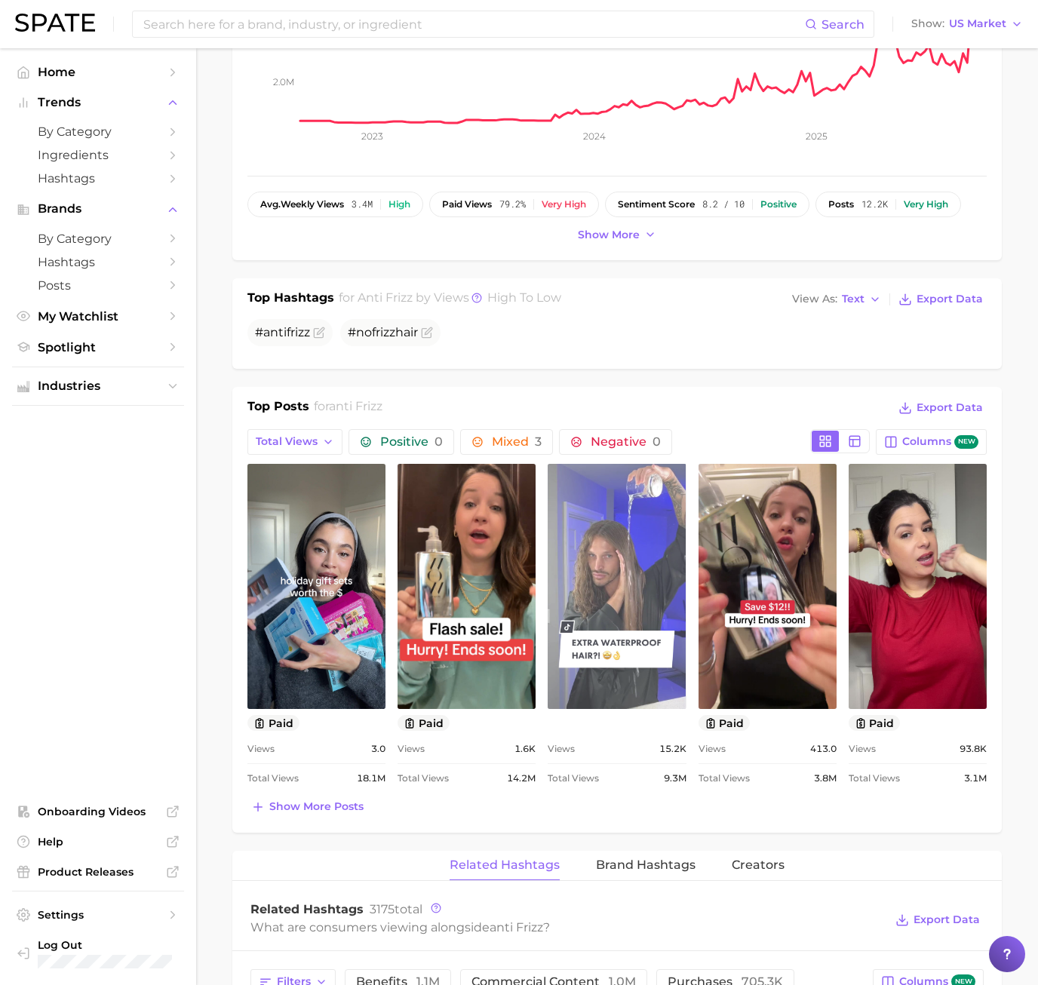
click at [640, 585] on link "view post on TikTok" at bounding box center [617, 586] width 138 height 245
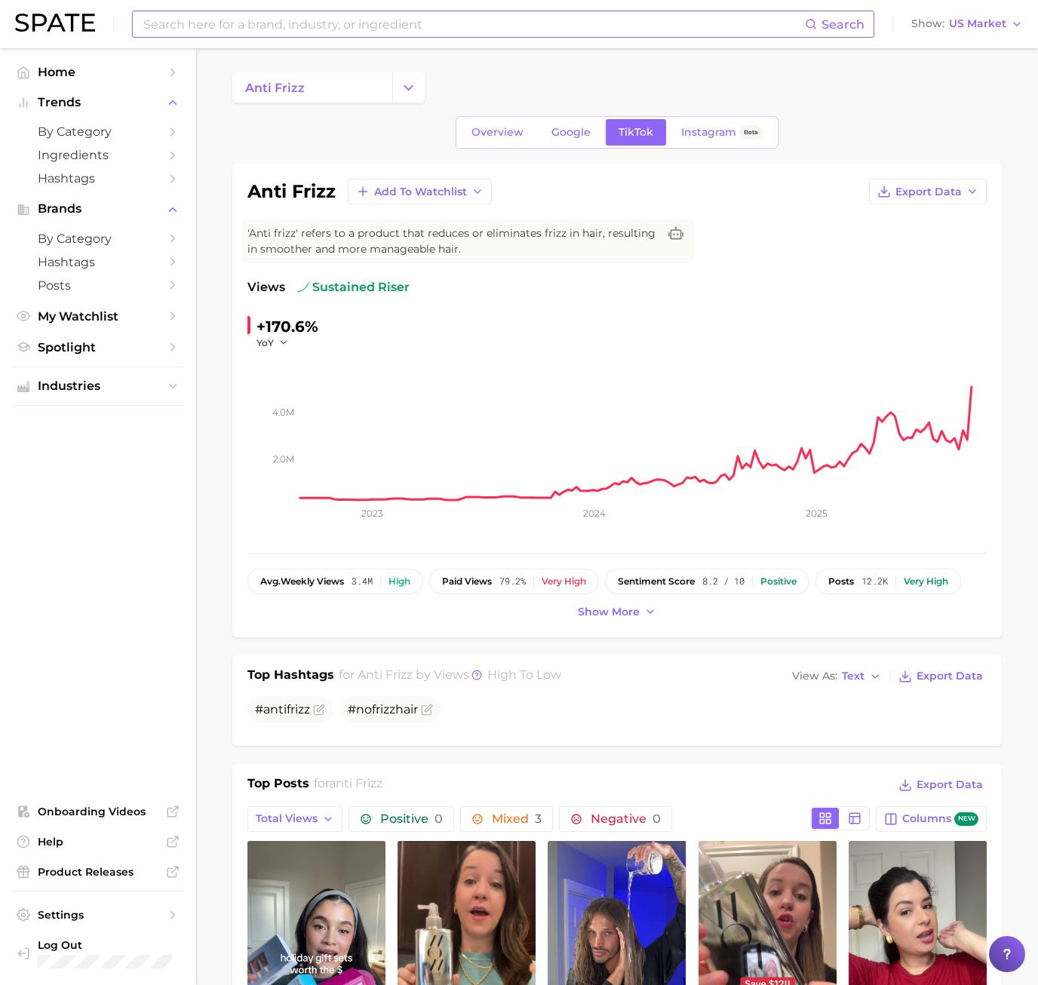
click at [213, 35] on input at bounding box center [473, 24] width 663 height 26
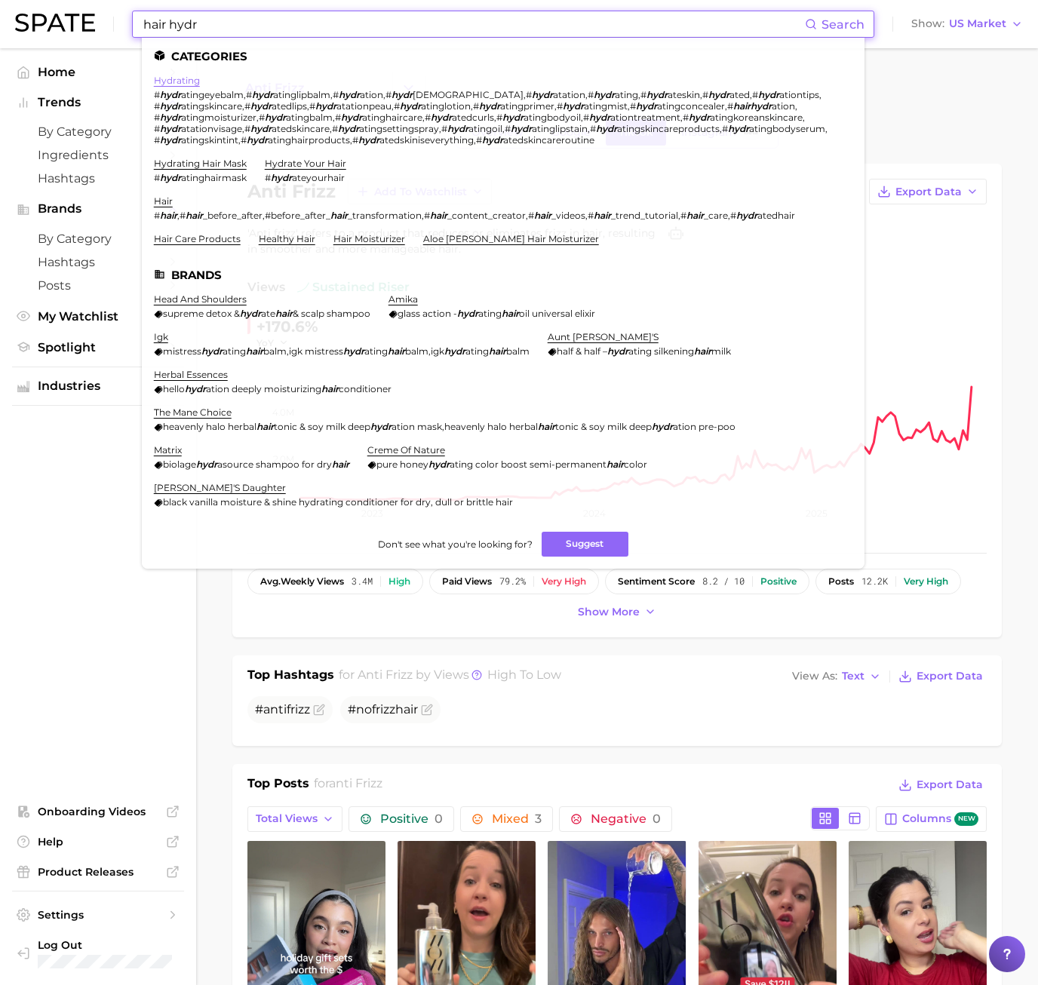
type input "hair hydr"
click at [186, 76] on link "hydrating" at bounding box center [177, 80] width 46 height 11
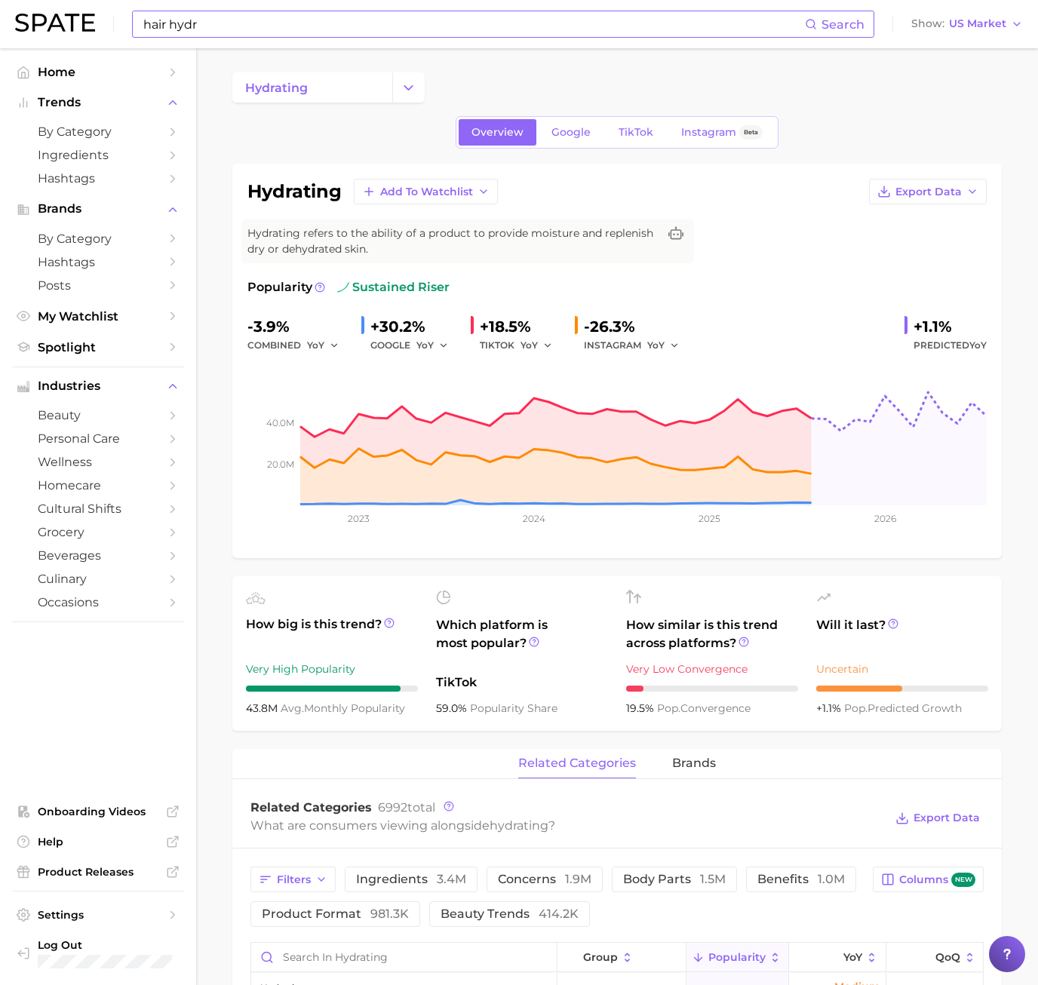
click at [337, 20] on input "hair hydr" at bounding box center [473, 24] width 663 height 26
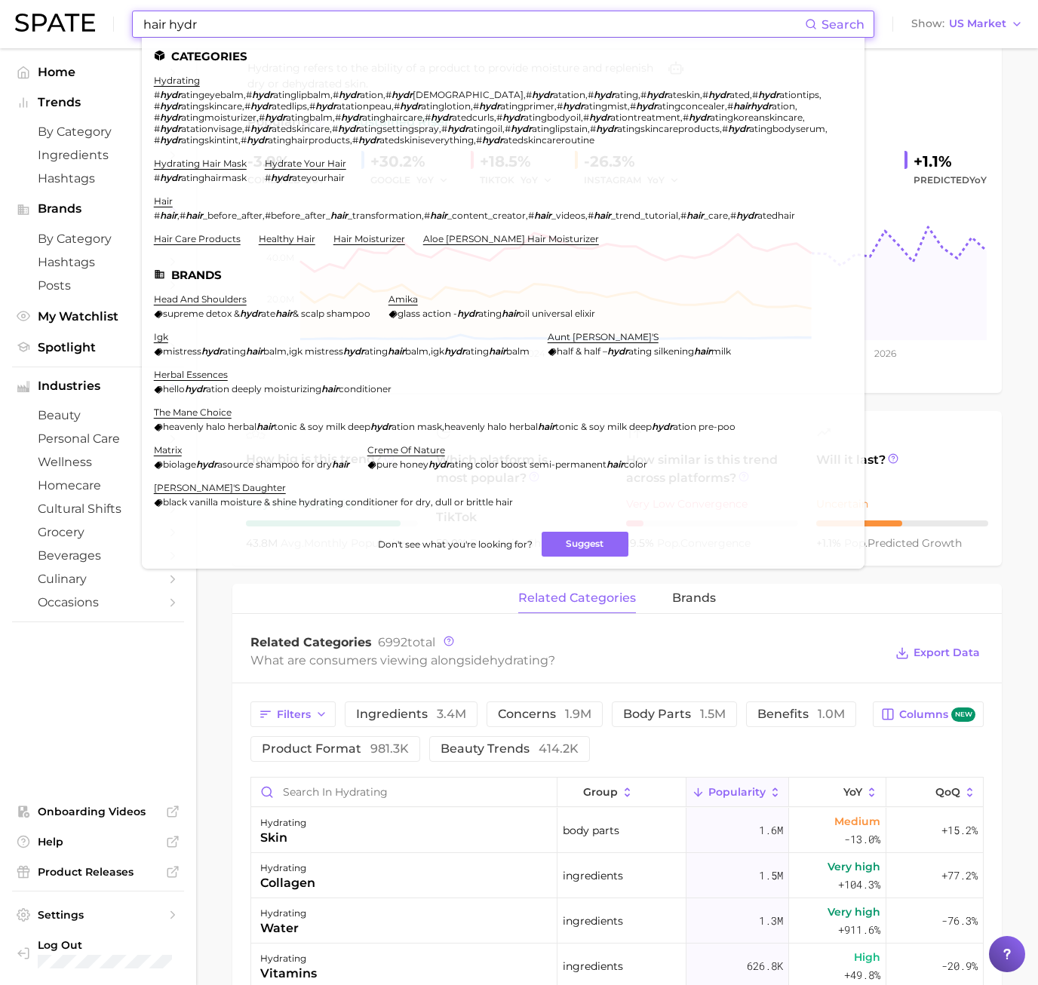
scroll to position [377, 0]
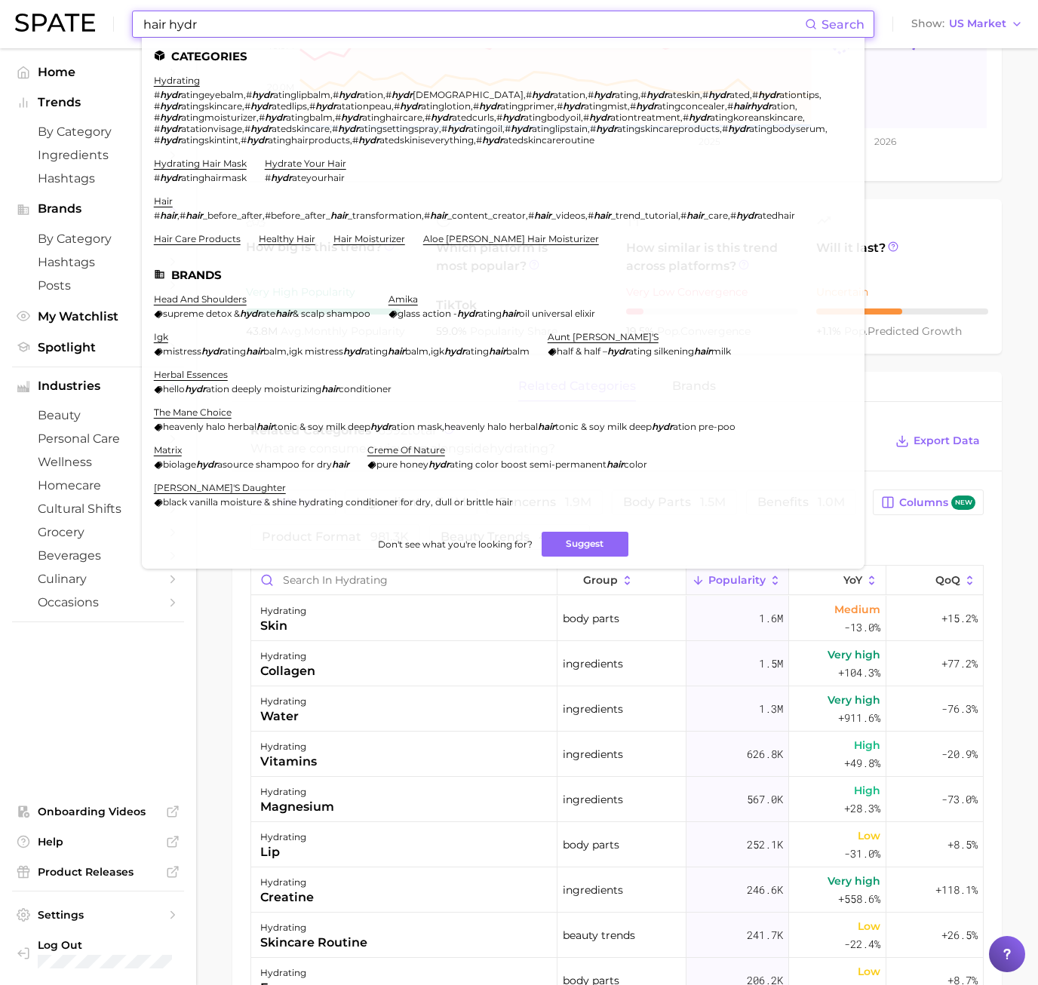
click at [220, 614] on main "hydrating Overview Google TikTok Instagram Beta hydrating Add to Watchlist Expo…" at bounding box center [617, 657] width 842 height 1973
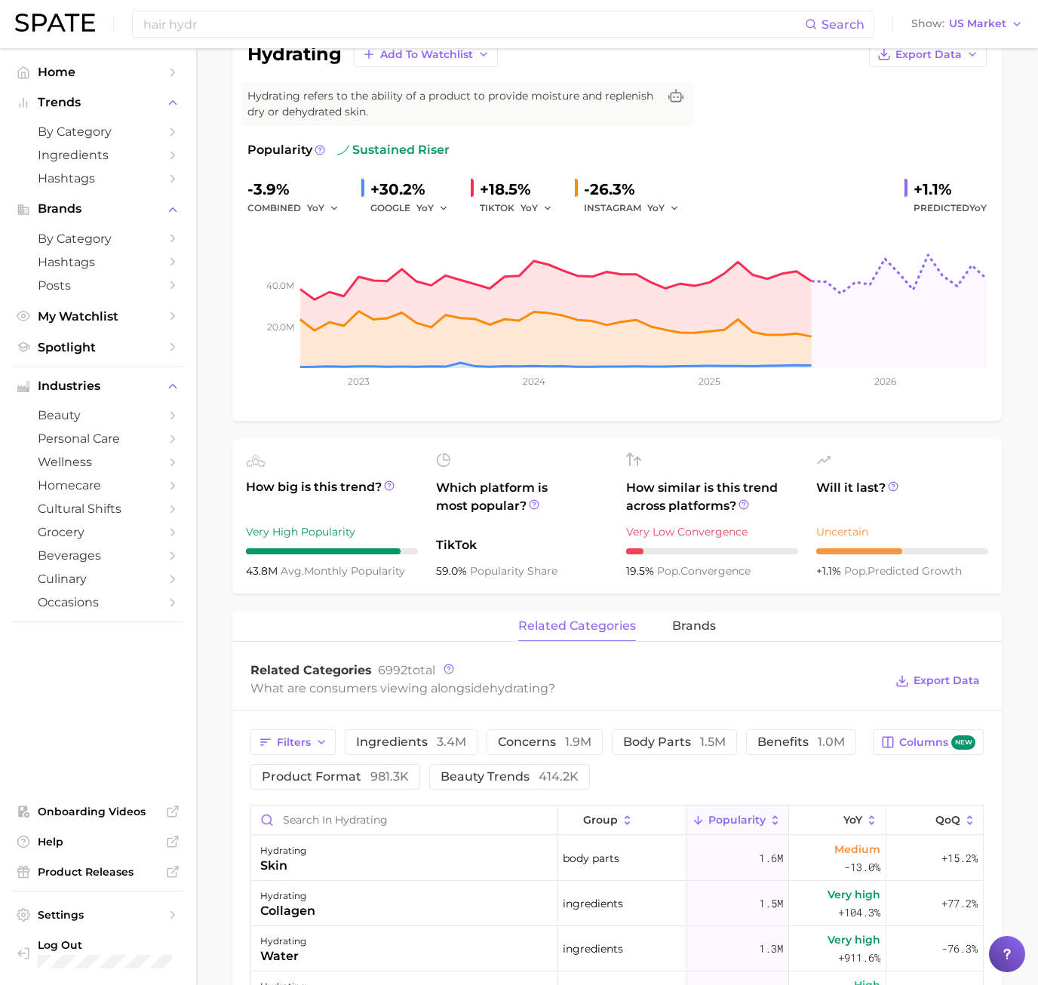
scroll to position [0, 0]
